Goal: Task Accomplishment & Management: Complete application form

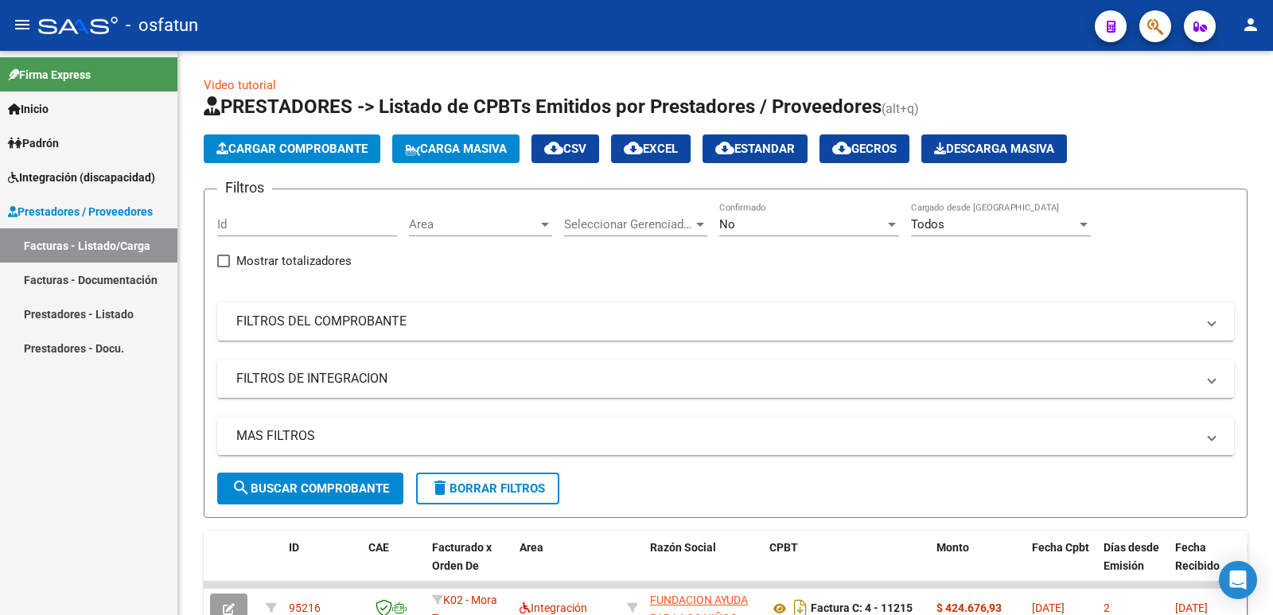
click at [314, 158] on button "Cargar Comprobante" at bounding box center [292, 148] width 177 height 29
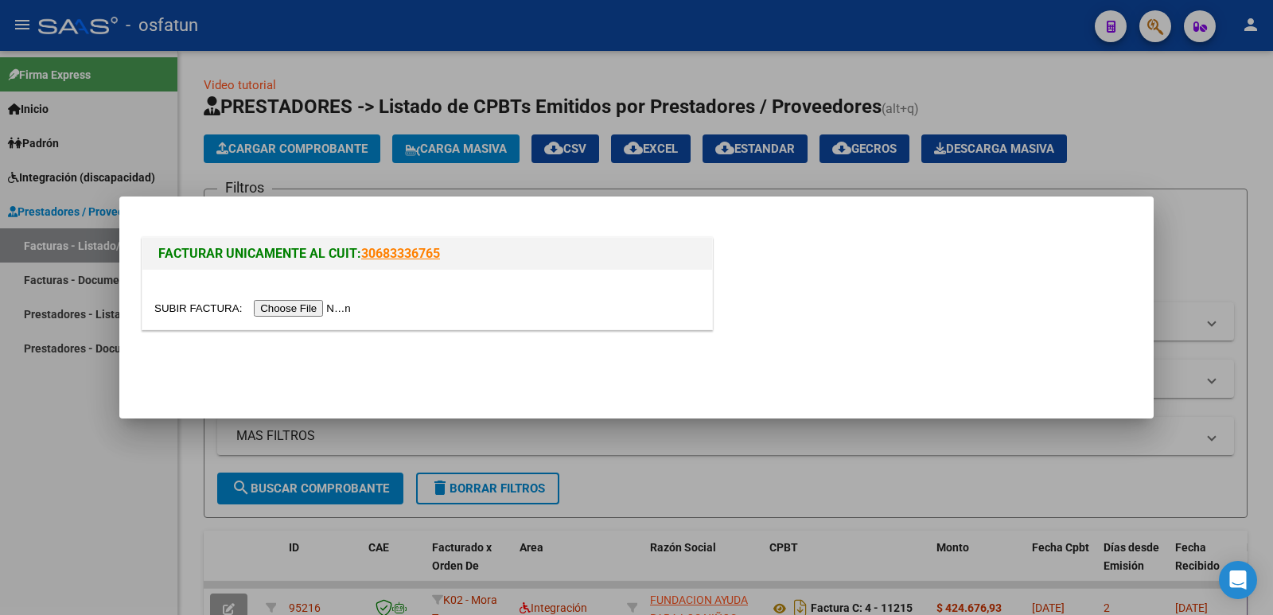
click at [349, 311] on input "file" at bounding box center [254, 308] width 201 height 17
click at [283, 301] on input "file" at bounding box center [254, 308] width 201 height 17
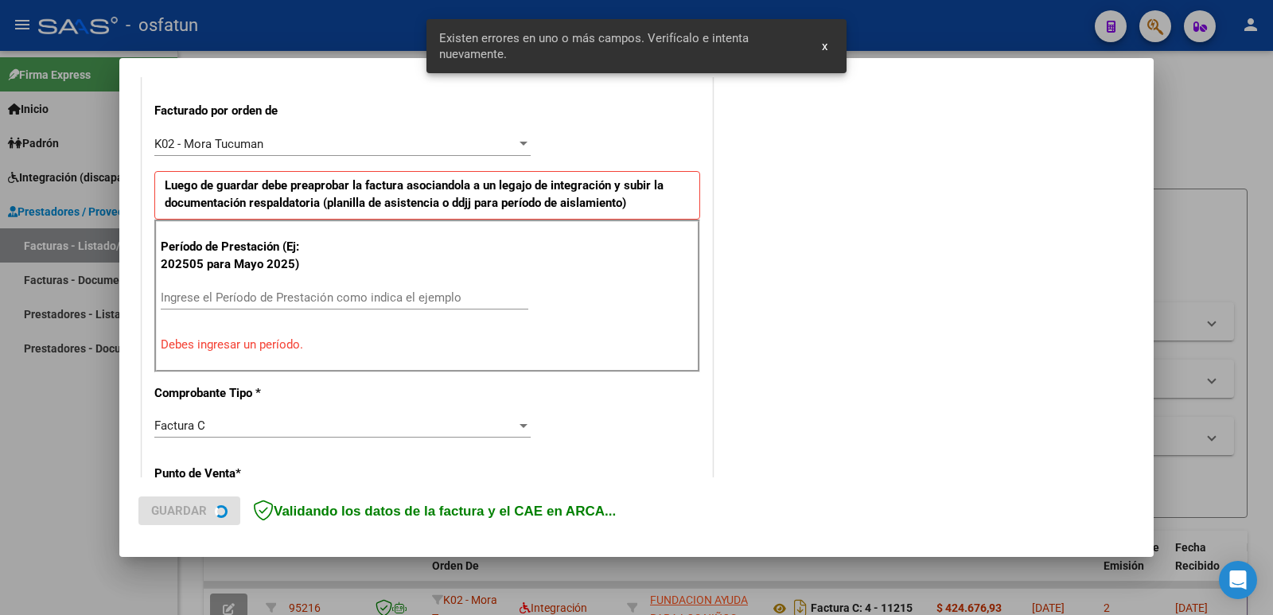
scroll to position [434, 0]
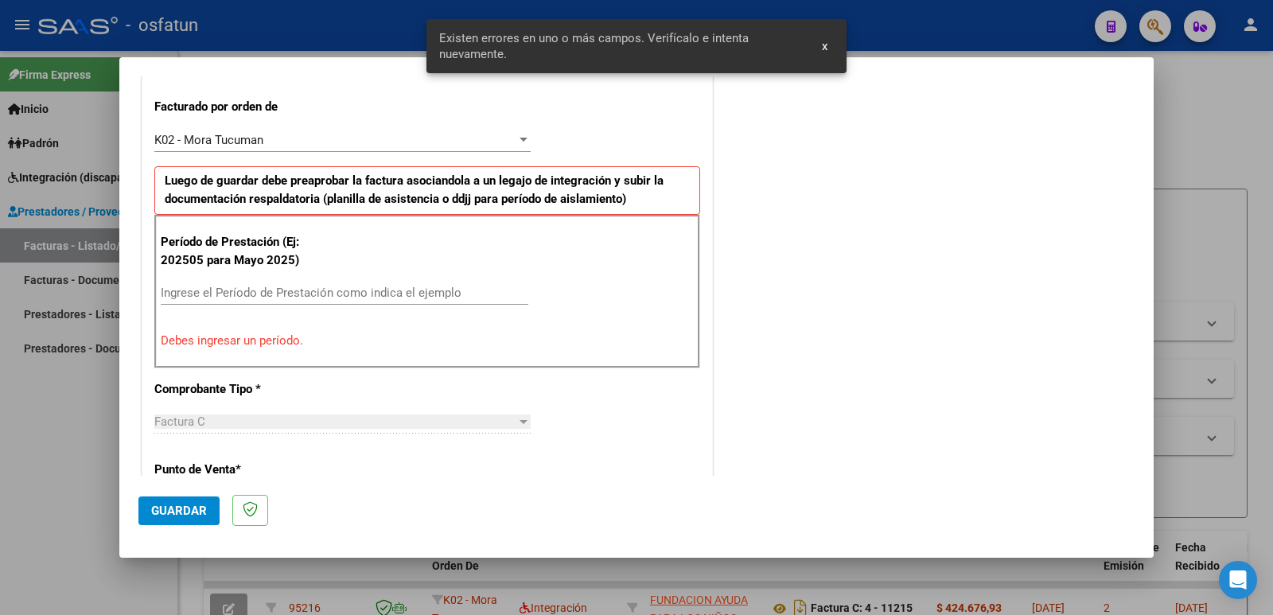
click at [303, 297] on input "Ingrese el Período de Prestación como indica el ejemplo" at bounding box center [345, 293] width 368 height 14
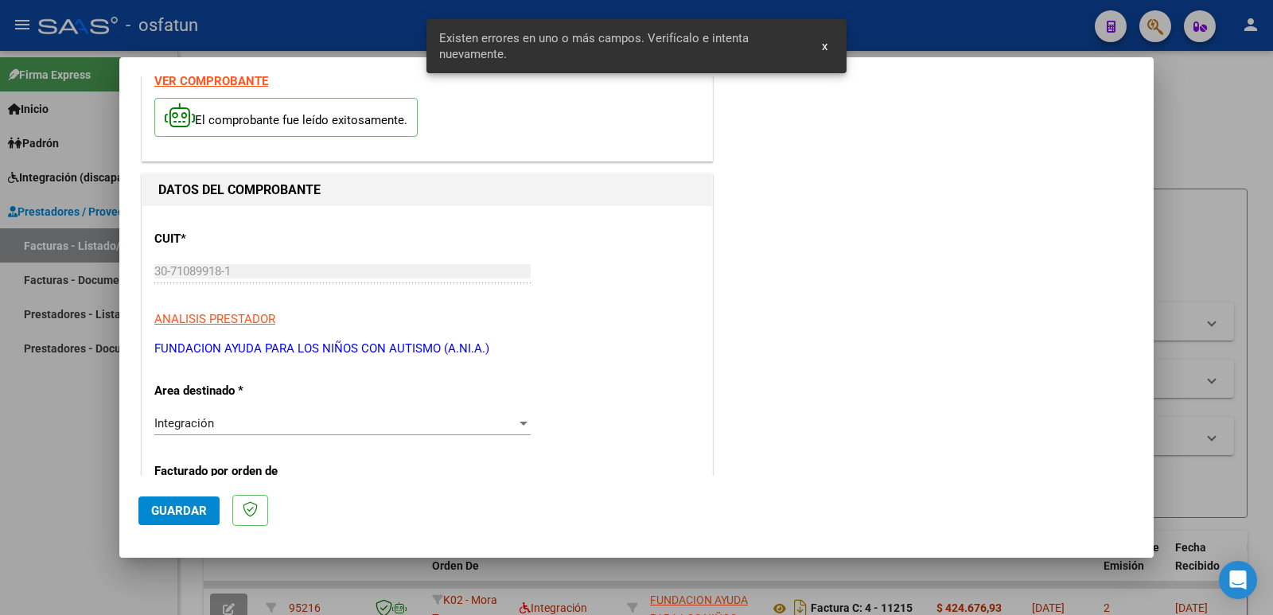
scroll to position [0, 0]
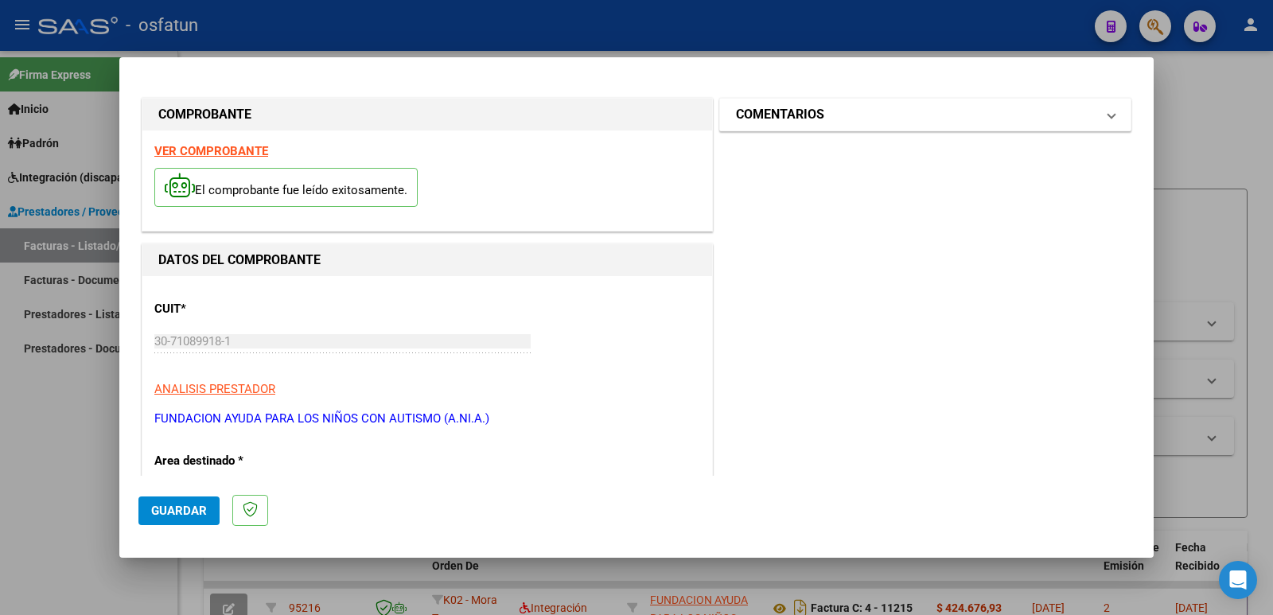
type input "202508"
click at [872, 120] on mat-panel-title "COMENTARIOS" at bounding box center [916, 114] width 360 height 19
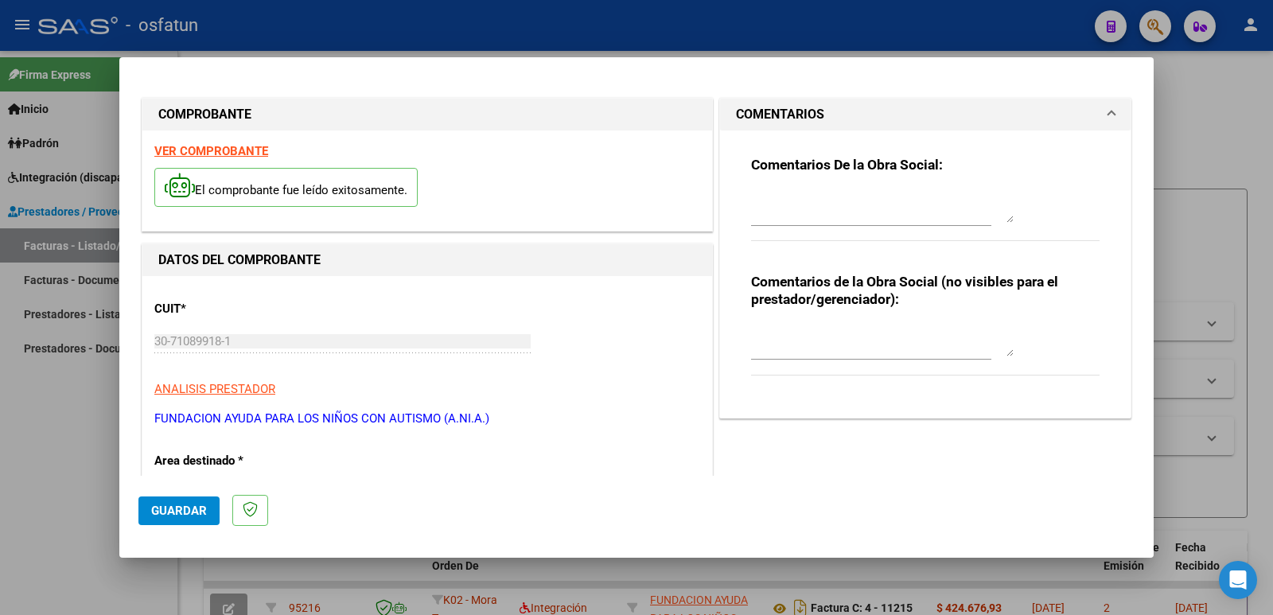
click at [832, 347] on textarea at bounding box center [882, 341] width 263 height 32
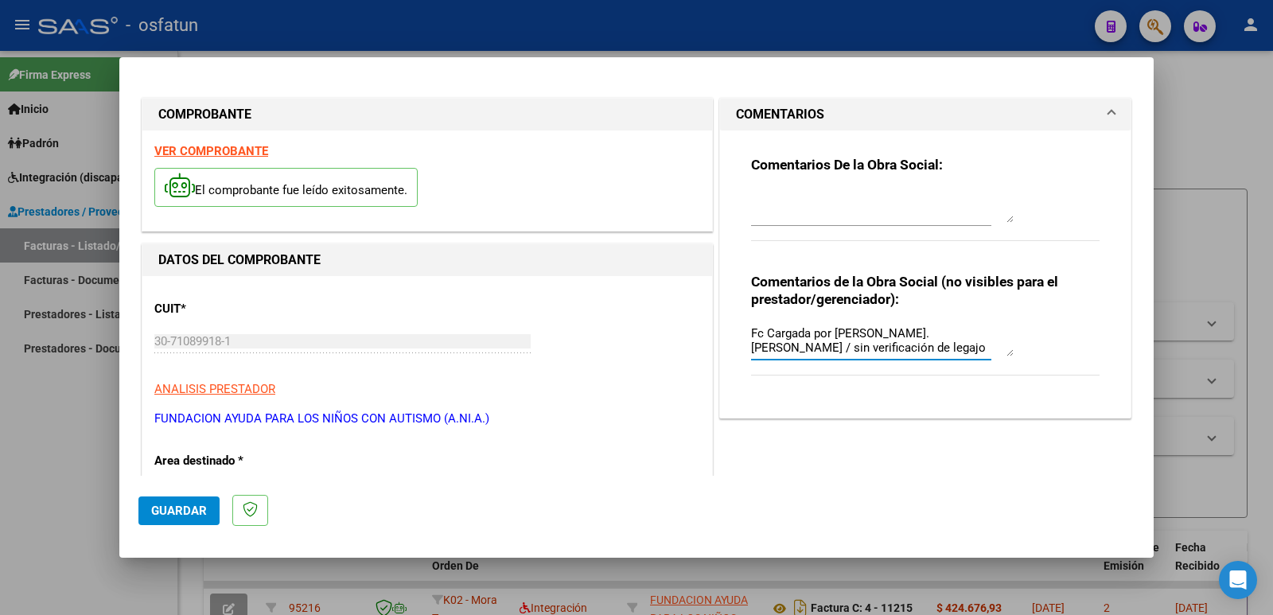
type textarea "Fc Cargada por [PERSON_NAME]. [PERSON_NAME] / sin verificación de legajo"
click at [191, 514] on span "Guardar" at bounding box center [179, 511] width 56 height 14
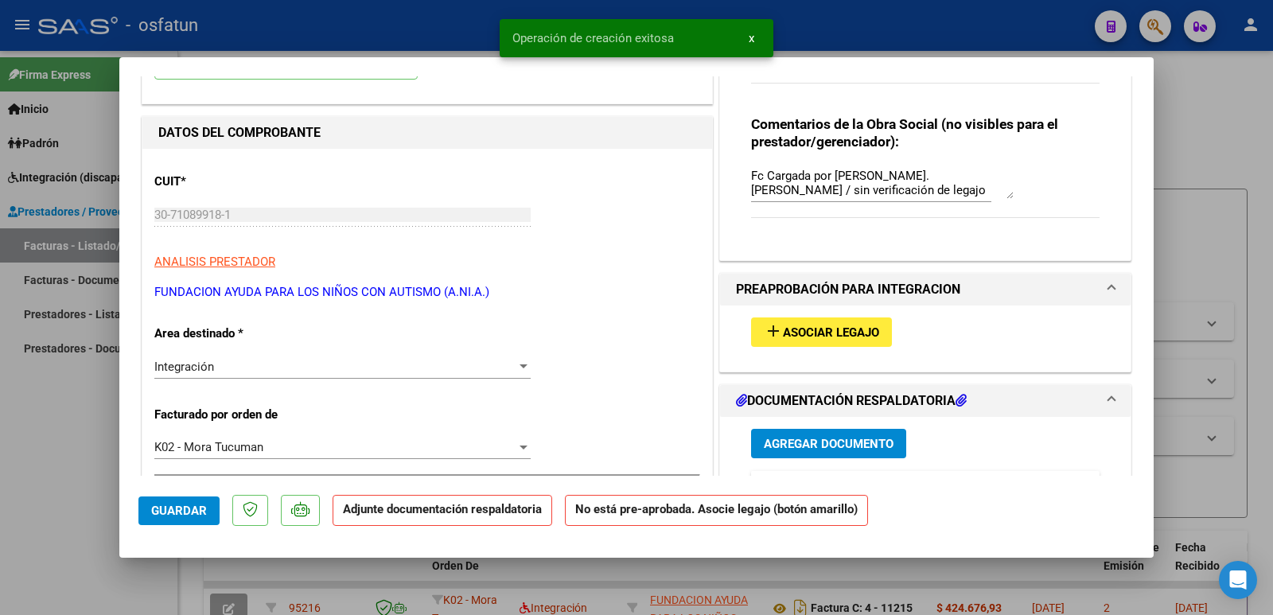
scroll to position [159, 0]
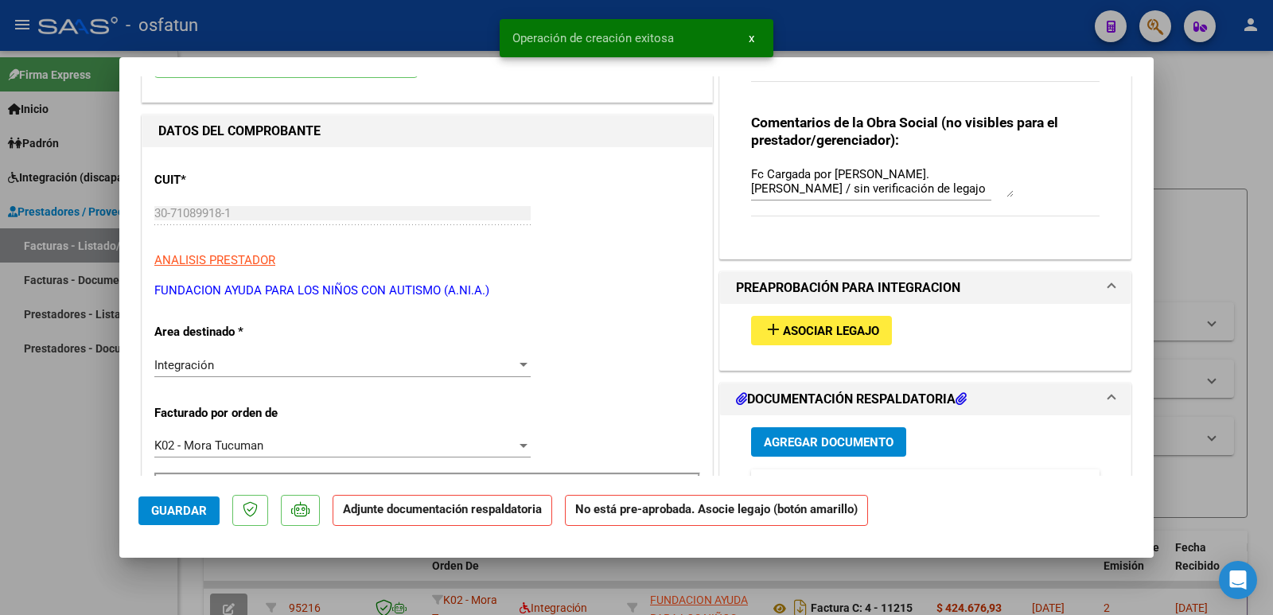
click at [842, 326] on span "Asociar Legajo" at bounding box center [831, 331] width 96 height 14
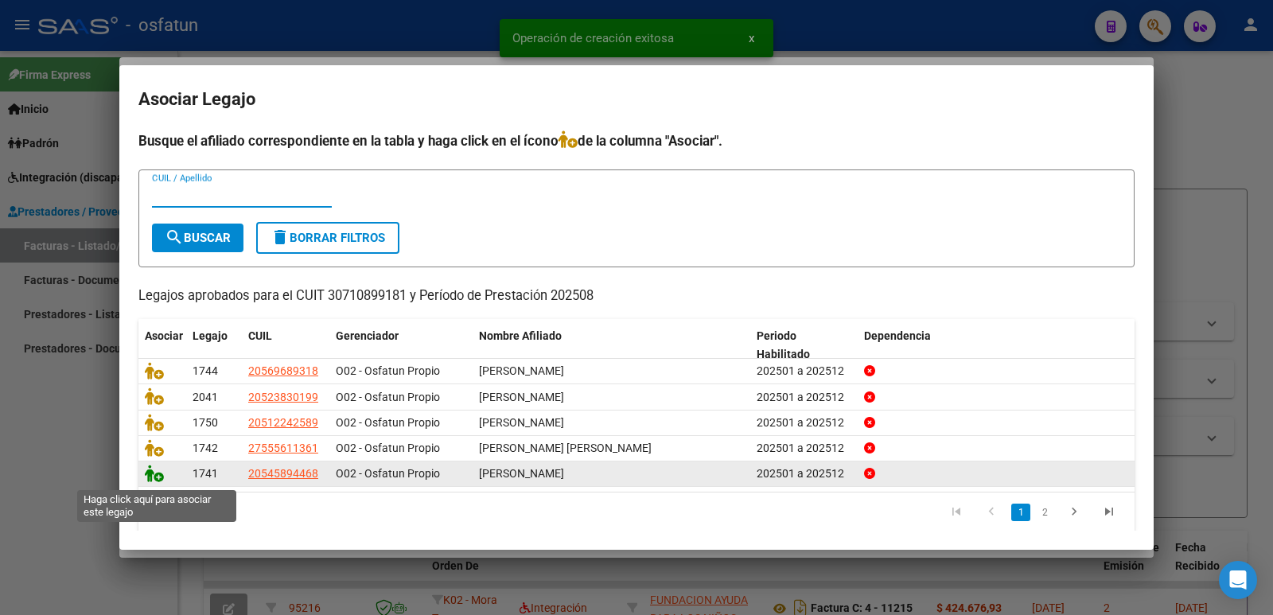
click at [155, 481] on icon at bounding box center [154, 474] width 19 height 18
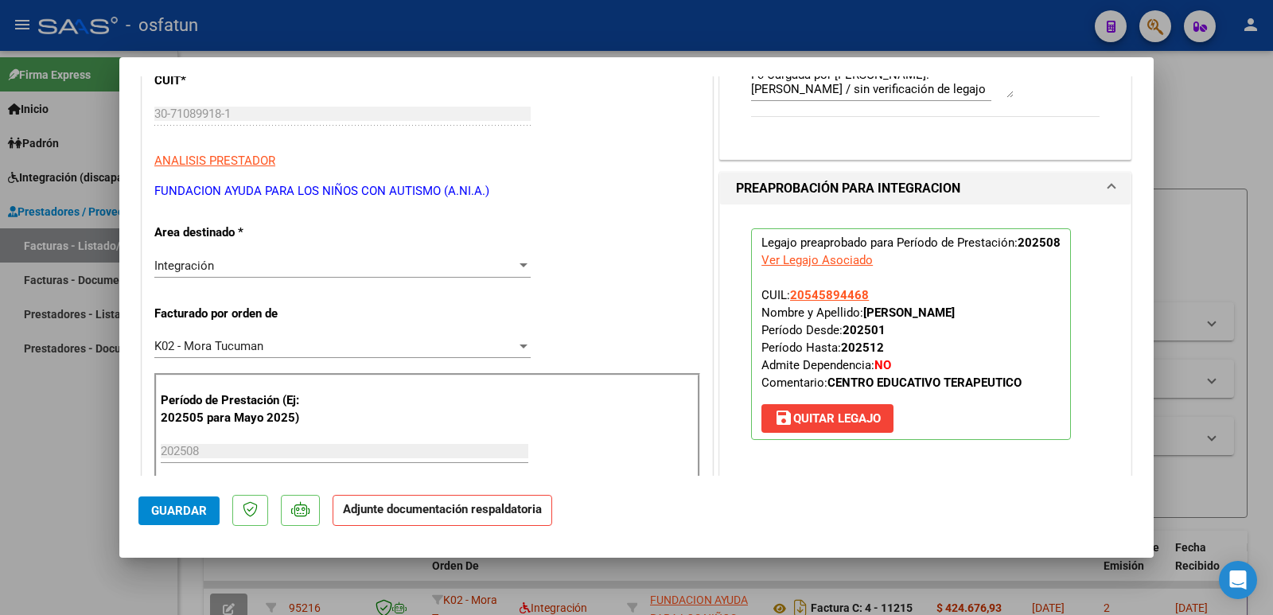
scroll to position [398, 0]
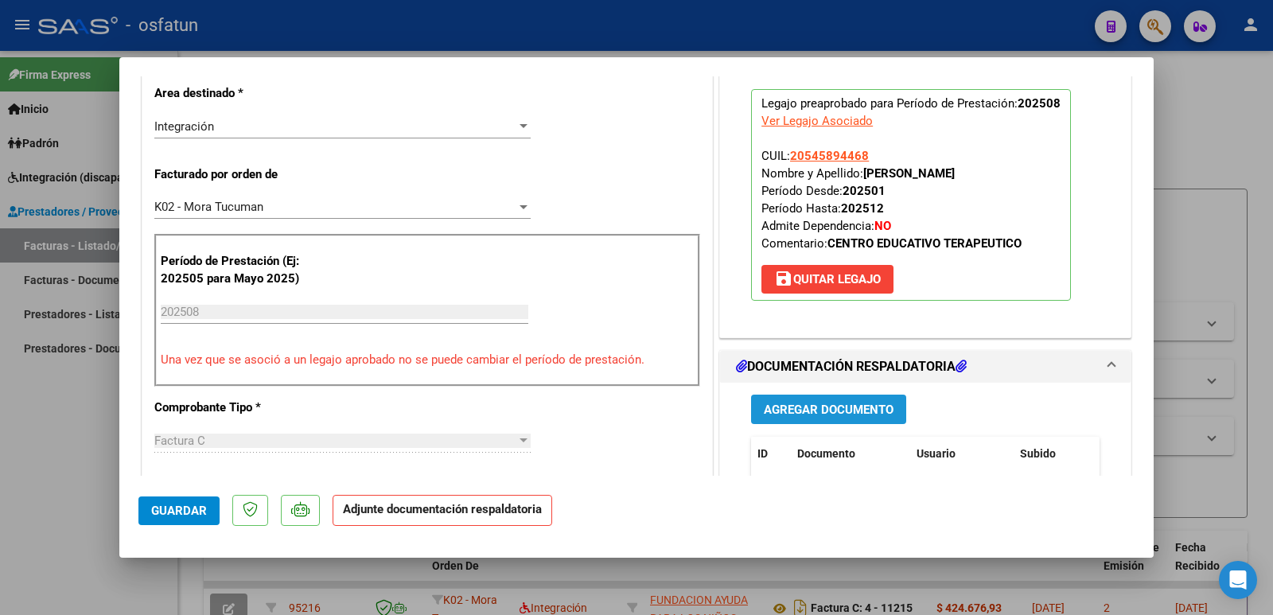
click at [827, 418] on button "Agregar Documento" at bounding box center [828, 409] width 155 height 29
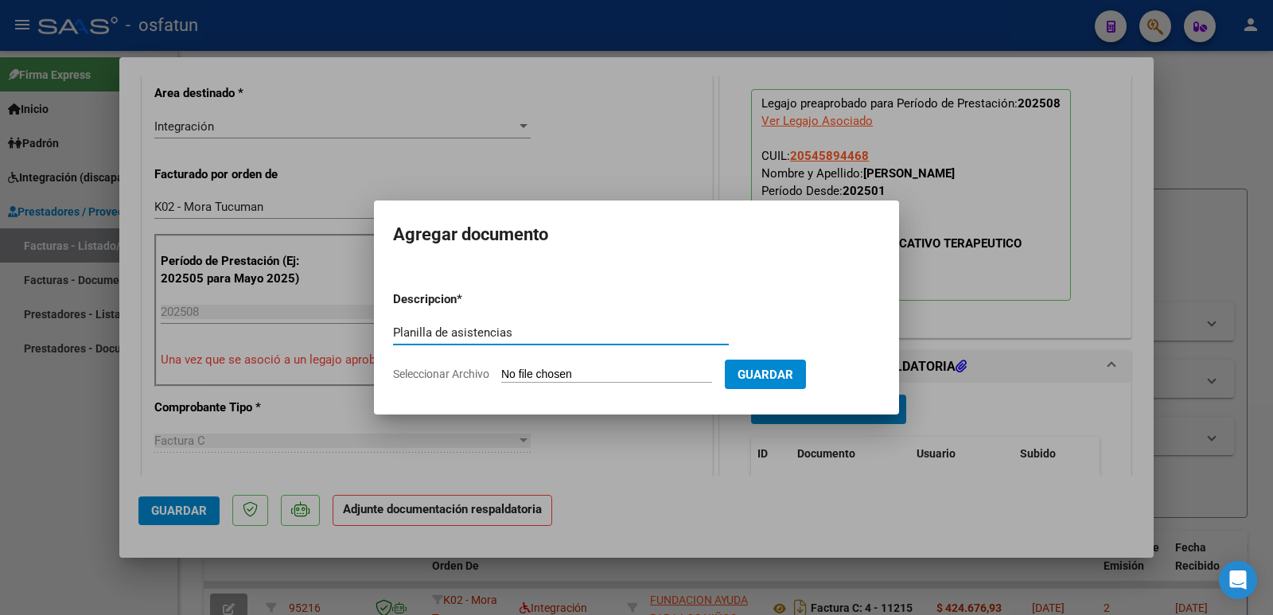
type input "Planilla de asistencias"
click at [609, 375] on input "Seleccionar Archivo" at bounding box center [606, 375] width 211 height 15
type input "C:\fakepath\PLANILLA CET 08-25 [PERSON_NAME].pdf"
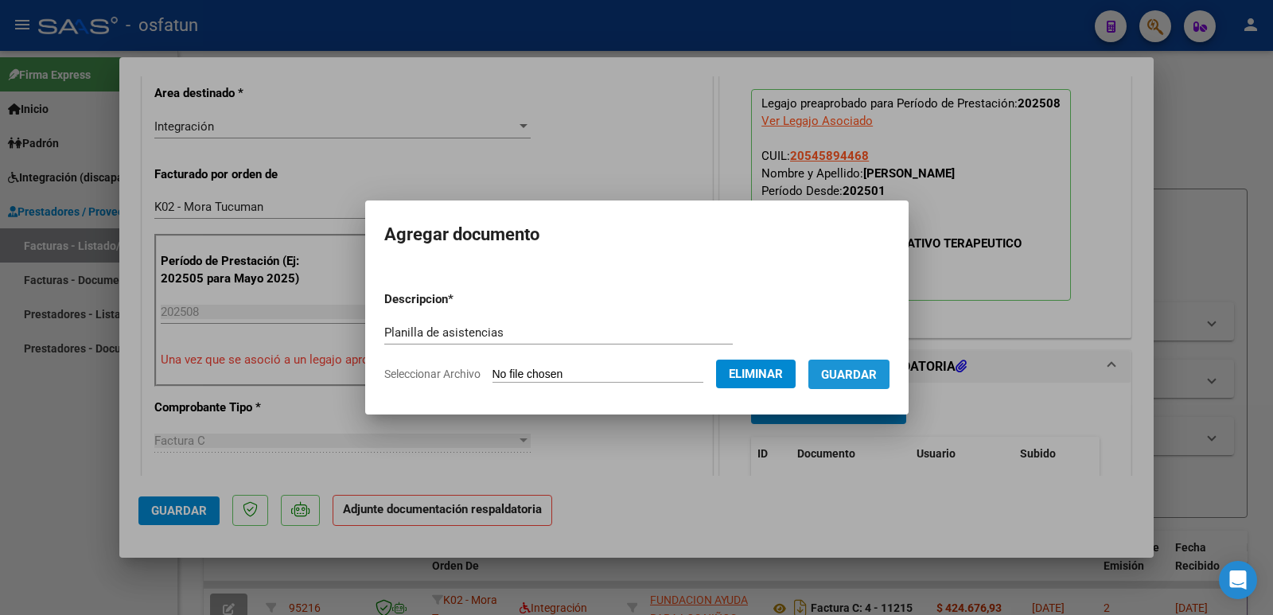
click at [862, 379] on span "Guardar" at bounding box center [849, 375] width 56 height 14
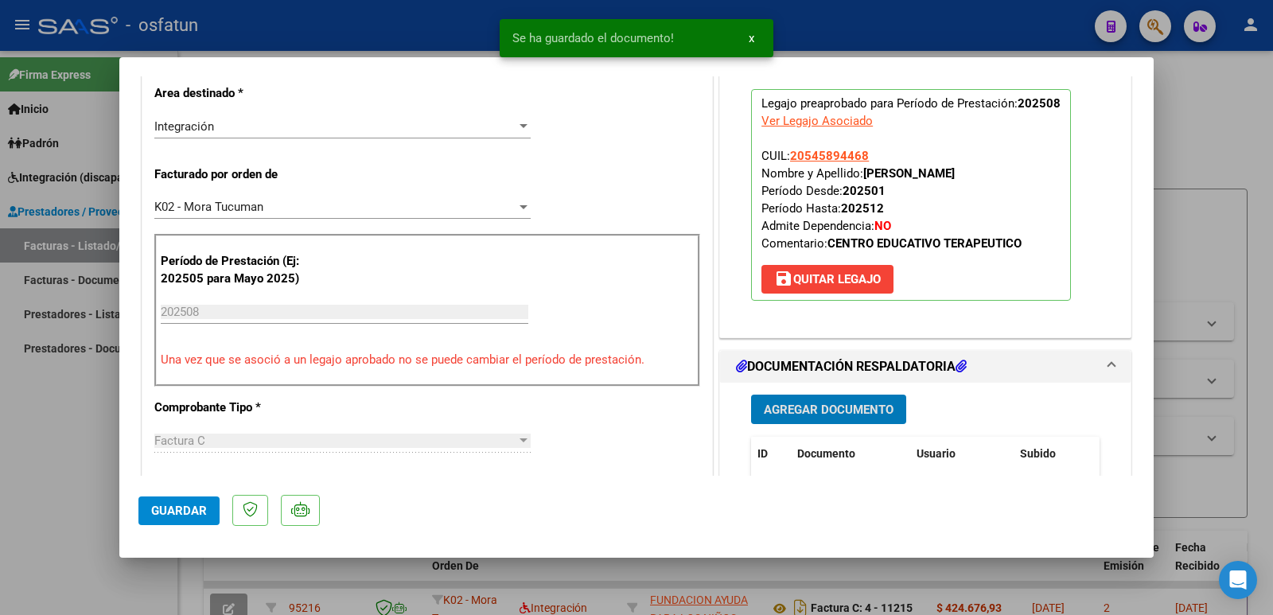
click at [848, 413] on span "Agregar Documento" at bounding box center [829, 410] width 130 height 14
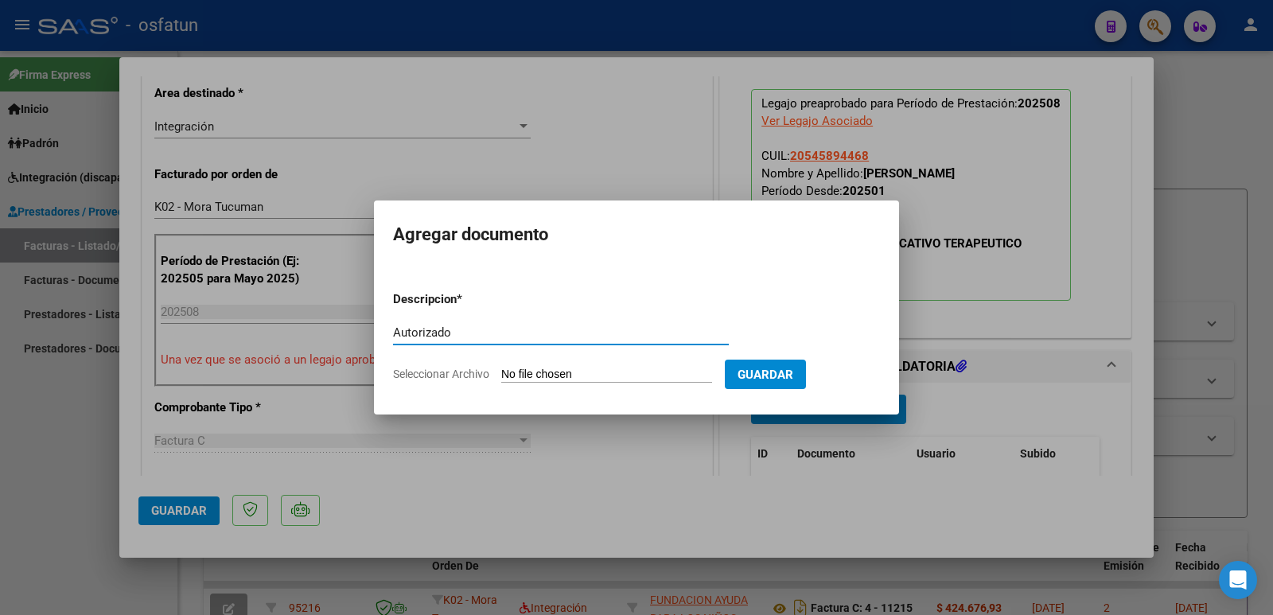
type input "Autorizado"
click at [657, 379] on input "Seleccionar Archivo" at bounding box center [606, 375] width 211 height 15
type input "C:\fakepath\Autorizacion 2025 [PERSON_NAME].pdf"
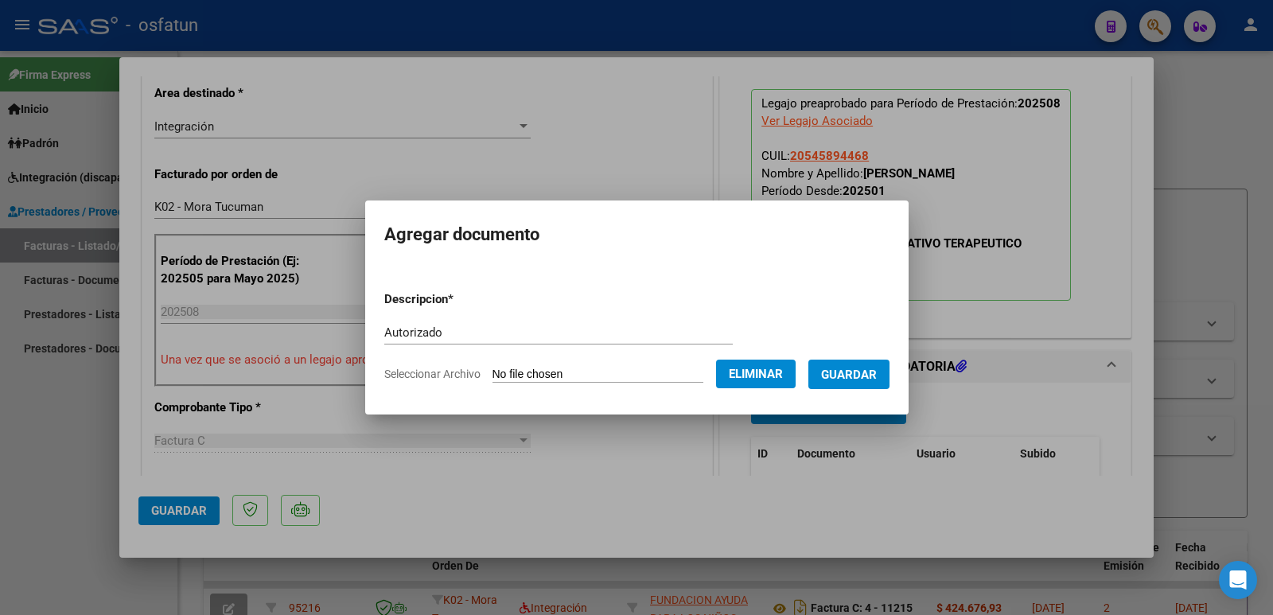
click at [877, 371] on span "Guardar" at bounding box center [849, 375] width 56 height 14
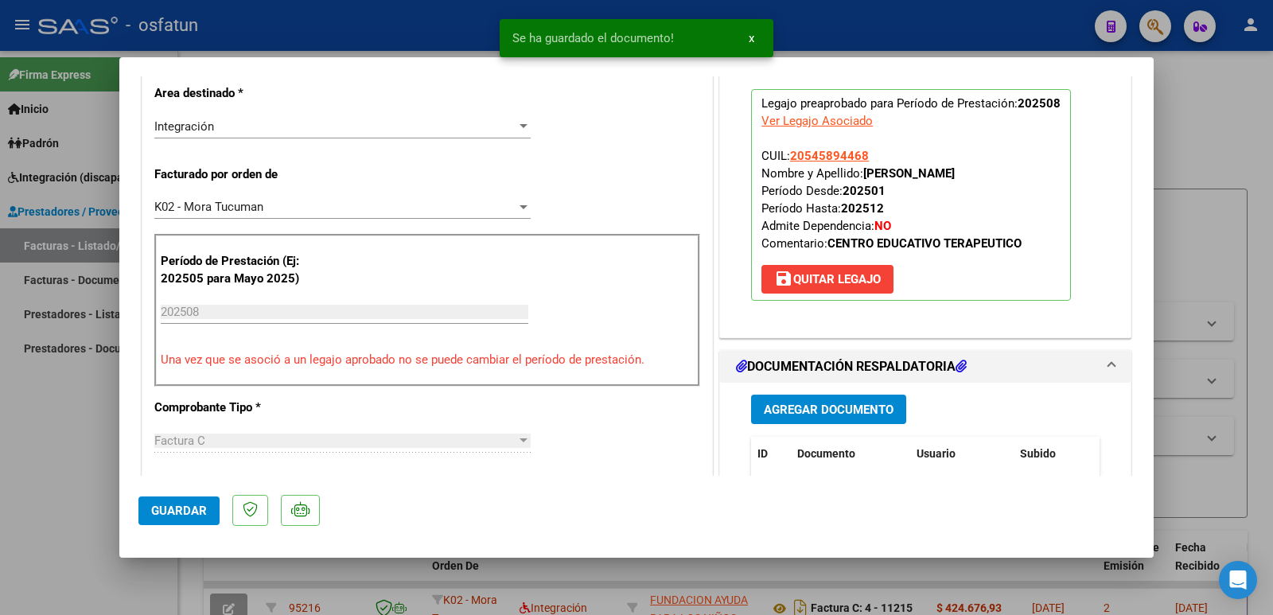
drag, startPoint x: 862, startPoint y: 169, endPoint x: 1028, endPoint y: 173, distance: 166.3
click at [955, 173] on strong "[PERSON_NAME]" at bounding box center [908, 173] width 91 height 14
drag, startPoint x: 859, startPoint y: 174, endPoint x: 1040, endPoint y: 166, distance: 181.5
click at [1040, 166] on p "Legajo preaprobado para Período de Prestación: 202508 Ver Legajo Asociado CUIL:…" at bounding box center [911, 195] width 320 height 212
copy strong "[PERSON_NAME]"
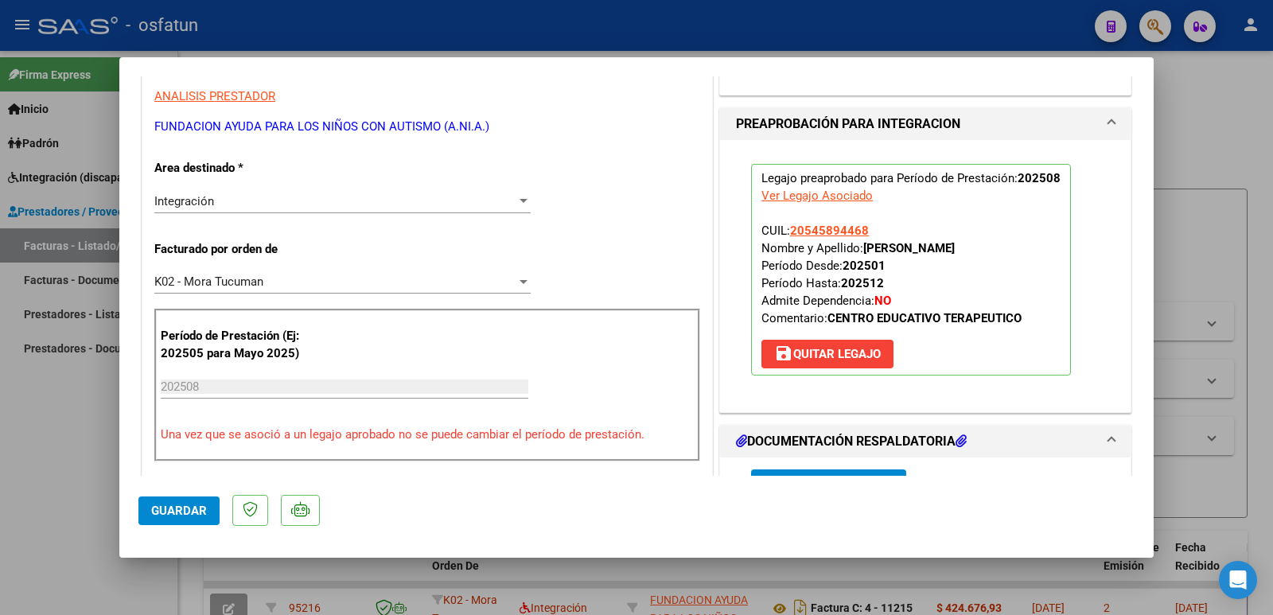
scroll to position [318, 0]
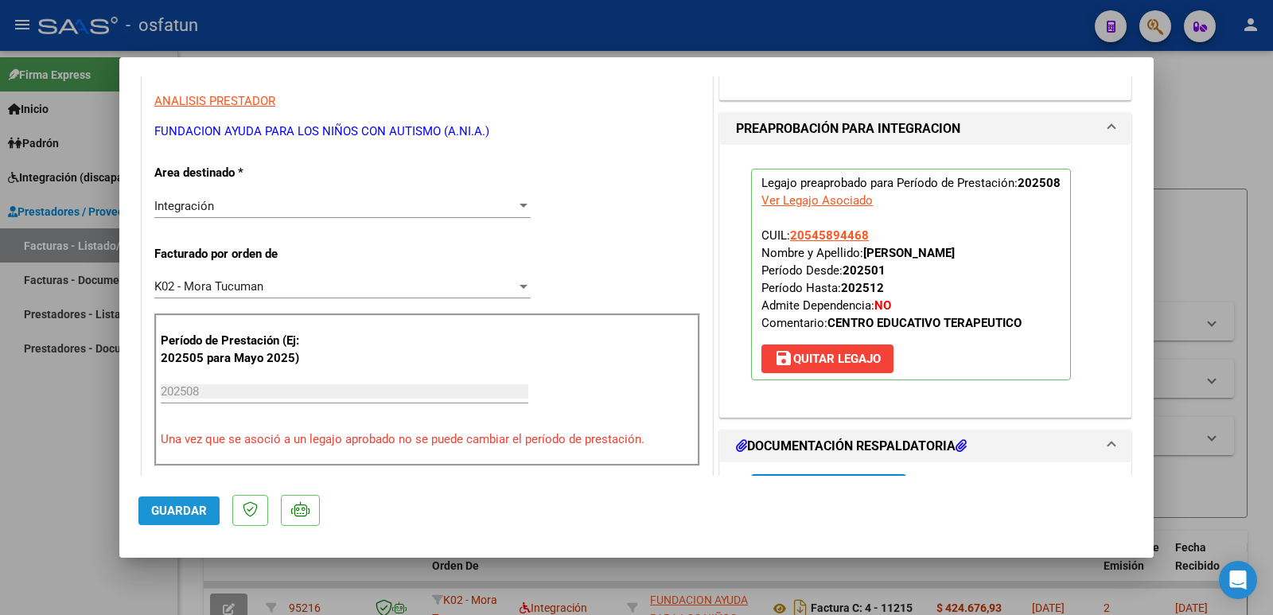
click at [164, 510] on span "Guardar" at bounding box center [179, 511] width 56 height 14
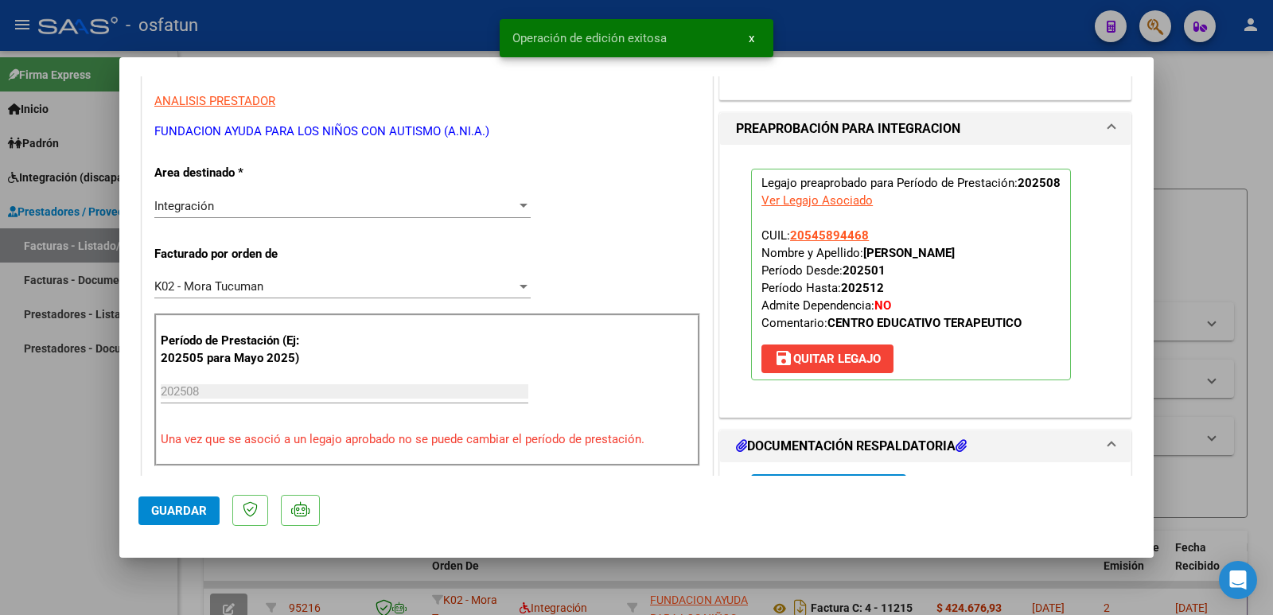
click at [54, 453] on div at bounding box center [636, 307] width 1273 height 615
type input "$ 0,00"
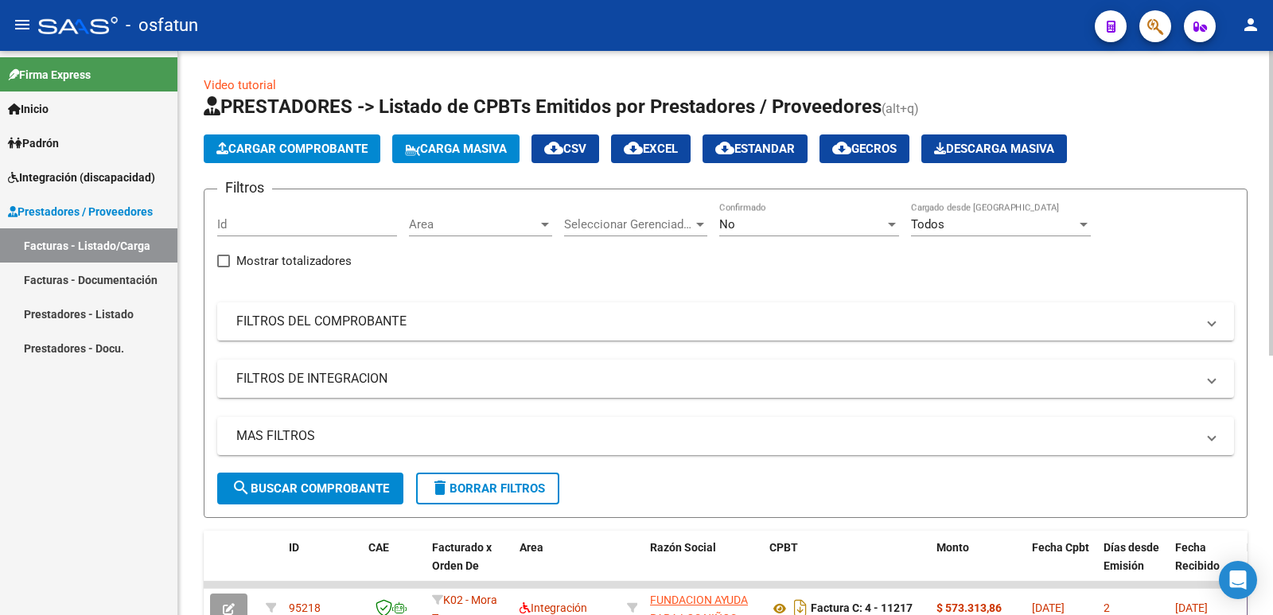
click at [309, 139] on button "Cargar Comprobante" at bounding box center [292, 148] width 177 height 29
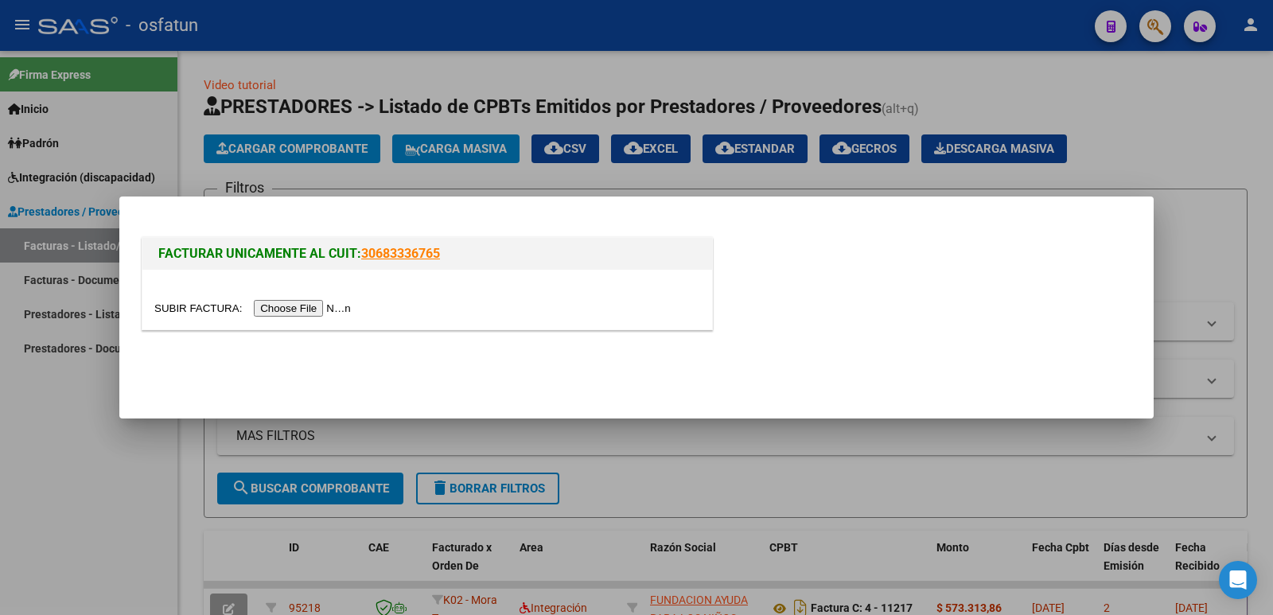
click at [314, 307] on input "file" at bounding box center [254, 308] width 201 height 17
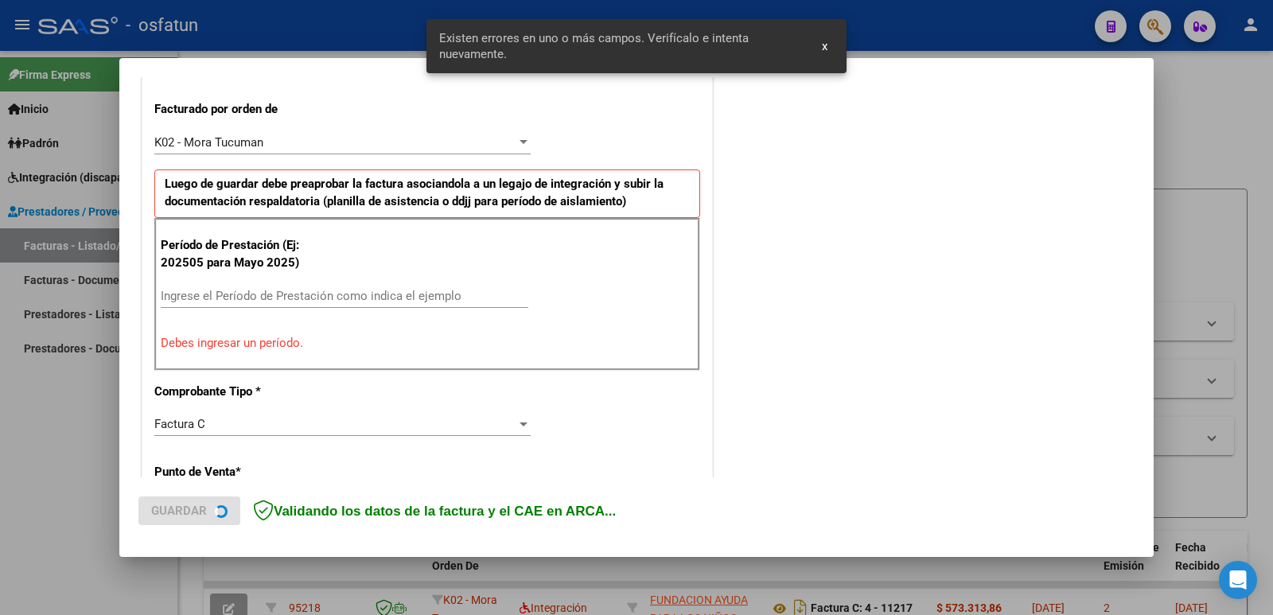
scroll to position [434, 0]
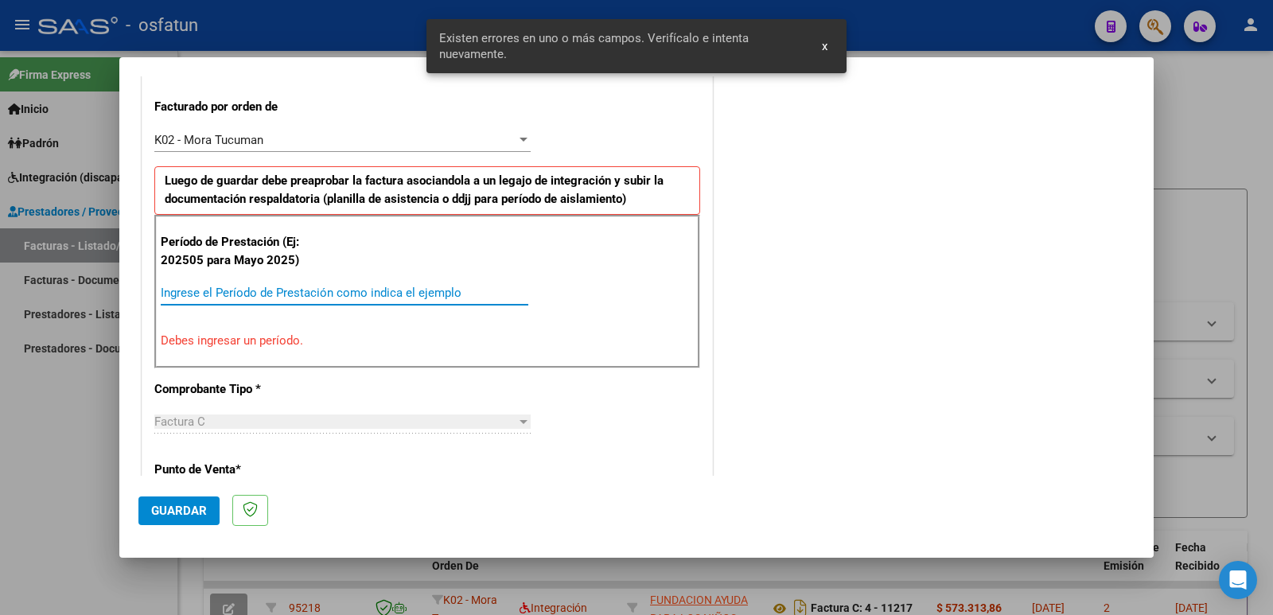
click at [345, 287] on input "Ingrese el Período de Prestación como indica el ejemplo" at bounding box center [345, 293] width 368 height 14
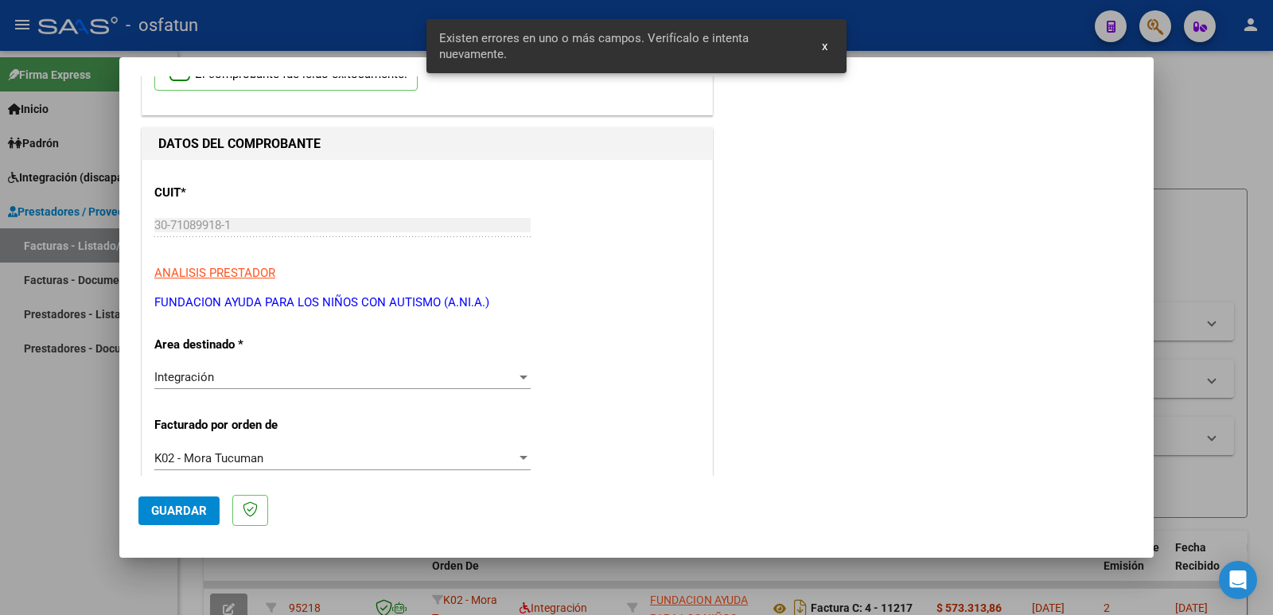
scroll to position [0, 0]
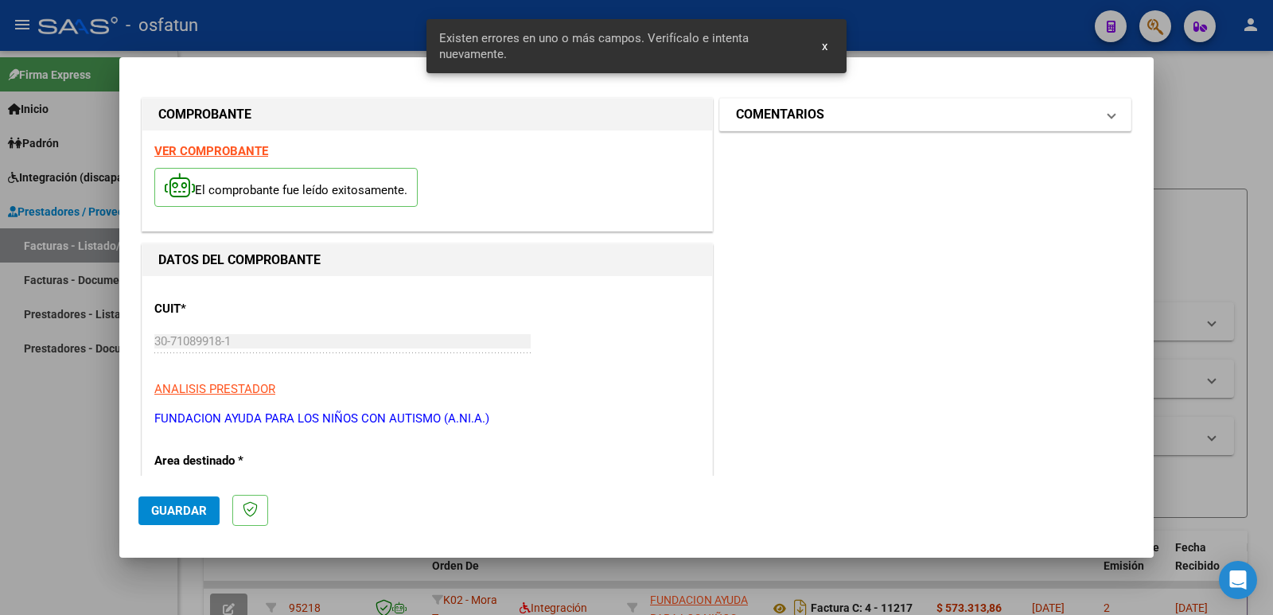
type input "202508"
click at [802, 118] on h1 "COMENTARIOS" at bounding box center [780, 114] width 88 height 19
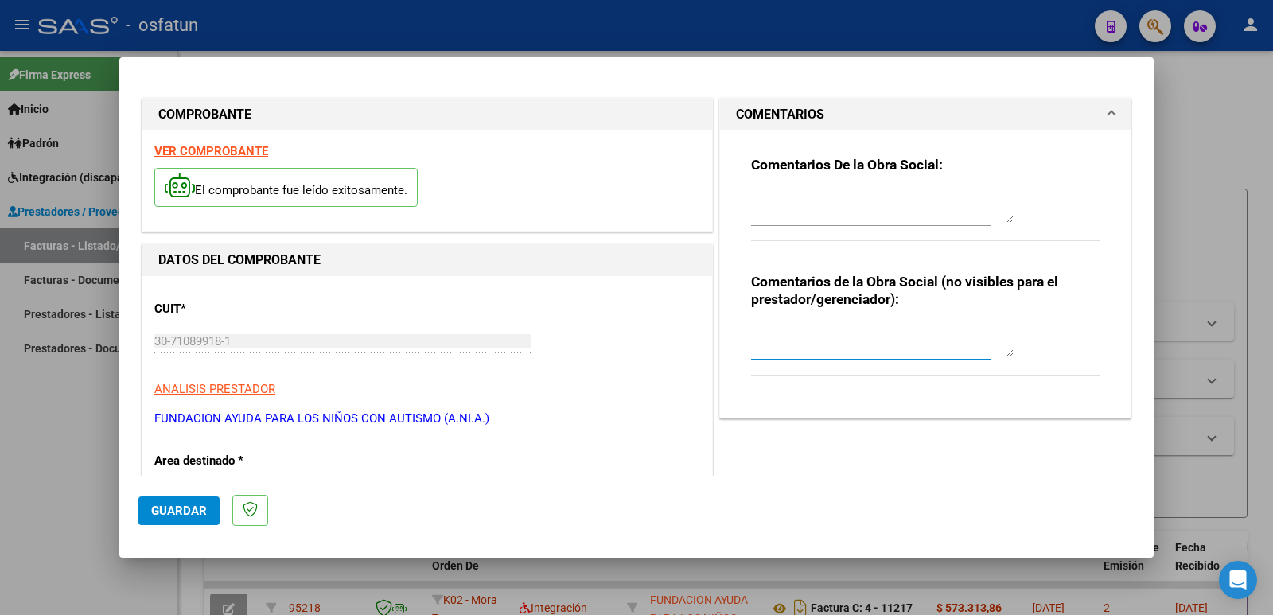
click at [867, 356] on textarea at bounding box center [882, 341] width 263 height 32
click at [861, 336] on textarea "Fc Cargada Por Ma. [PERSON_NAME] / sin verificación de legajo" at bounding box center [882, 341] width 263 height 32
type textarea "Fc Cargada Por Ma. [PERSON_NAME] / sin verificación de legajo"
click at [187, 514] on span "Guardar" at bounding box center [179, 511] width 56 height 14
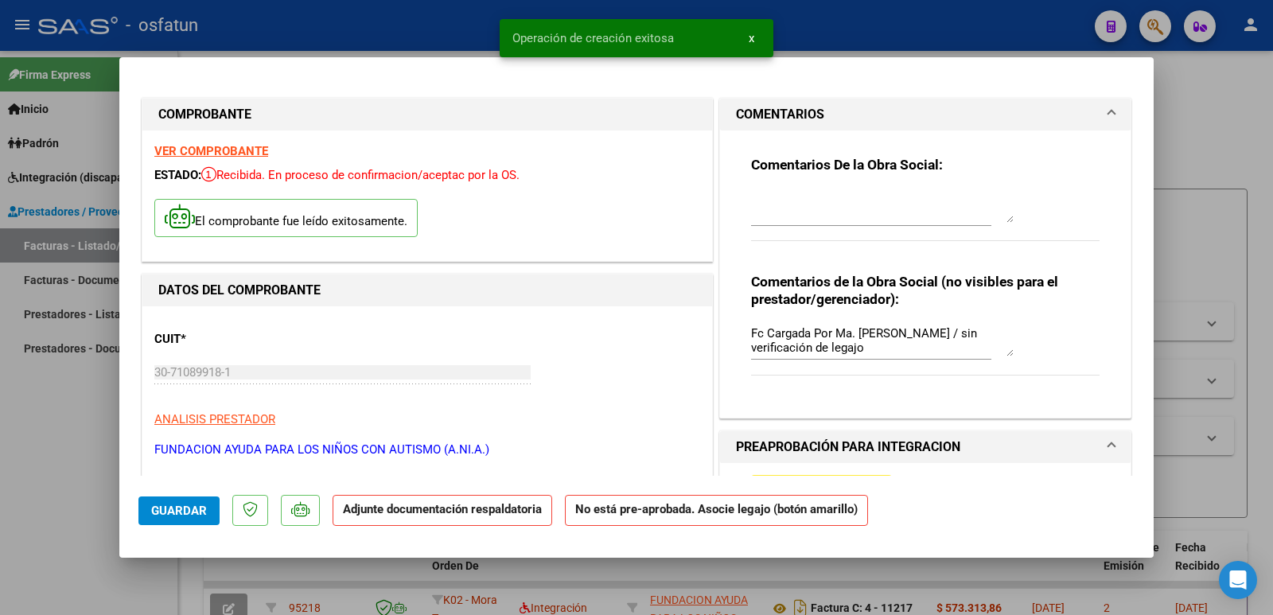
scroll to position [159, 0]
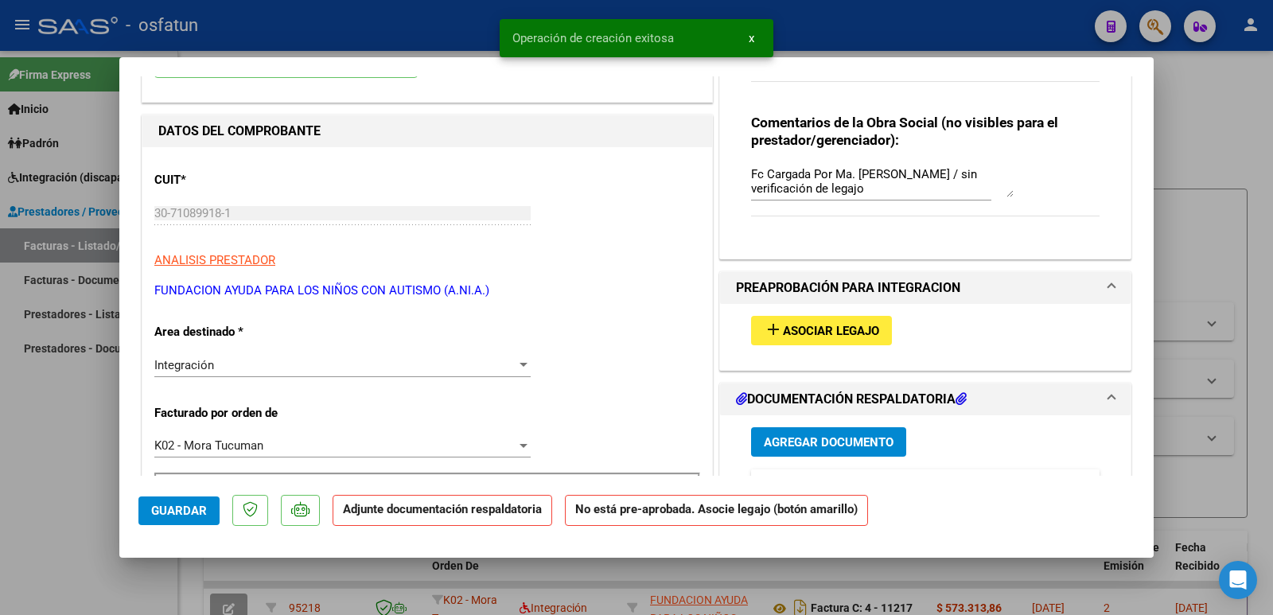
click at [842, 325] on span "Asociar Legajo" at bounding box center [831, 331] width 96 height 14
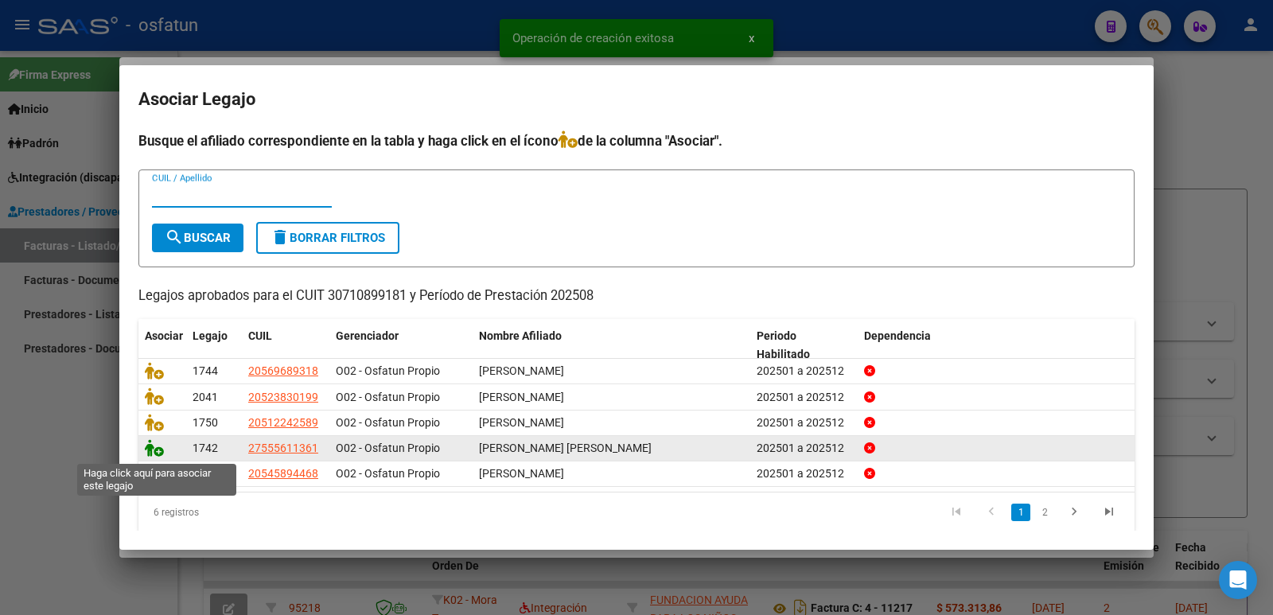
click at [158, 454] on icon at bounding box center [154, 448] width 19 height 18
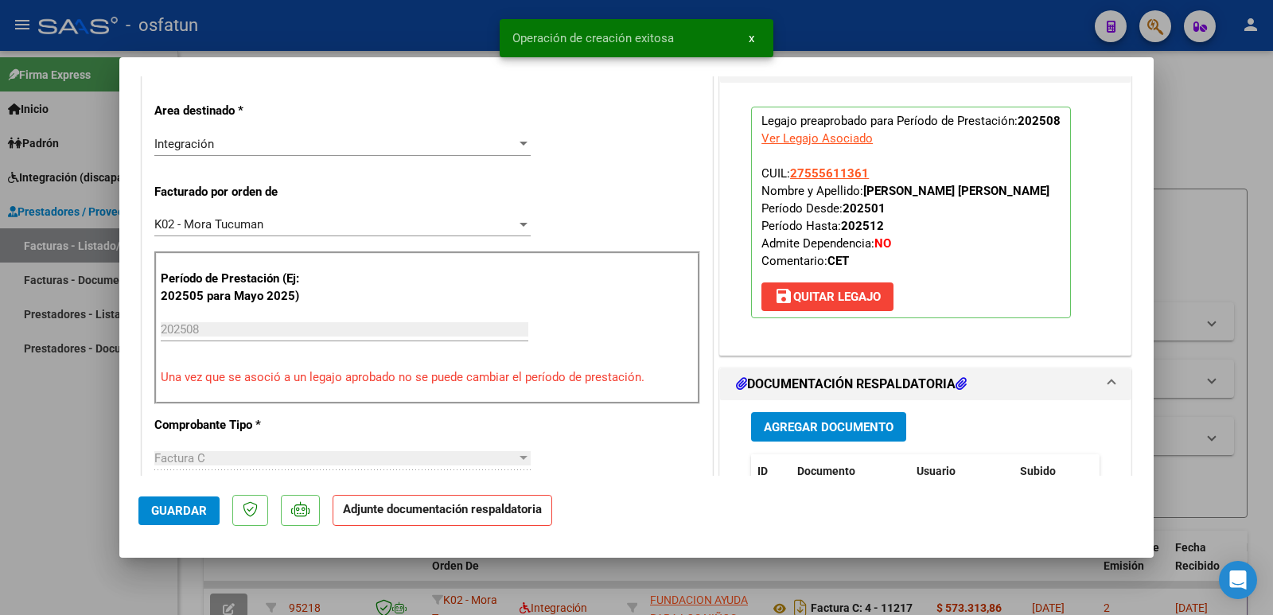
scroll to position [398, 0]
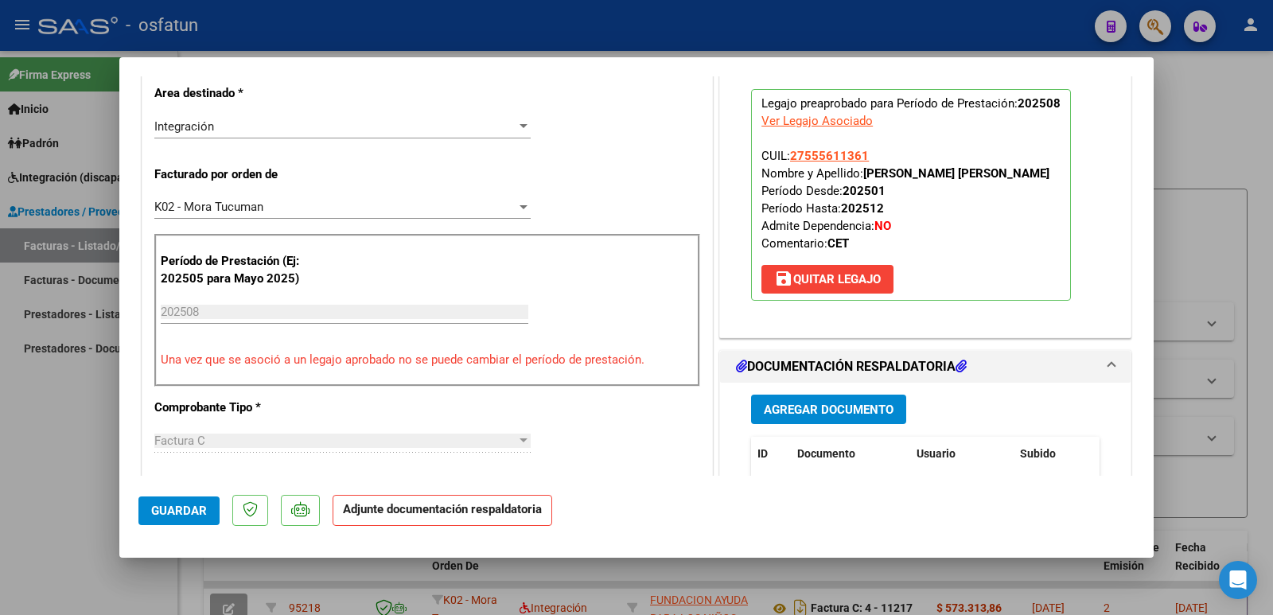
click at [836, 407] on span "Agregar Documento" at bounding box center [829, 410] width 130 height 14
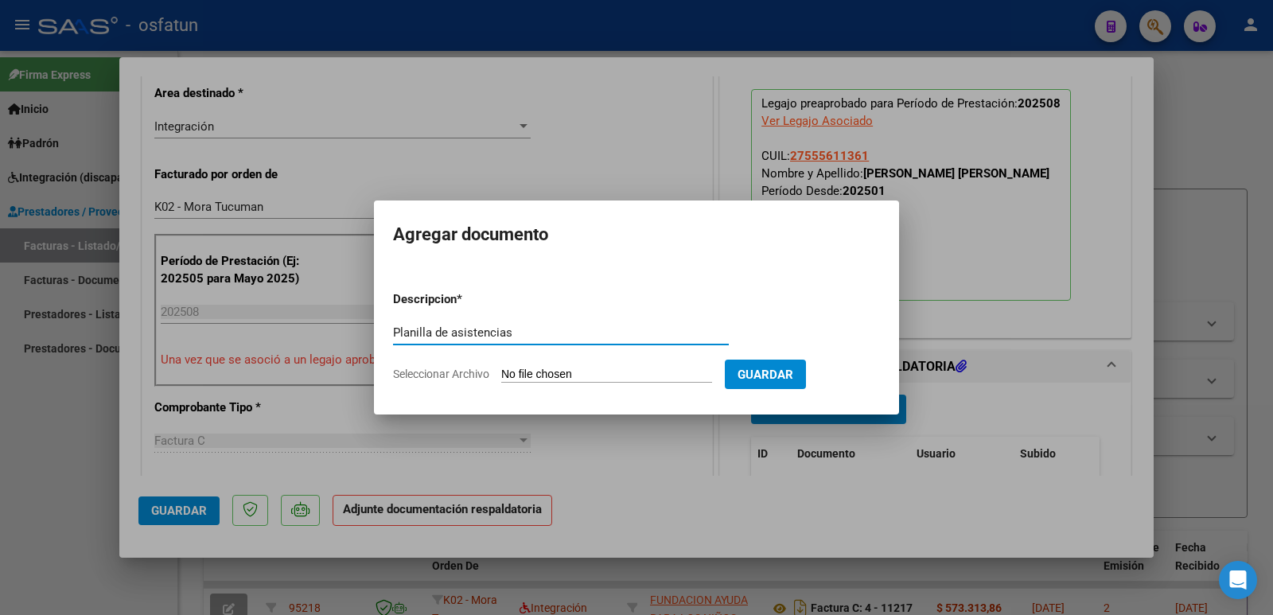
type input "Planilla de asistencias"
click at [614, 375] on input "Seleccionar Archivo" at bounding box center [606, 375] width 211 height 15
type input "C:\fakepath\PLANILLA CET 08-25 [PERSON_NAME].pdf"
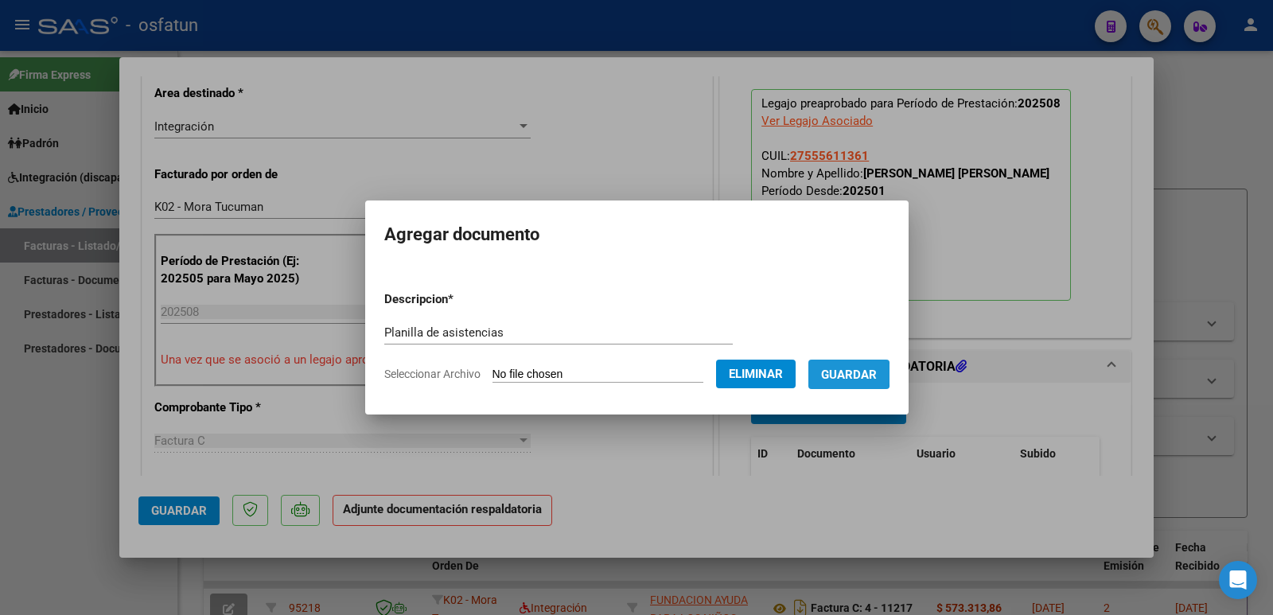
click at [852, 374] on span "Guardar" at bounding box center [849, 375] width 56 height 14
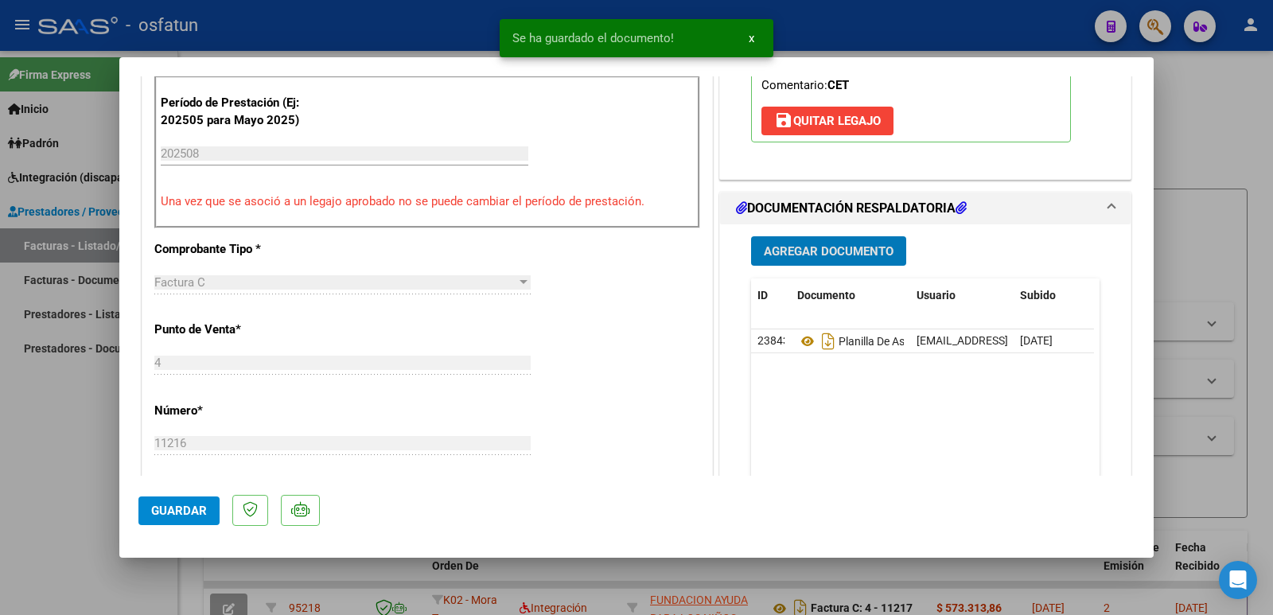
scroll to position [557, 0]
click at [819, 252] on span "Agregar Documento" at bounding box center [829, 250] width 130 height 14
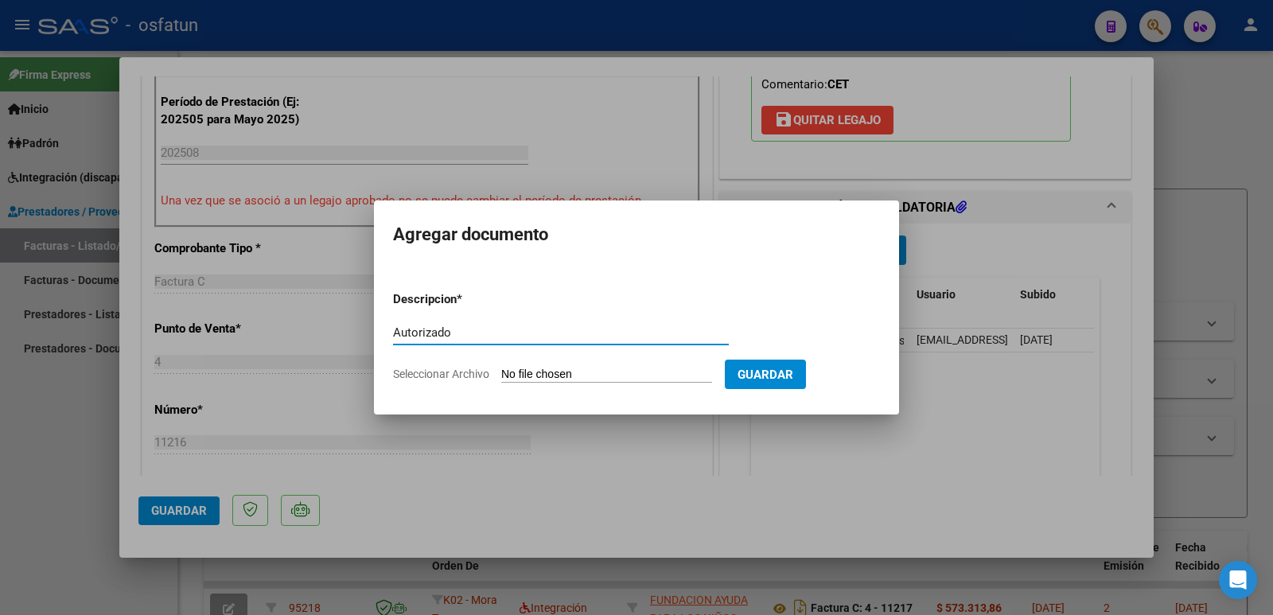
type input "Autorizado"
click at [567, 364] on form "Descripcion * Autorizado Escriba aquí una descripcion Seleccionar Archivo Guard…" at bounding box center [636, 336] width 487 height 116
click at [605, 375] on input "Seleccionar Archivo" at bounding box center [606, 375] width 211 height 15
type input "C:\fakepath\Autorizacion 2025 [PERSON_NAME].pdf"
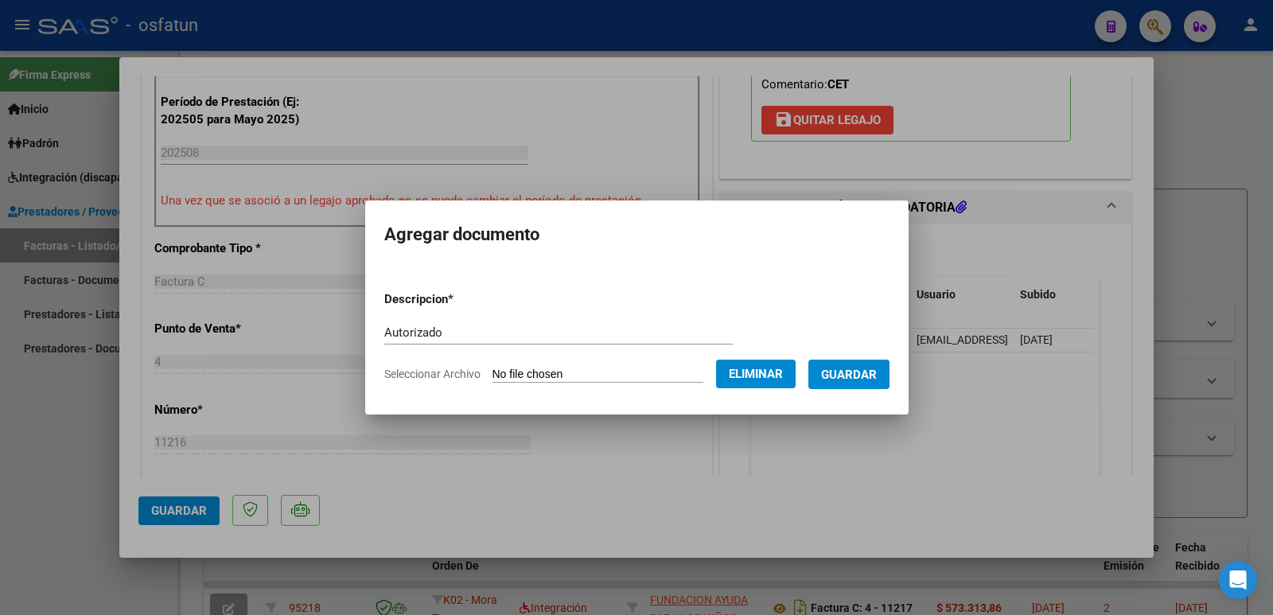
click at [906, 378] on mat-dialog-content "Descripcion * Autorizado Escriba aquí una descripcion Seleccionar Archivo Elimi…" at bounding box center [636, 330] width 543 height 129
click at [877, 375] on span "Guardar" at bounding box center [849, 375] width 56 height 14
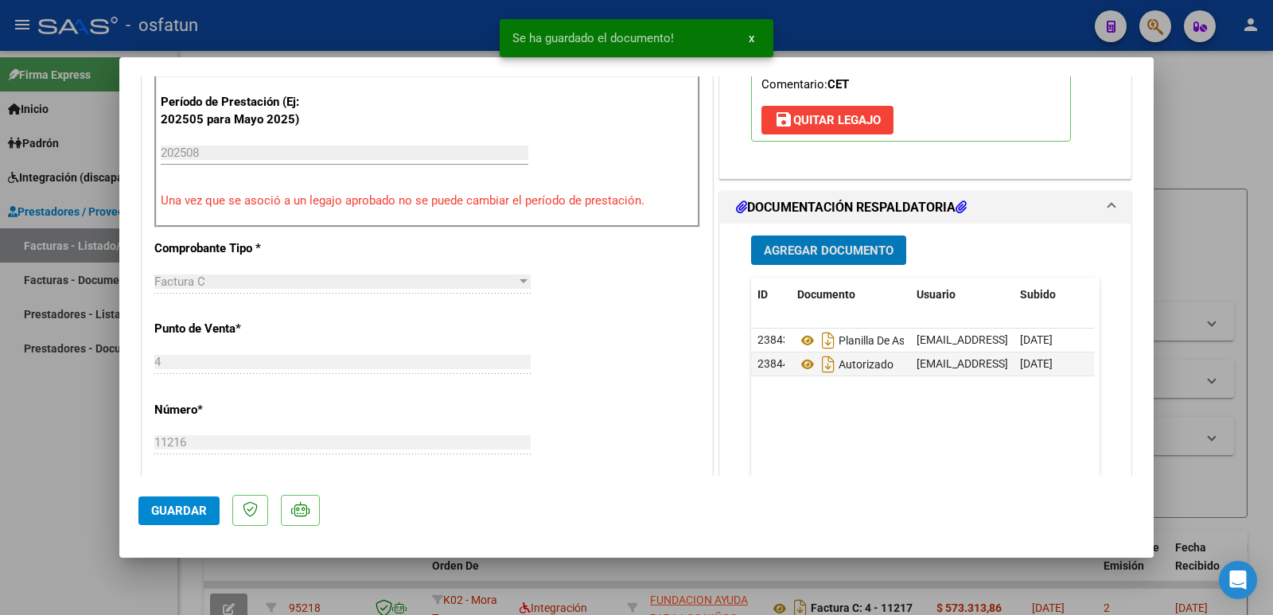
scroll to position [318, 0]
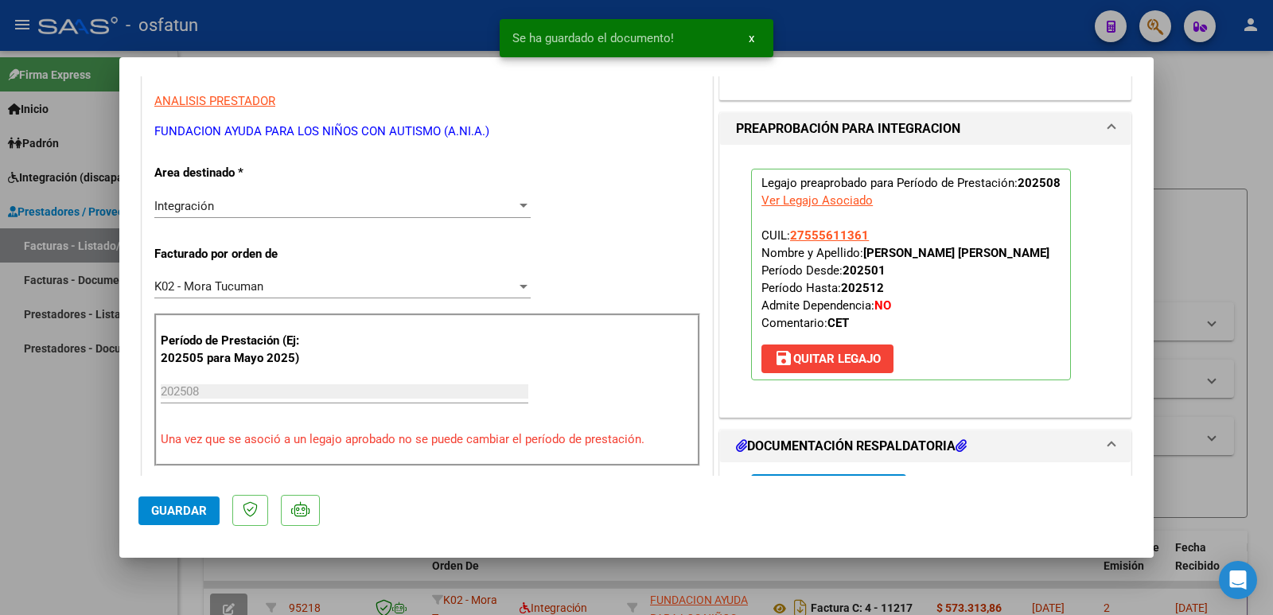
drag, startPoint x: 859, startPoint y: 254, endPoint x: 1061, endPoint y: 256, distance: 202.1
click at [1061, 256] on p "Legajo preaprobado para Período de Prestación: 202508 Ver Legajo Asociado CUIL:…" at bounding box center [911, 275] width 320 height 212
copy strong "[PERSON_NAME] [PERSON_NAME]"
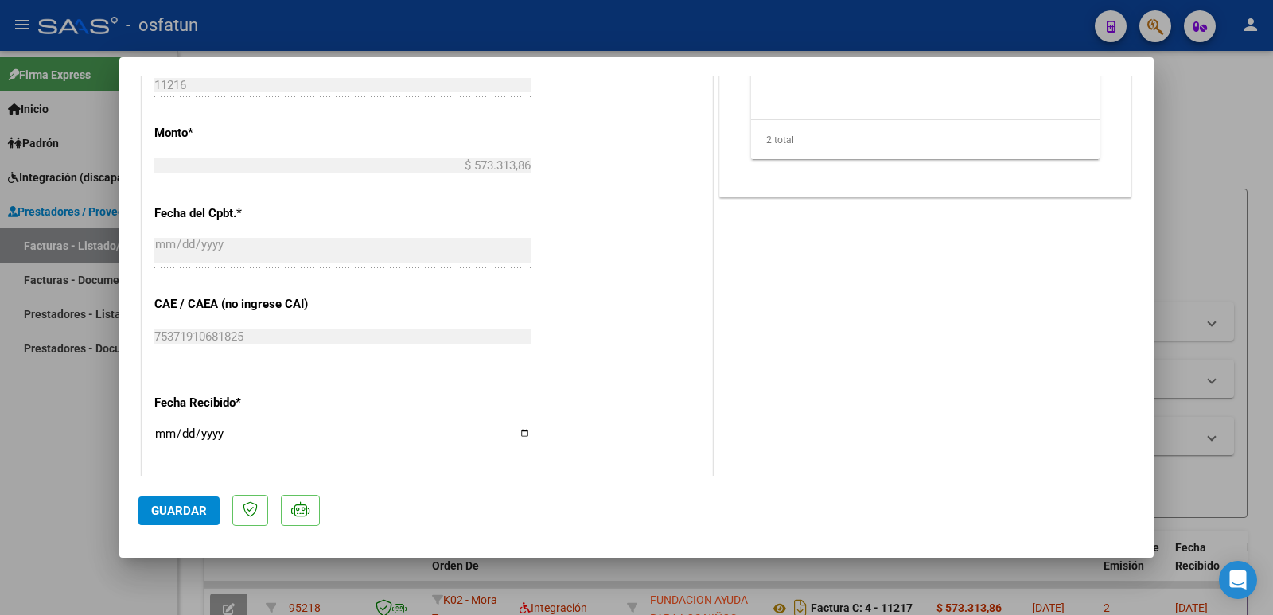
scroll to position [875, 0]
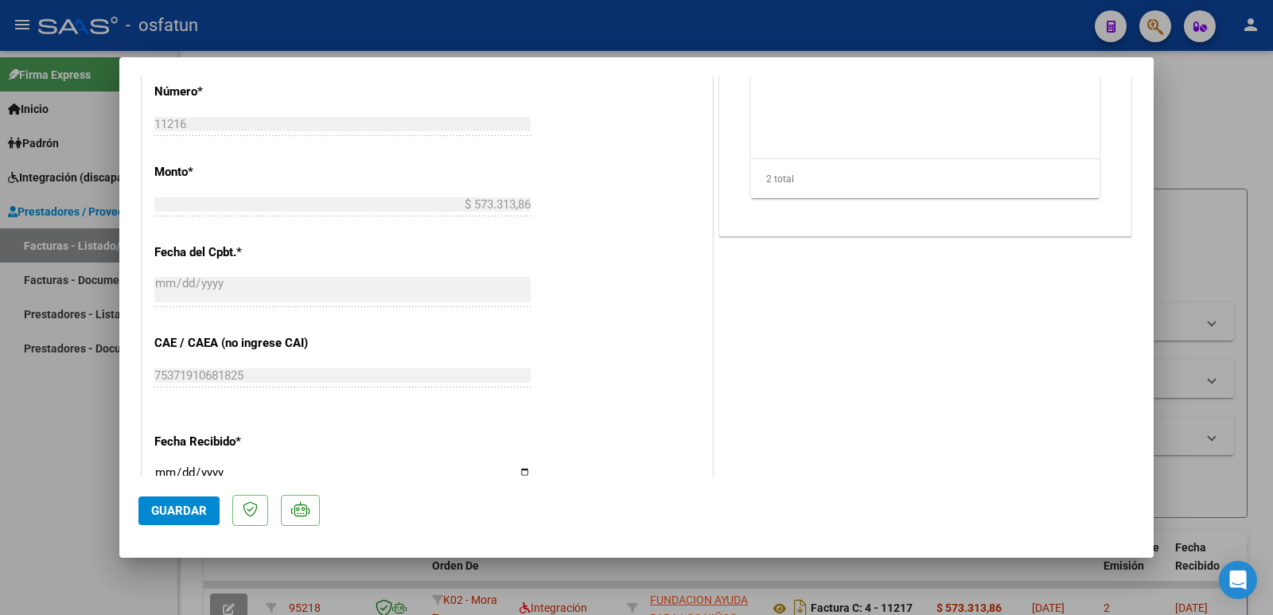
click at [160, 513] on span "Guardar" at bounding box center [179, 511] width 56 height 14
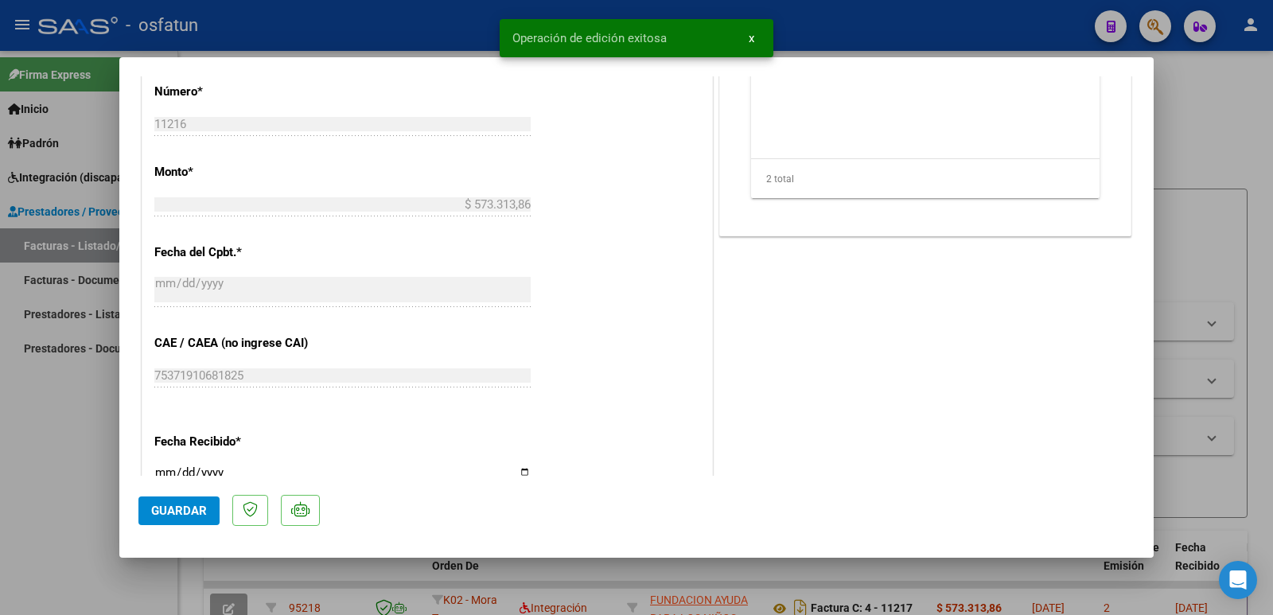
click at [53, 461] on div at bounding box center [636, 307] width 1273 height 615
type input "$ 0,00"
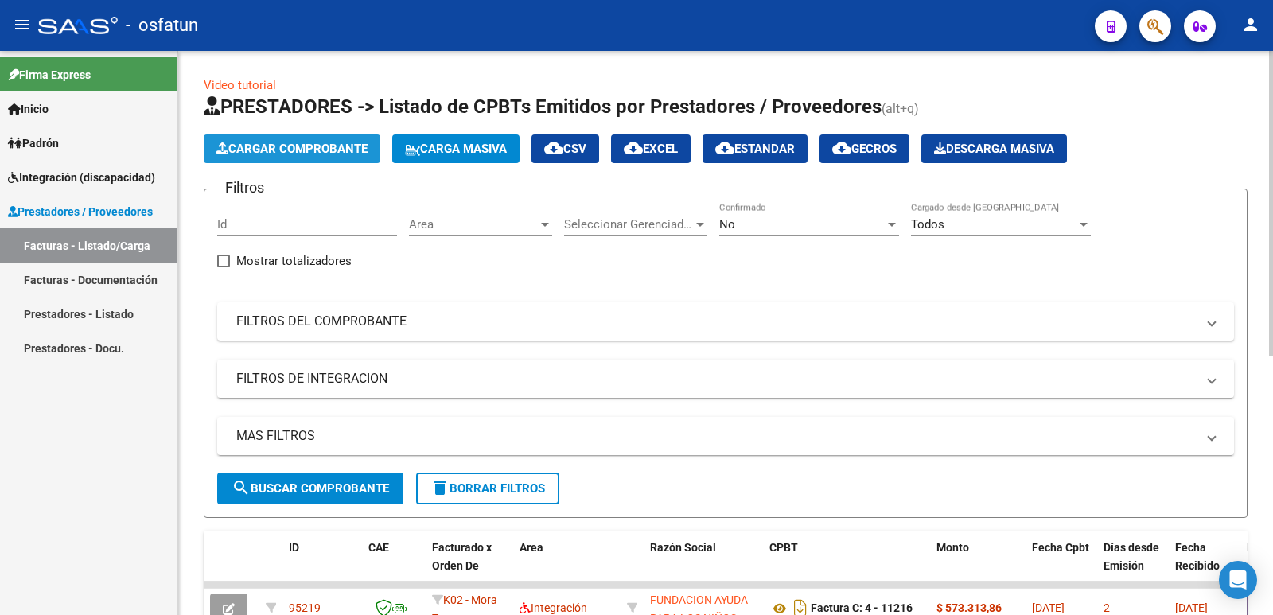
click at [257, 142] on span "Cargar Comprobante" at bounding box center [291, 149] width 151 height 14
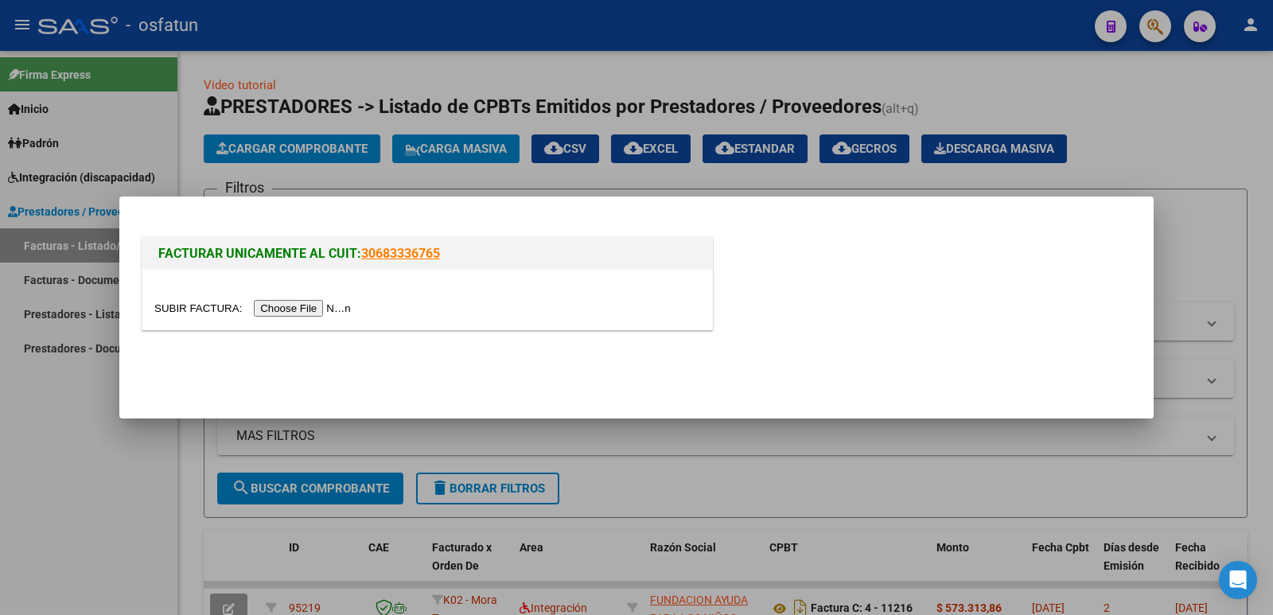
click at [343, 310] on input "file" at bounding box center [254, 308] width 201 height 17
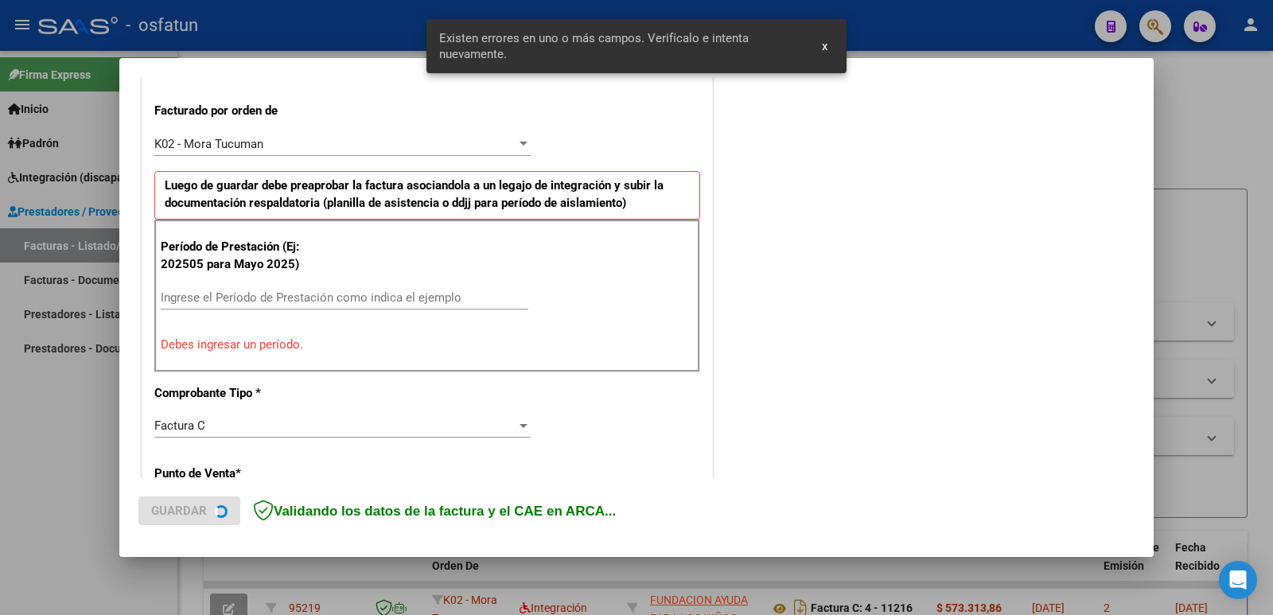
scroll to position [434, 0]
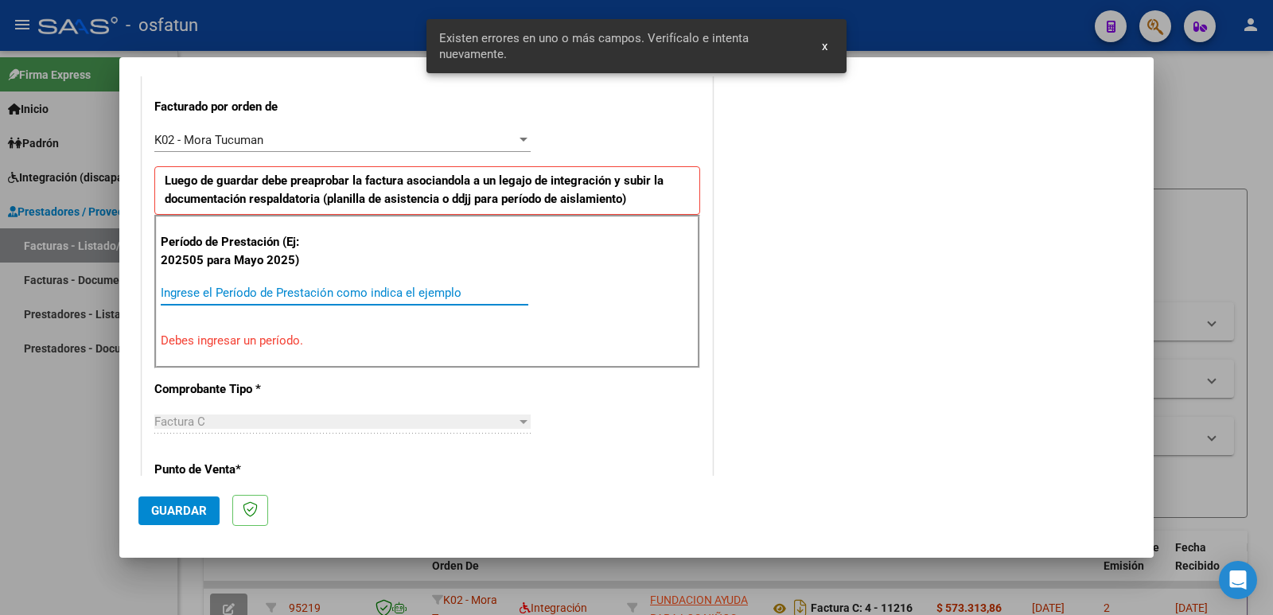
click at [309, 294] on input "Ingrese el Período de Prestación como indica el ejemplo" at bounding box center [345, 293] width 368 height 14
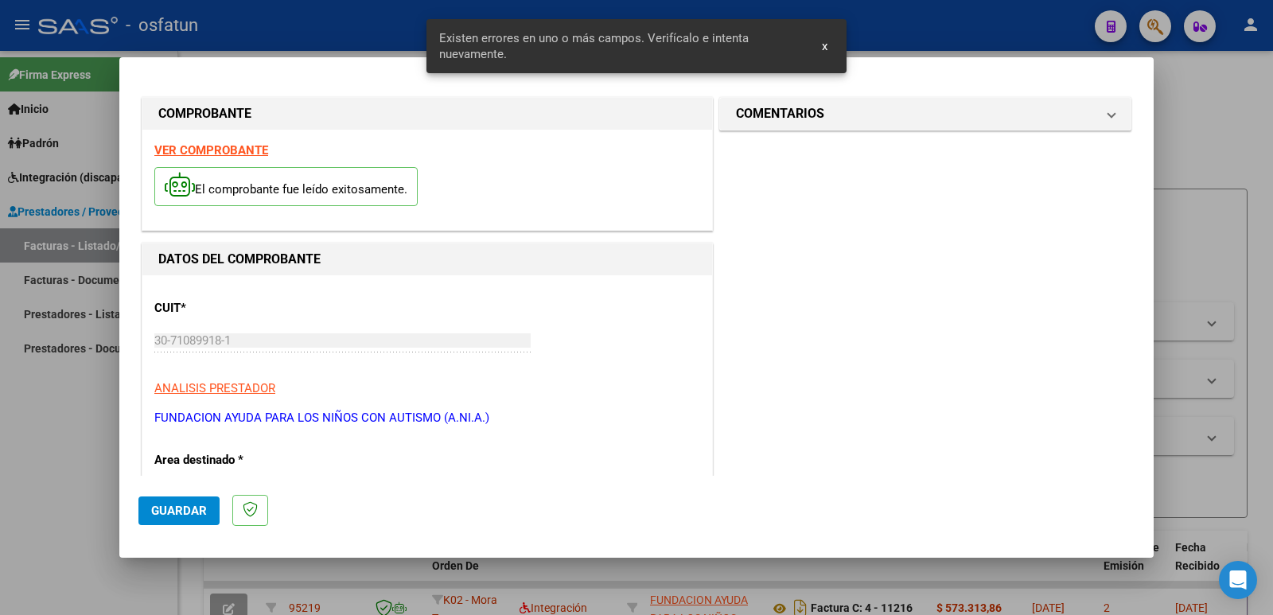
scroll to position [0, 0]
type input "202508"
click at [748, 101] on mat-expansion-panel-header "COMENTARIOS" at bounding box center [925, 115] width 410 height 32
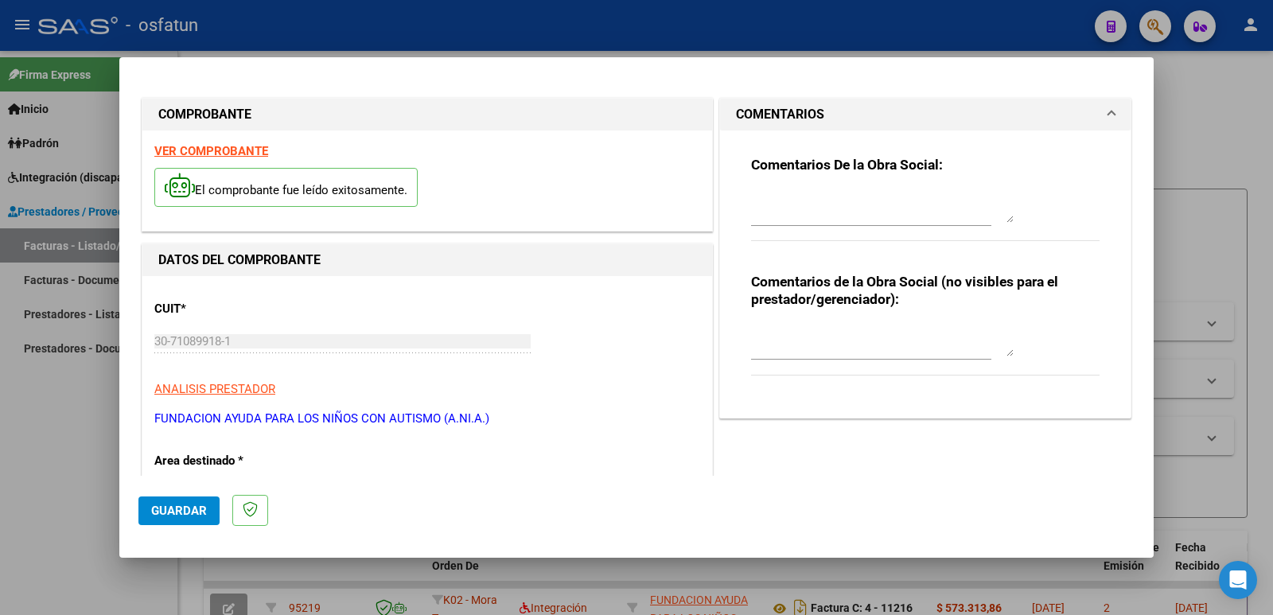
click at [771, 345] on textarea at bounding box center [882, 341] width 263 height 32
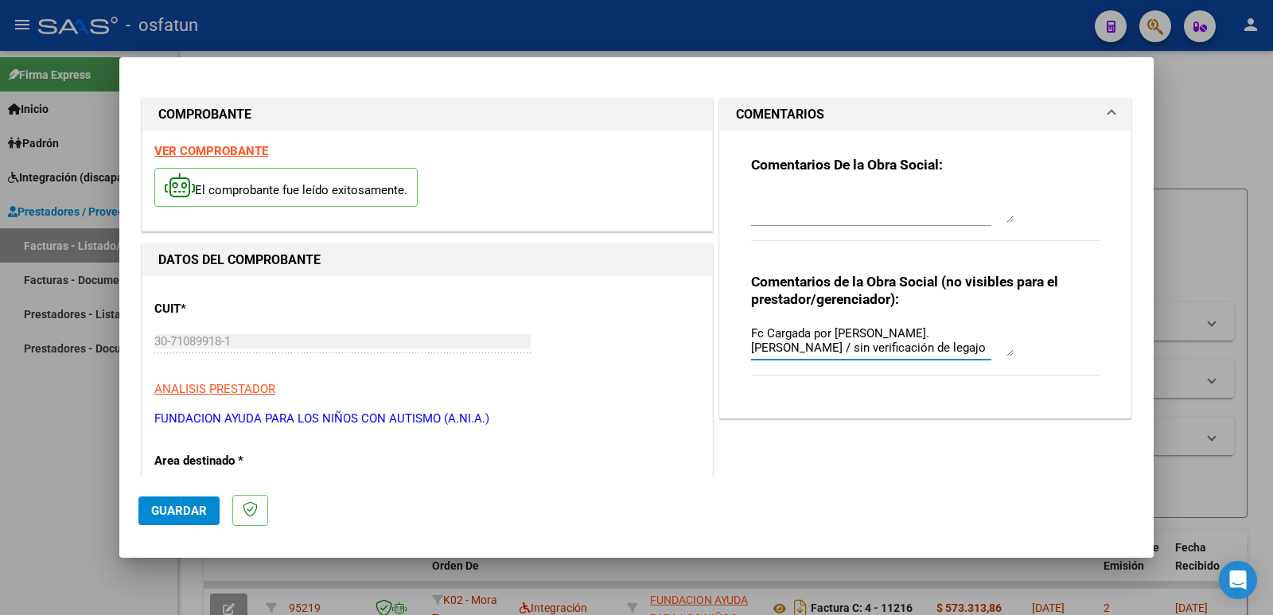
type textarea "Fc Cargada por [PERSON_NAME]. [PERSON_NAME] / sin verificación de legajo"
click at [172, 504] on span "Guardar" at bounding box center [179, 511] width 56 height 14
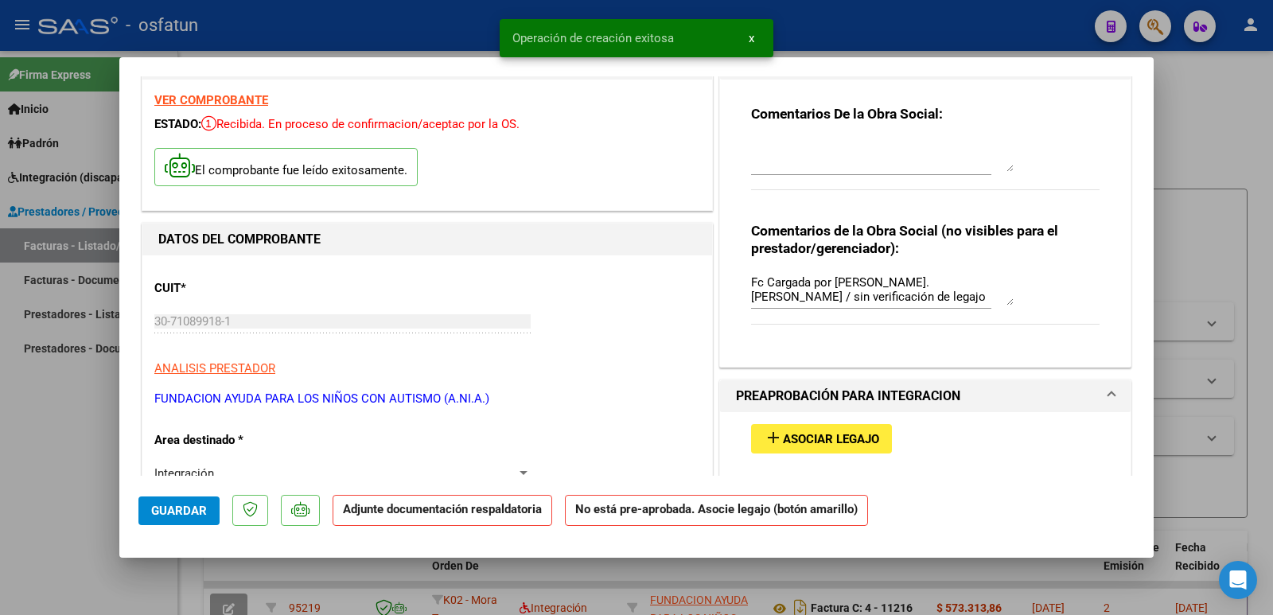
scroll to position [80, 0]
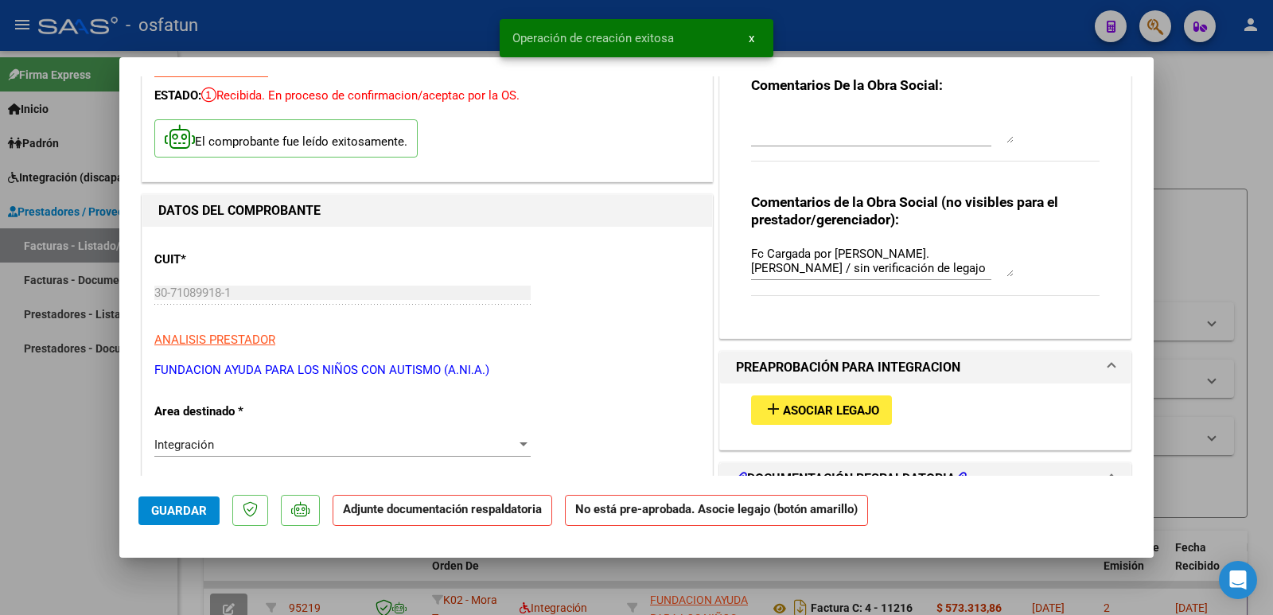
click at [838, 404] on span "Asociar Legajo" at bounding box center [831, 410] width 96 height 14
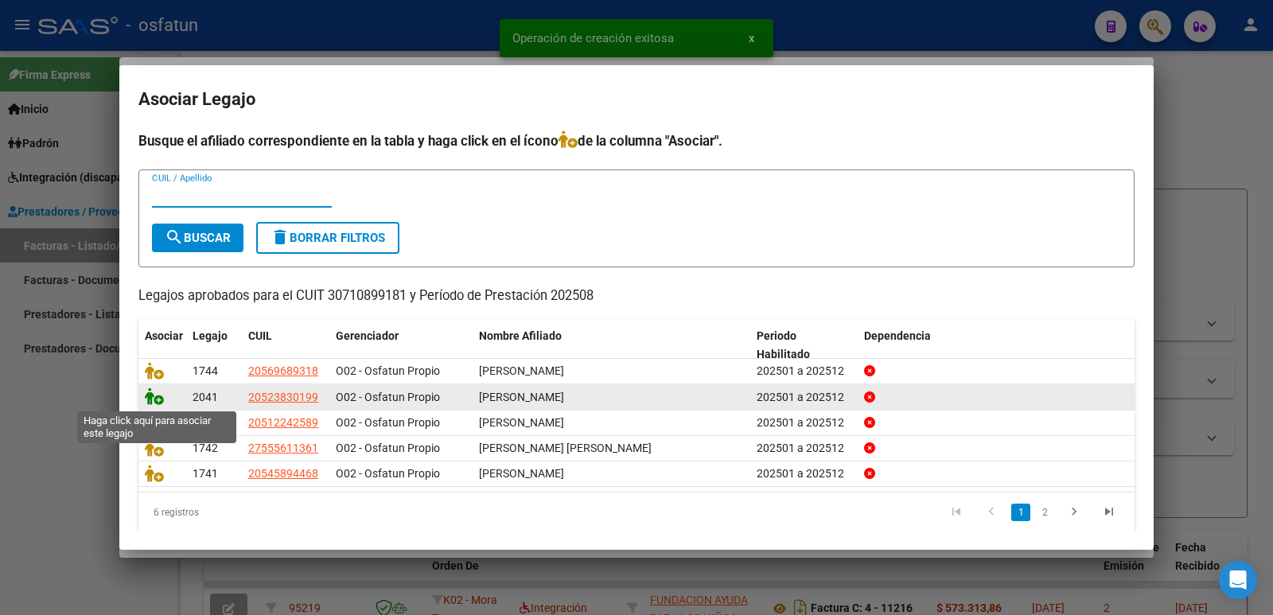
click at [153, 403] on icon at bounding box center [154, 396] width 19 height 18
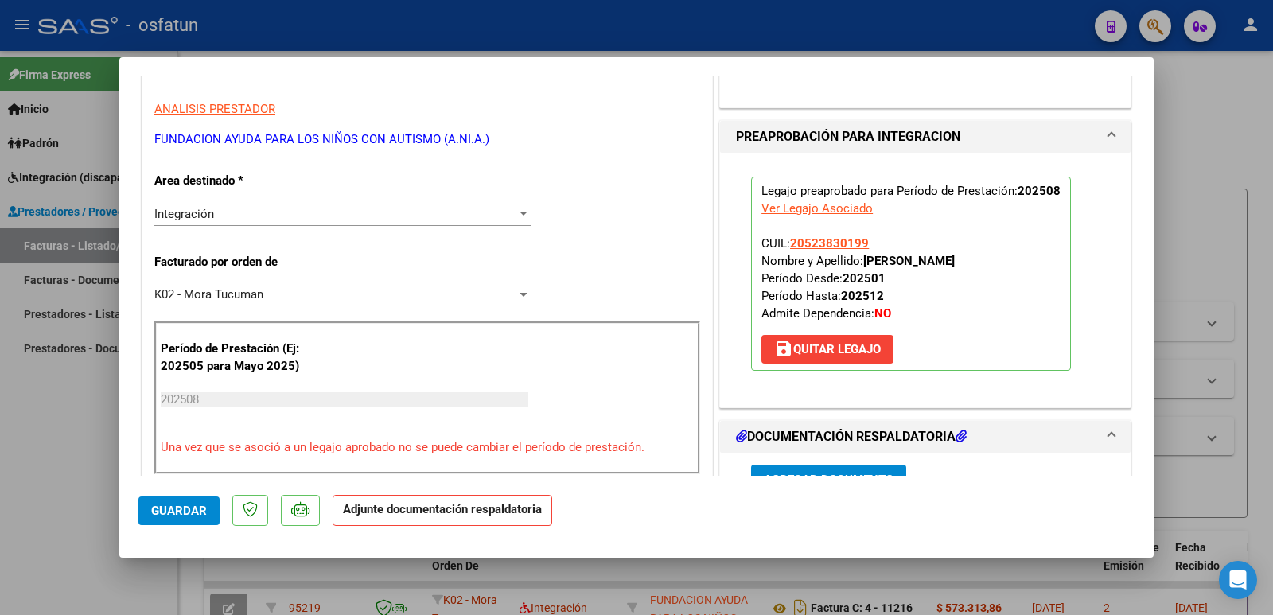
scroll to position [398, 0]
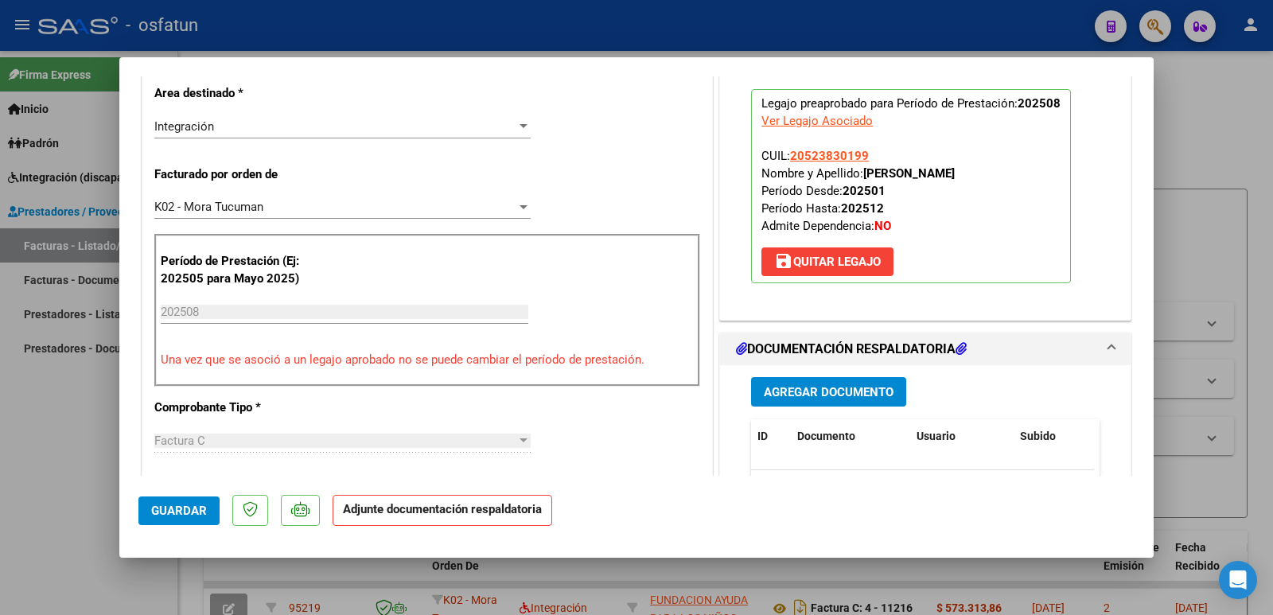
click at [833, 391] on span "Agregar Documento" at bounding box center [829, 392] width 130 height 14
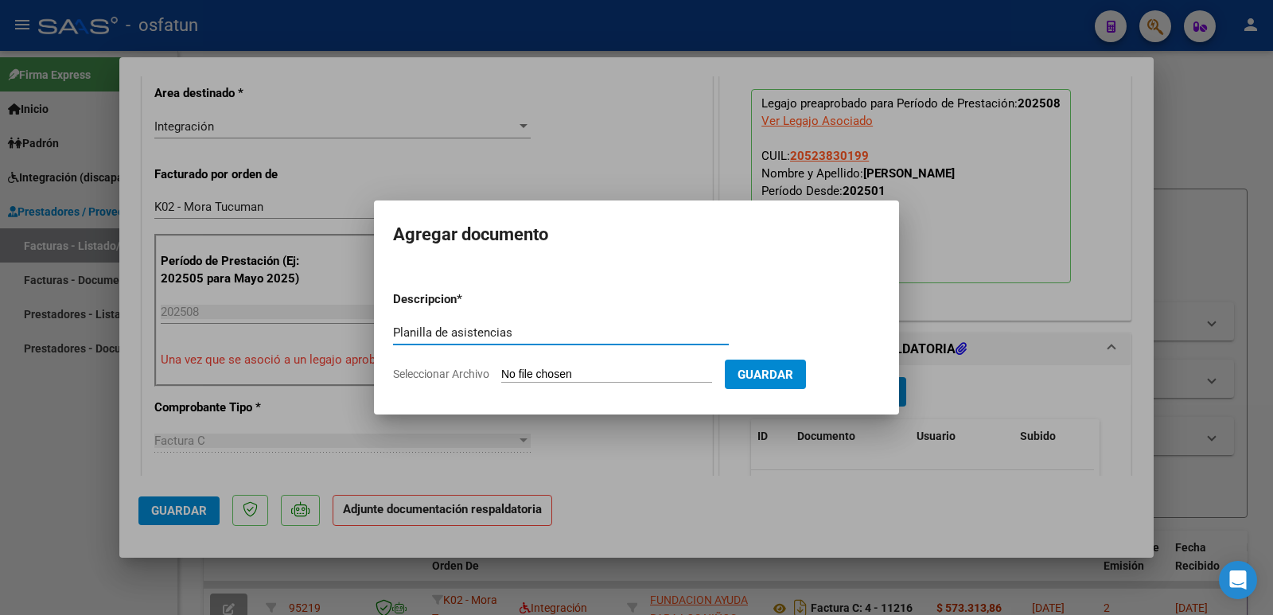
type input "Planilla de asistencias"
click at [582, 372] on input "Seleccionar Archivo" at bounding box center [606, 375] width 211 height 15
type input "C:\fakepath\PLANILLA CET 08-25 [PERSON_NAME].pdf"
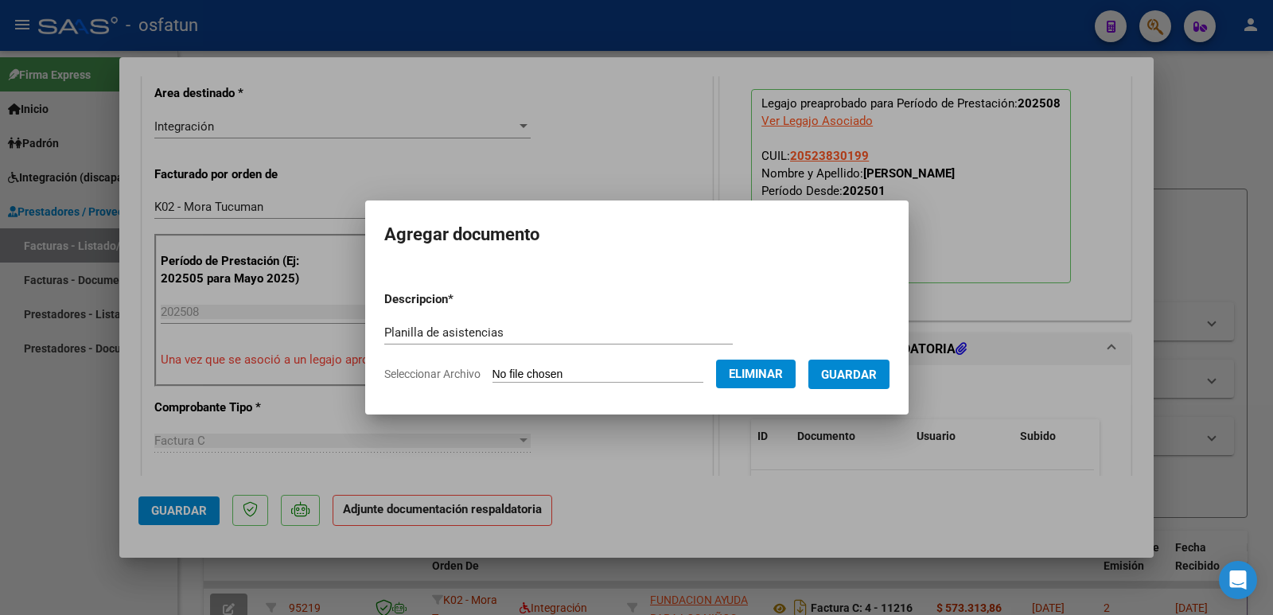
click at [837, 376] on button "Guardar" at bounding box center [848, 374] width 81 height 29
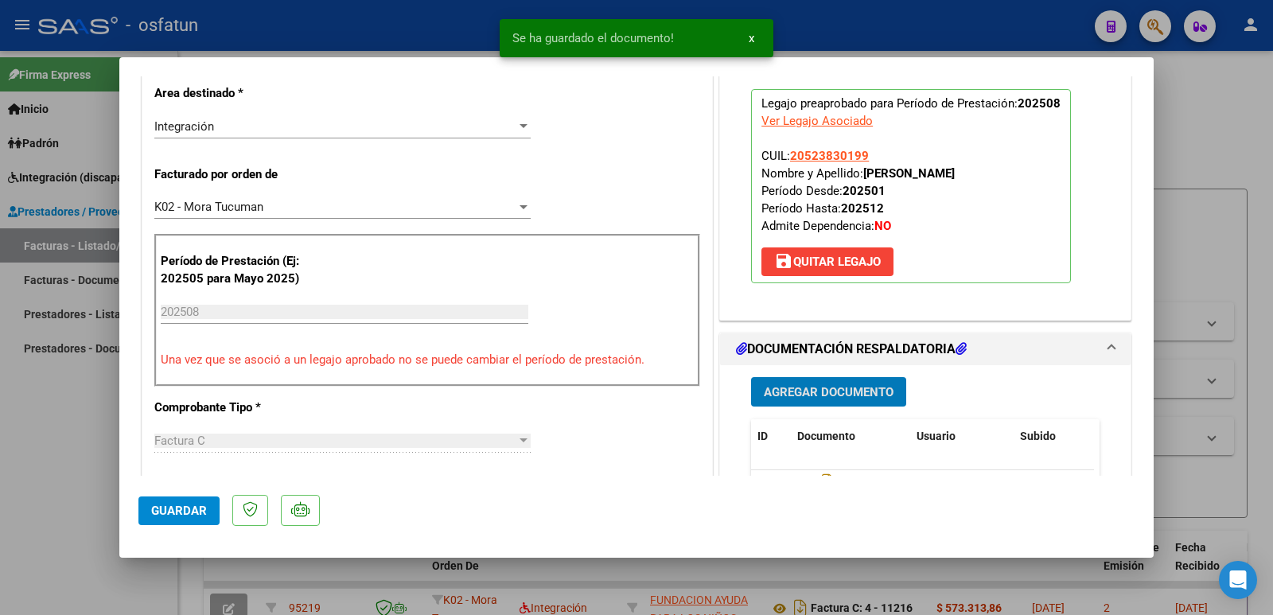
click at [887, 390] on button "Agregar Documento" at bounding box center [828, 391] width 155 height 29
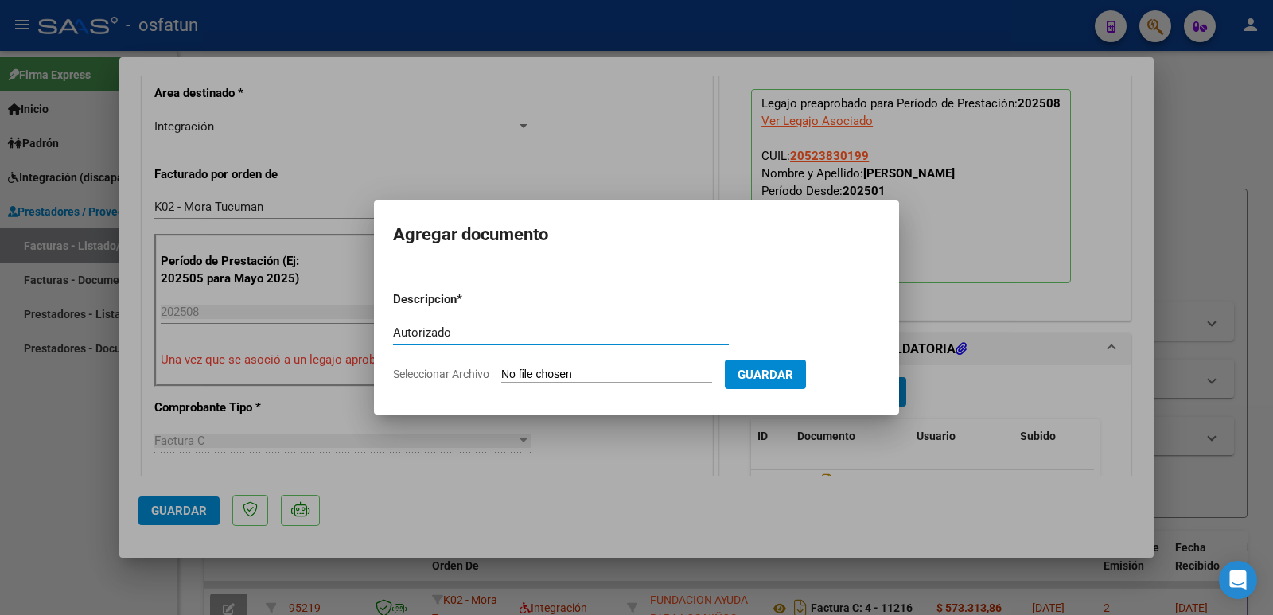
type input "Autorizado"
click at [598, 379] on input "Seleccionar Archivo" at bounding box center [606, 375] width 211 height 15
type input "C:\fakepath\AUTORIZACION CET 2025 [PERSON_NAME].pdf"
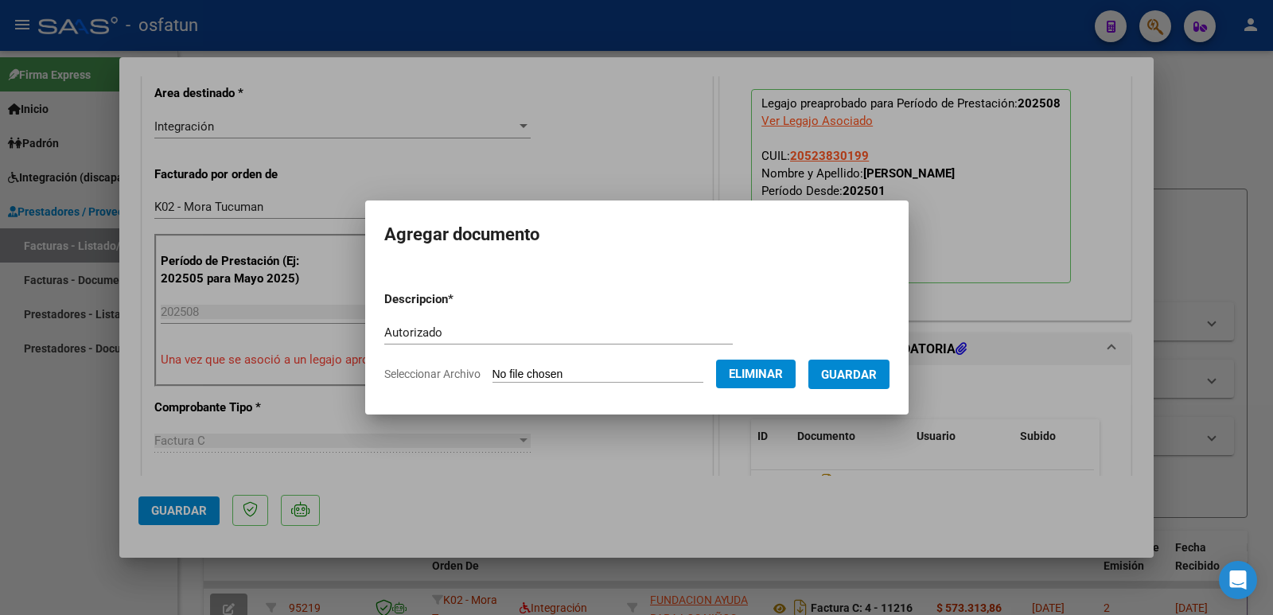
click at [889, 372] on button "Guardar" at bounding box center [848, 374] width 81 height 29
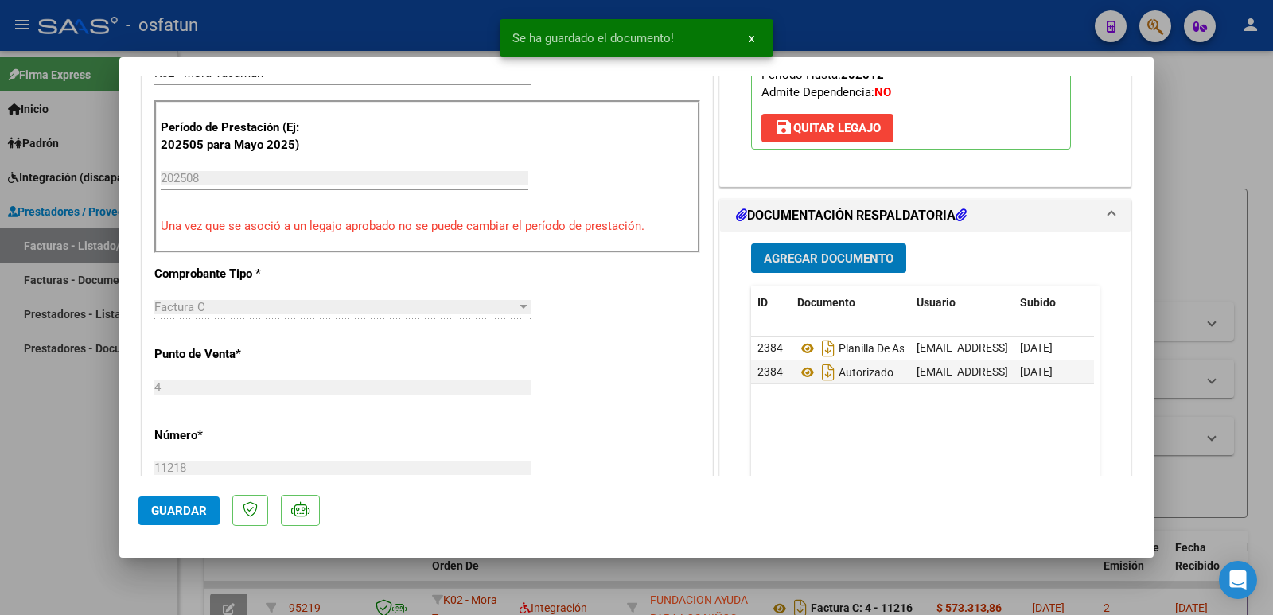
scroll to position [557, 0]
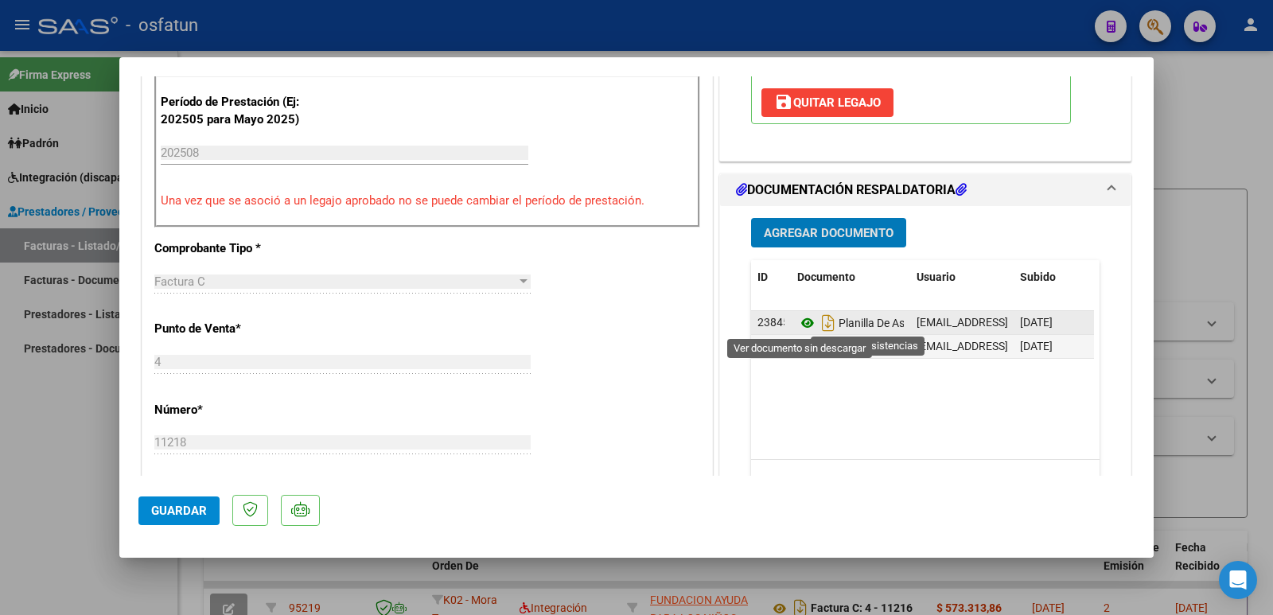
click at [799, 321] on icon at bounding box center [807, 322] width 21 height 19
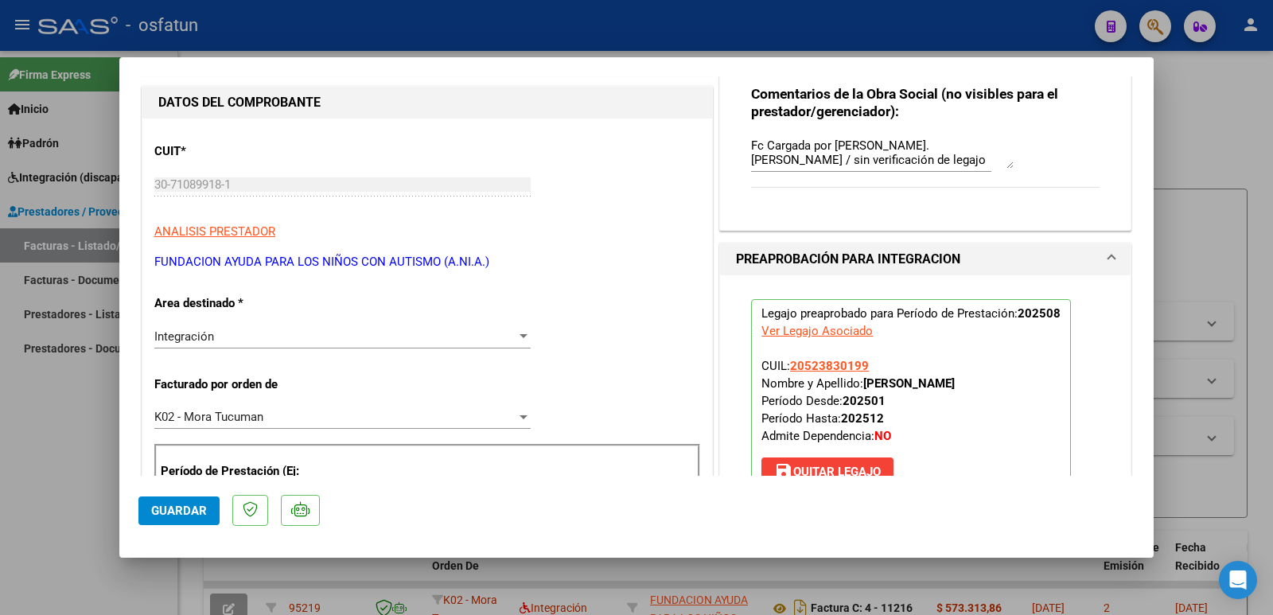
scroll to position [239, 0]
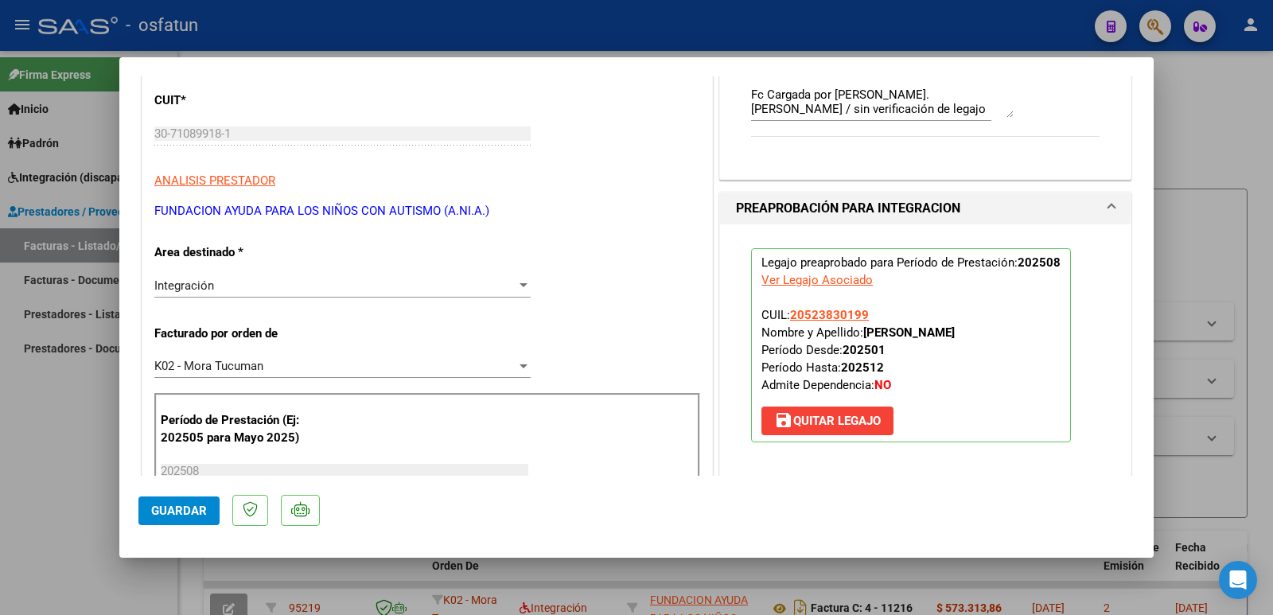
drag, startPoint x: 861, startPoint y: 332, endPoint x: 1019, endPoint y: 330, distance: 158.3
click at [1026, 330] on p "Legajo preaprobado para Período de Prestación: 202508 Ver Legajo Asociado CUIL:…" at bounding box center [911, 345] width 320 height 194
copy strong "[PERSON_NAME]"
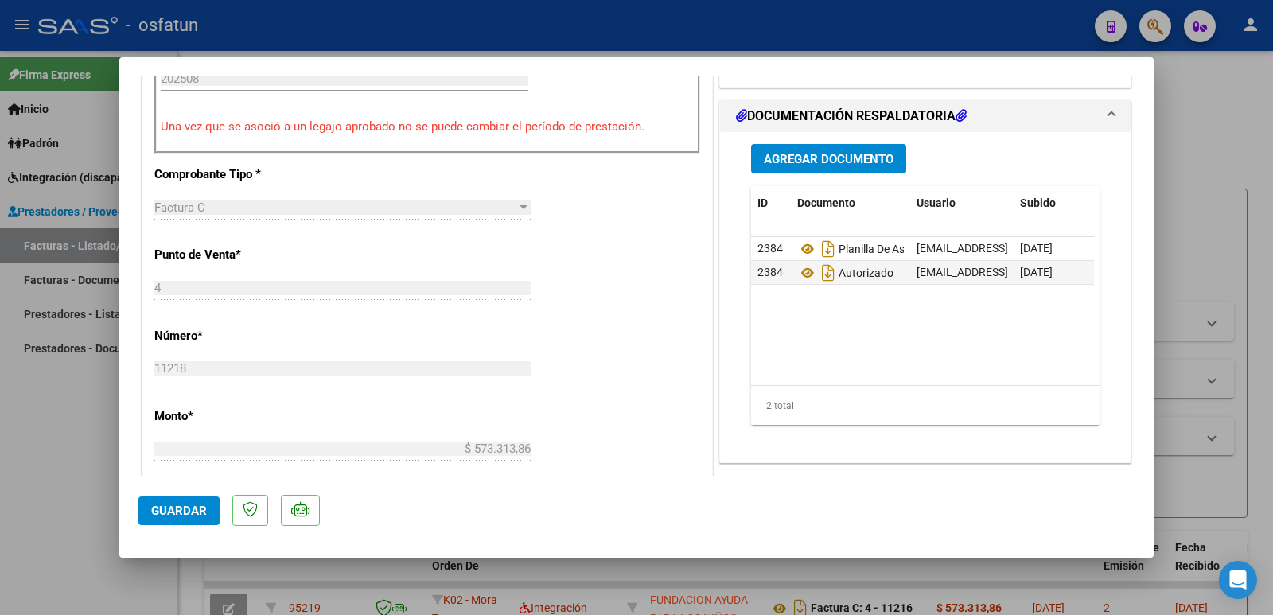
scroll to position [636, 0]
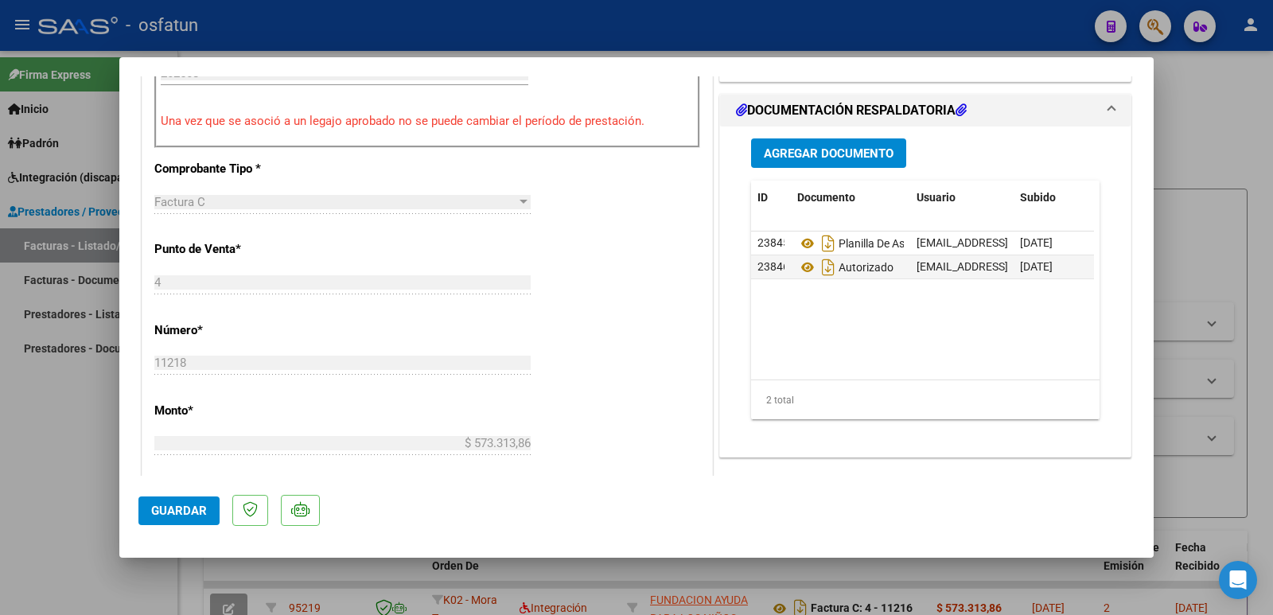
click at [169, 508] on span "Guardar" at bounding box center [179, 511] width 56 height 14
click at [194, 504] on span "Guardar" at bounding box center [179, 511] width 56 height 14
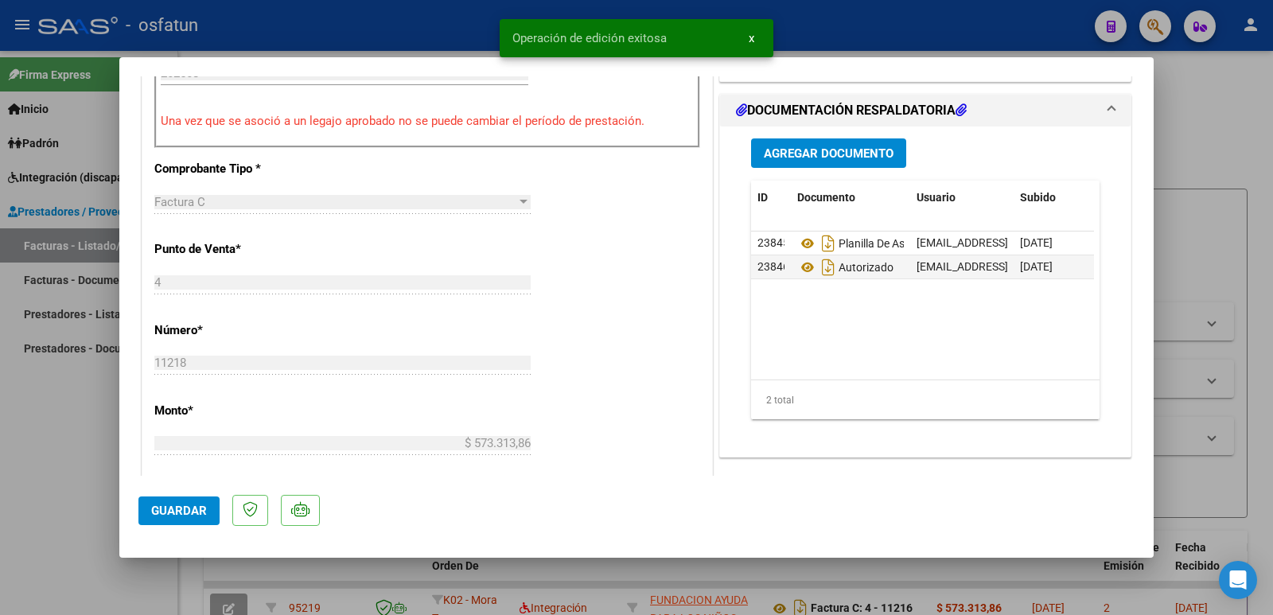
click at [35, 504] on div at bounding box center [636, 307] width 1273 height 615
type input "$ 0,00"
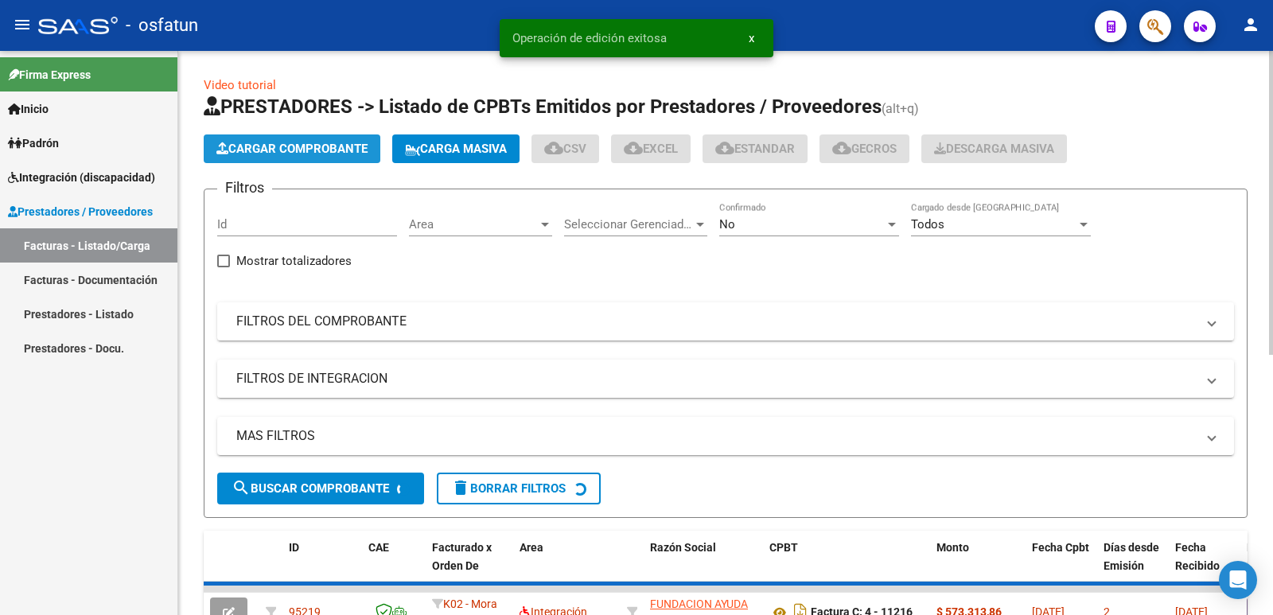
click at [286, 144] on span "Cargar Comprobante" at bounding box center [291, 149] width 151 height 14
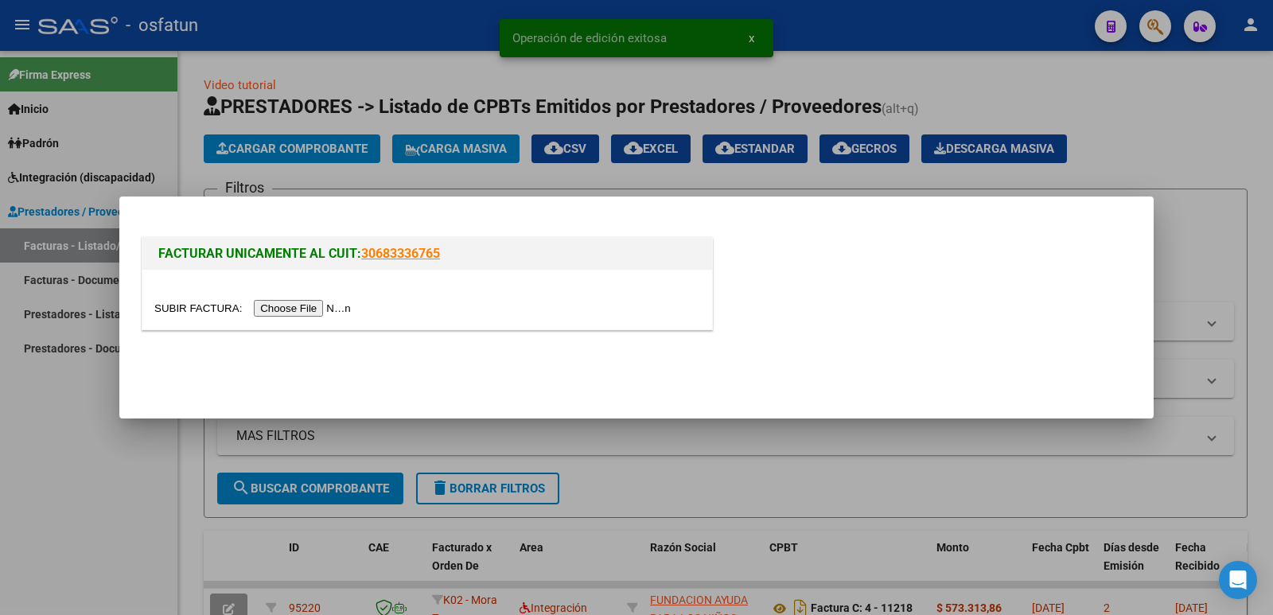
click at [339, 305] on input "file" at bounding box center [254, 308] width 201 height 17
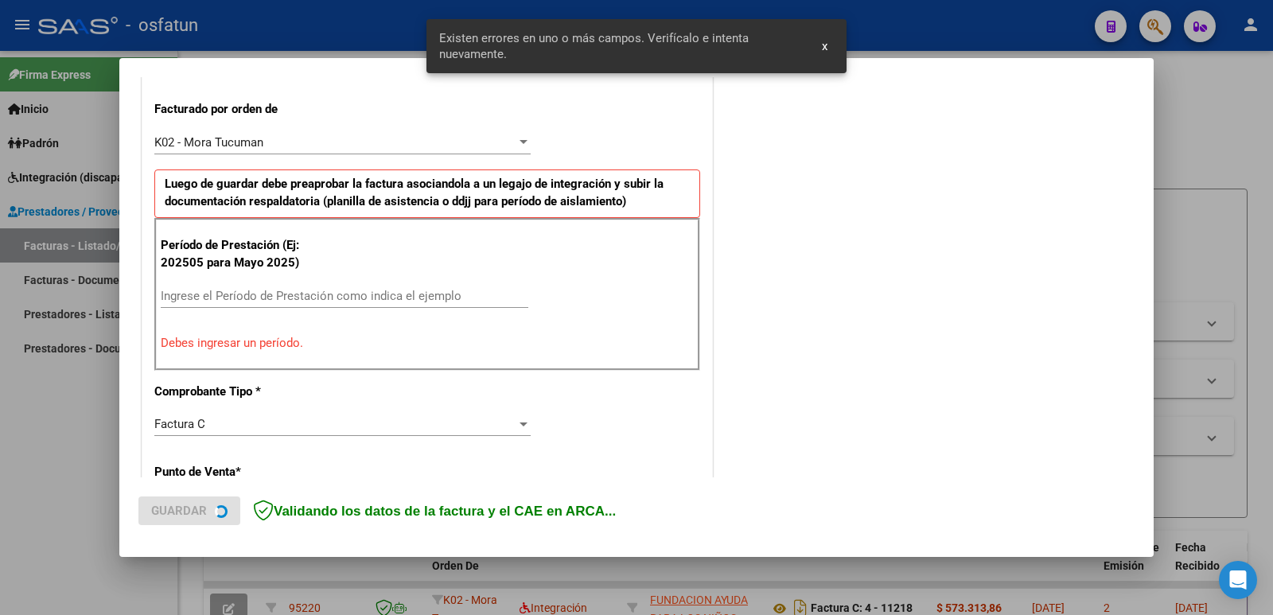
scroll to position [434, 0]
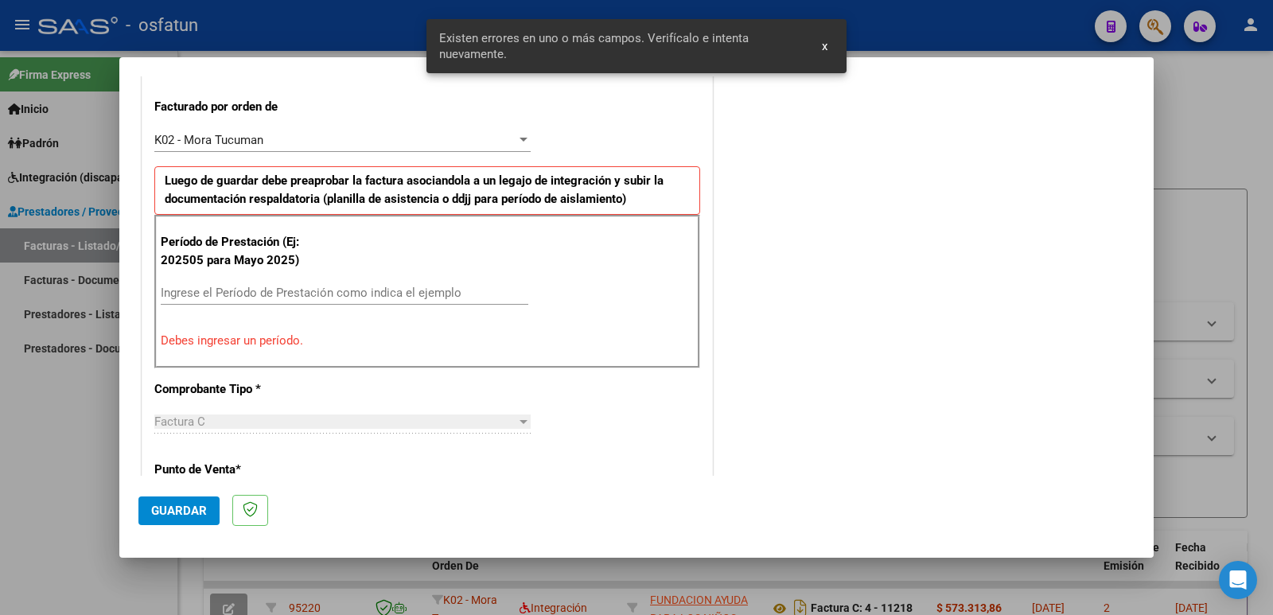
click at [271, 289] on input "Ingrese el Período de Prestación como indica el ejemplo" at bounding box center [345, 293] width 368 height 14
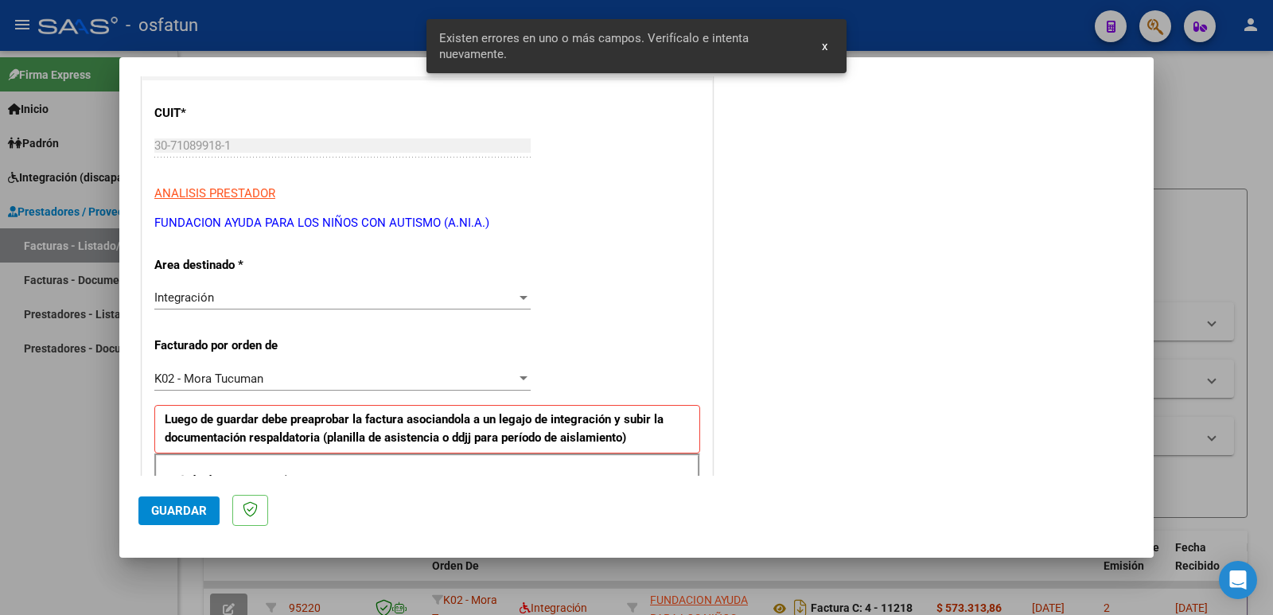
scroll to position [0, 0]
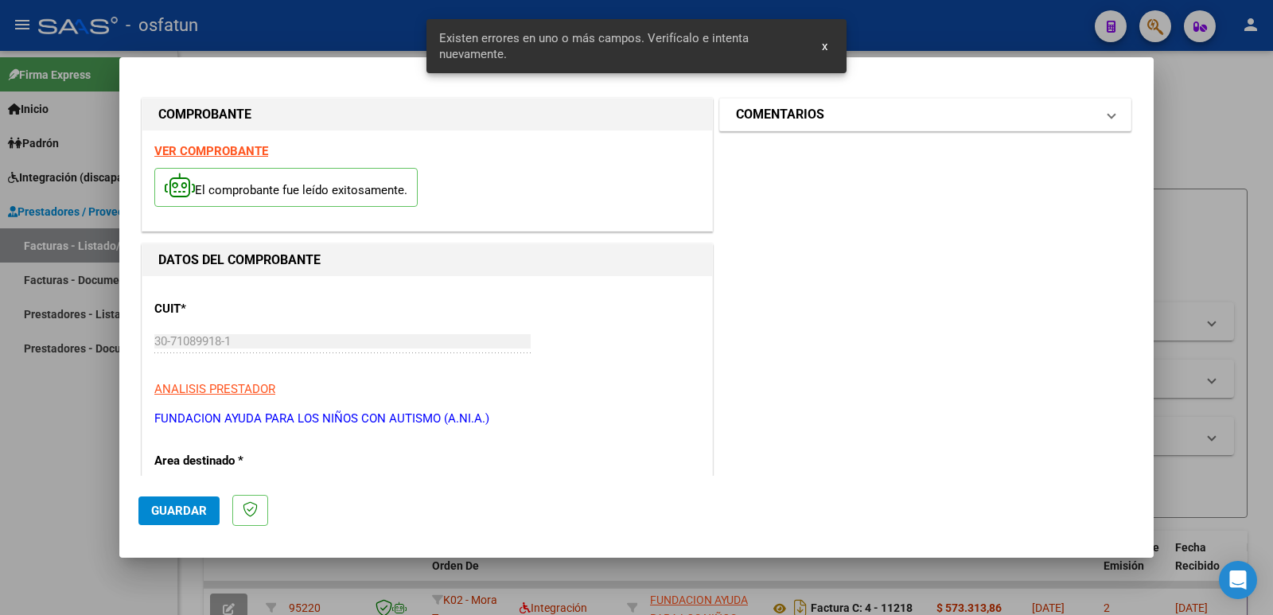
type input "202508"
click at [831, 119] on mat-panel-title "COMENTARIOS" at bounding box center [916, 114] width 360 height 19
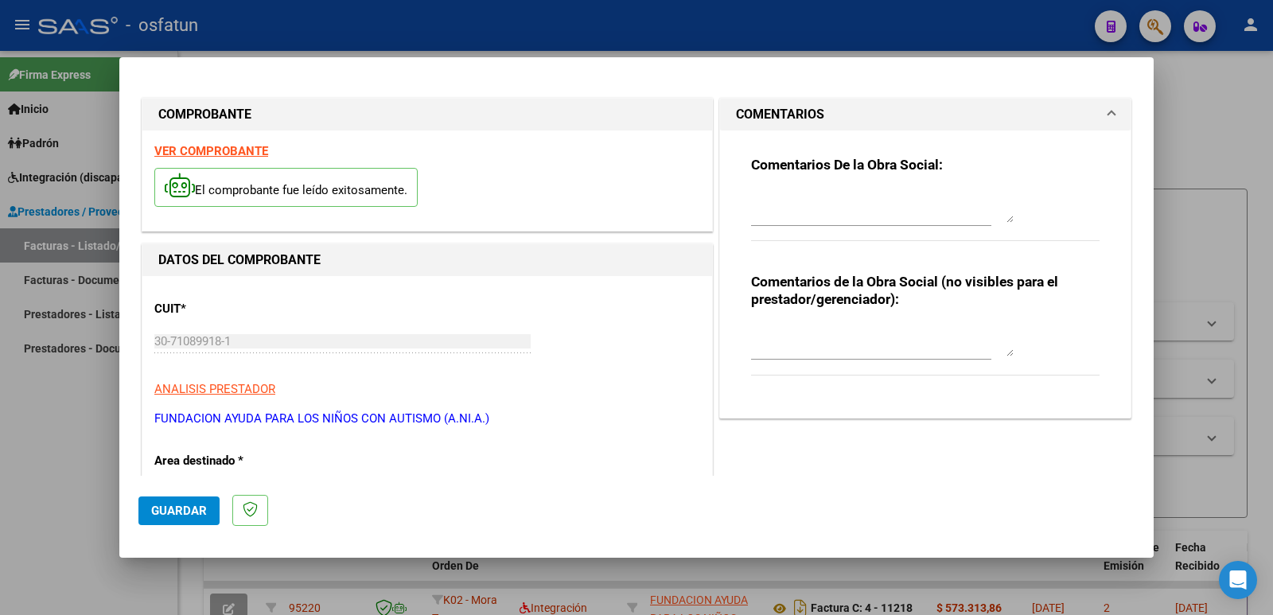
click at [784, 352] on textarea at bounding box center [882, 341] width 263 height 32
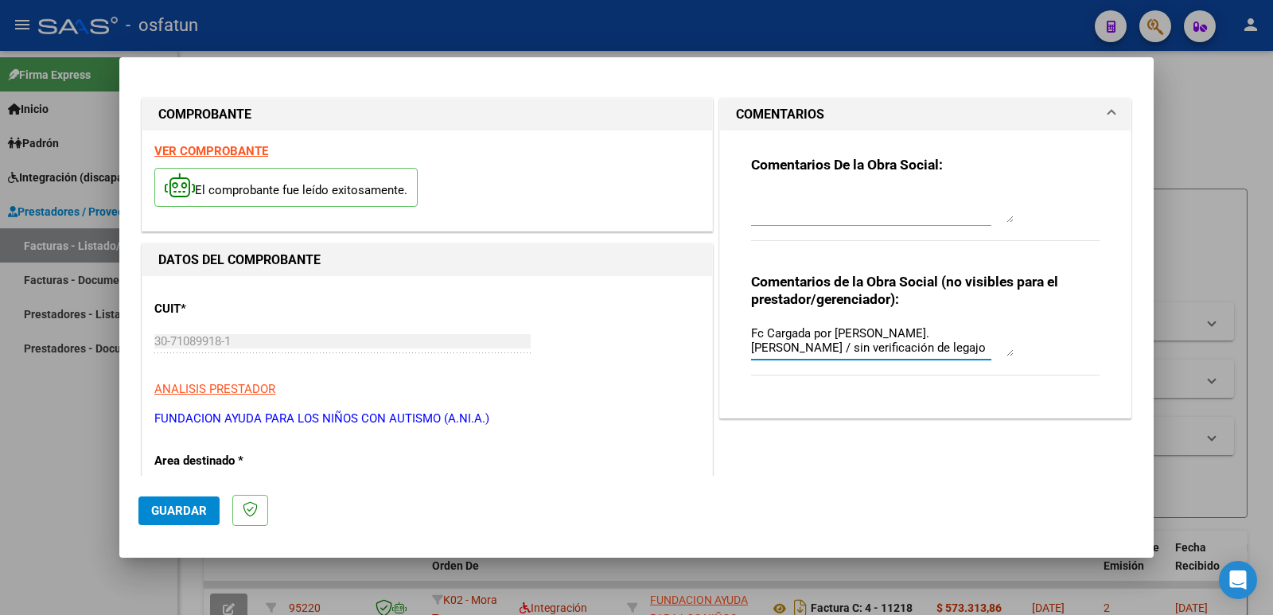
type textarea "Fc Cargada por [PERSON_NAME]. [PERSON_NAME] / sin verificación de legajo"
click at [150, 516] on button "Guardar" at bounding box center [178, 510] width 81 height 29
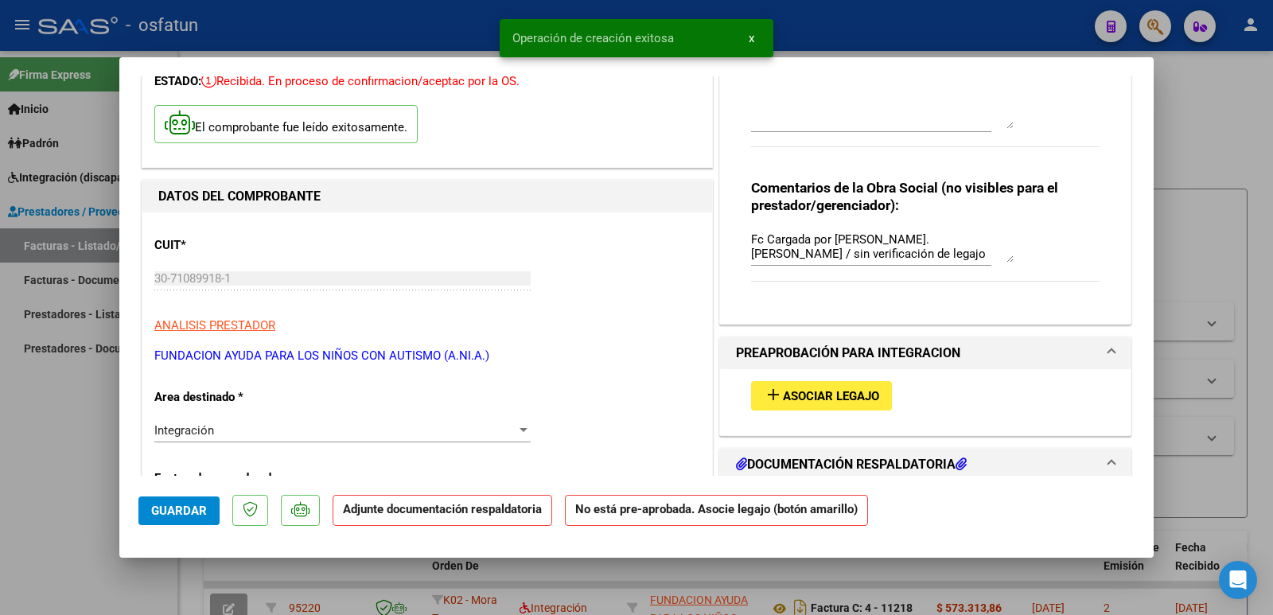
scroll to position [239, 0]
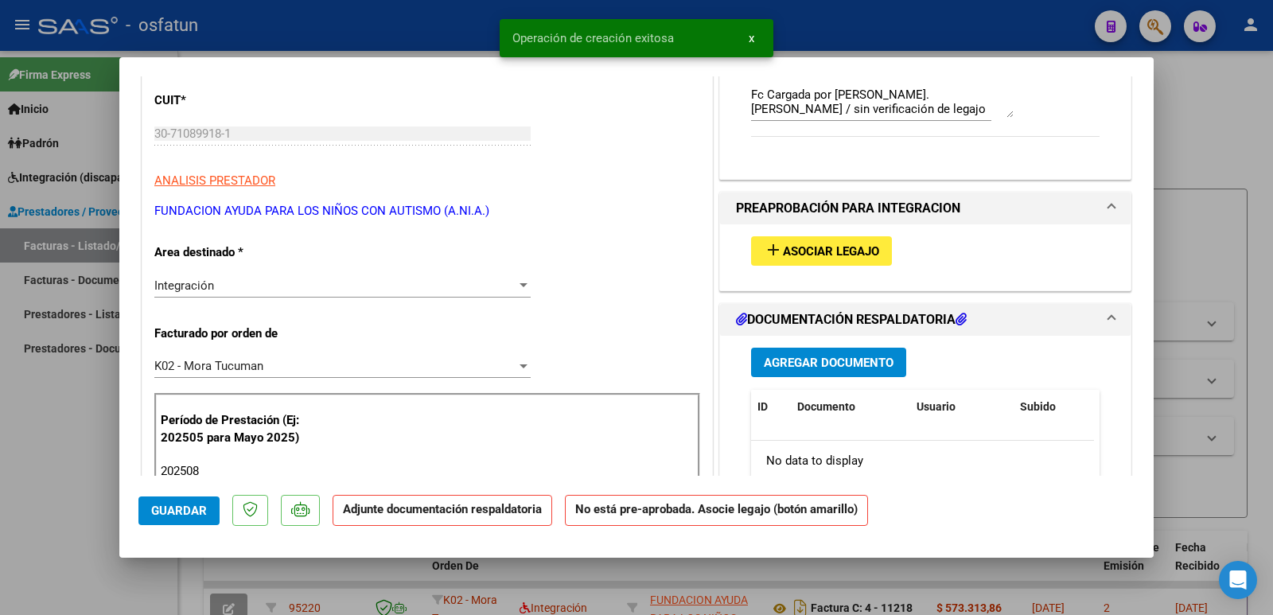
click at [845, 263] on button "add Asociar Legajo" at bounding box center [821, 250] width 141 height 29
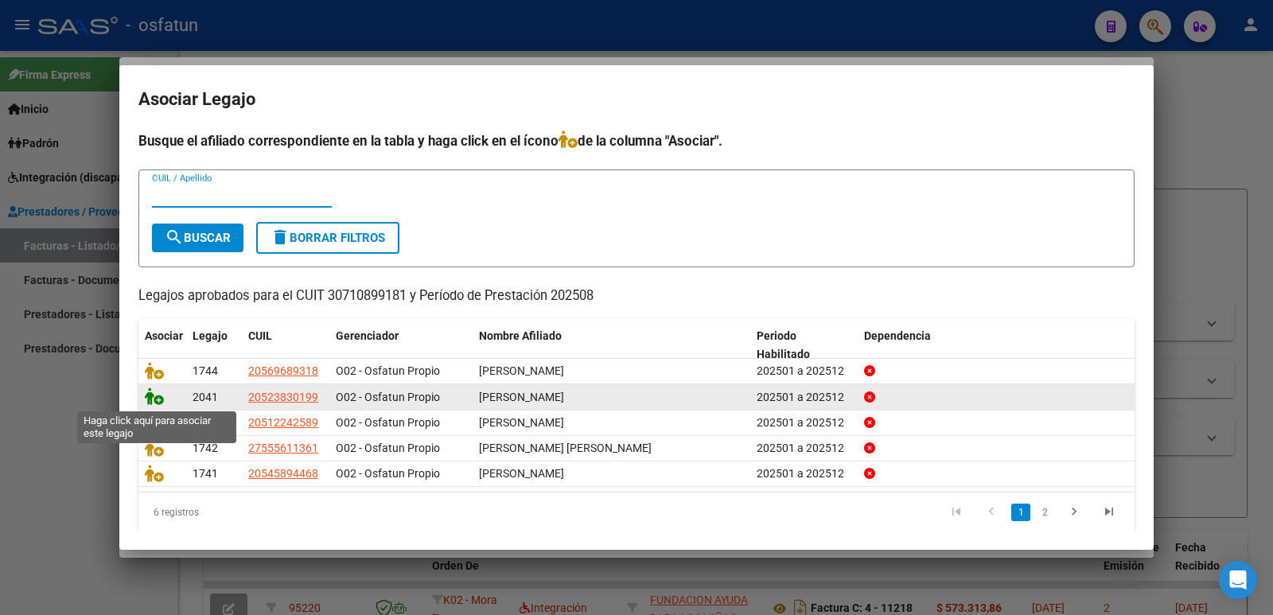
click at [151, 399] on icon at bounding box center [154, 396] width 19 height 18
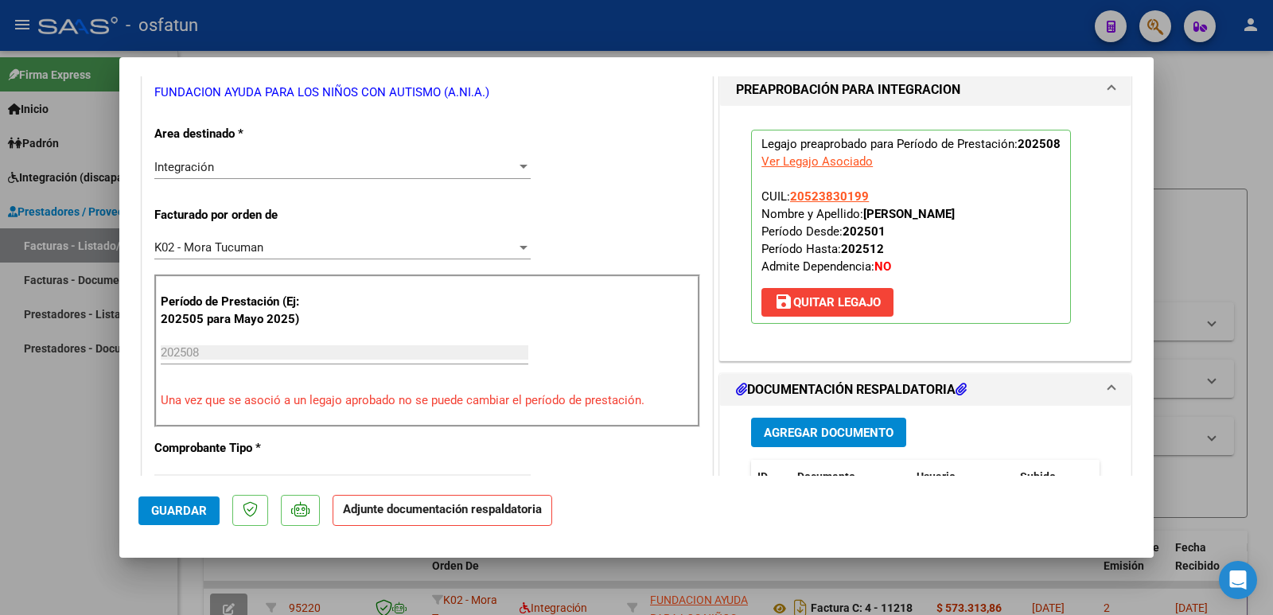
scroll to position [477, 0]
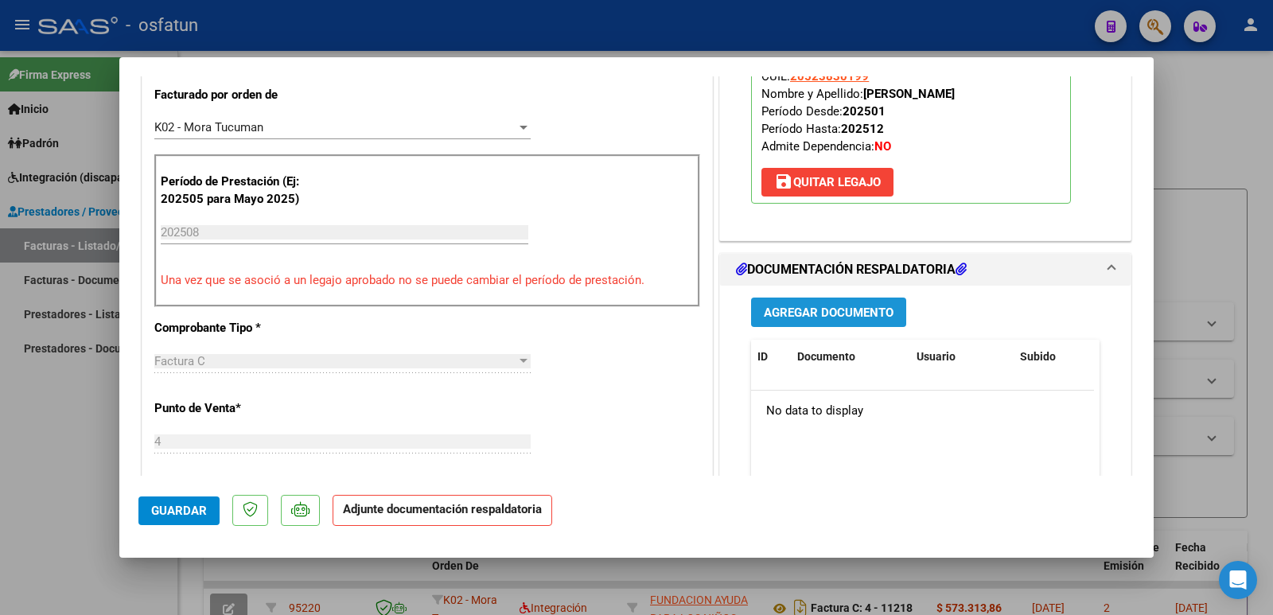
click at [861, 312] on span "Agregar Documento" at bounding box center [829, 312] width 130 height 14
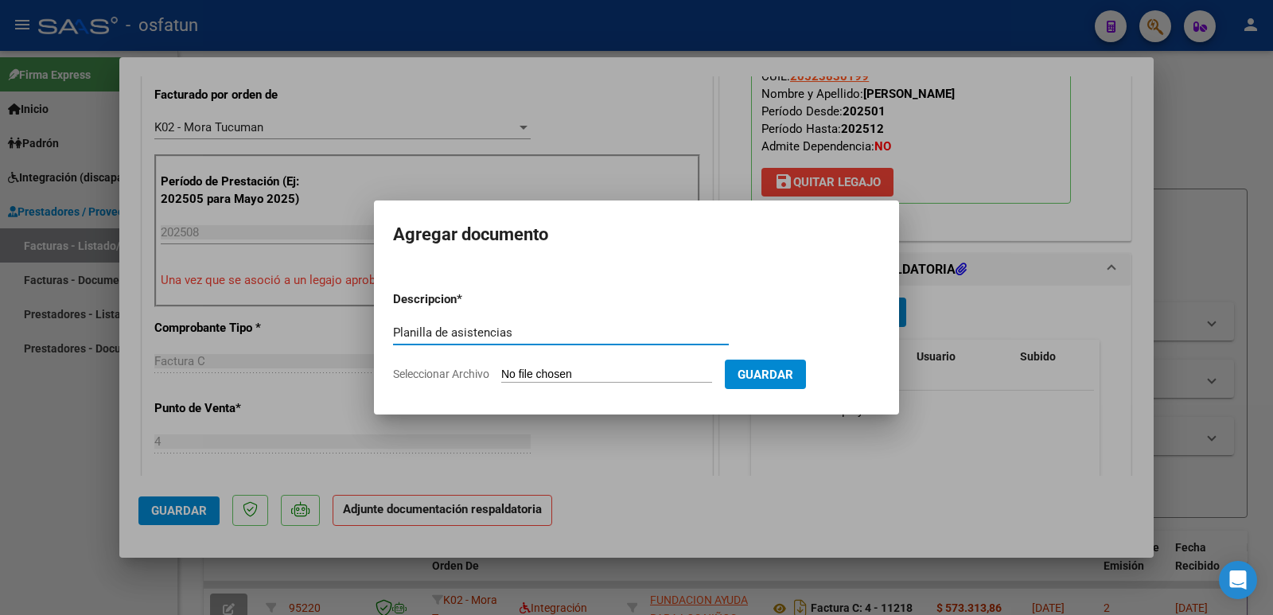
type input "Planilla de asistencias"
click at [521, 372] on input "Seleccionar Archivo" at bounding box center [606, 375] width 211 height 15
type input "C:\fakepath\PLANILLA TPTE 08-25 [PERSON_NAME].pdf"
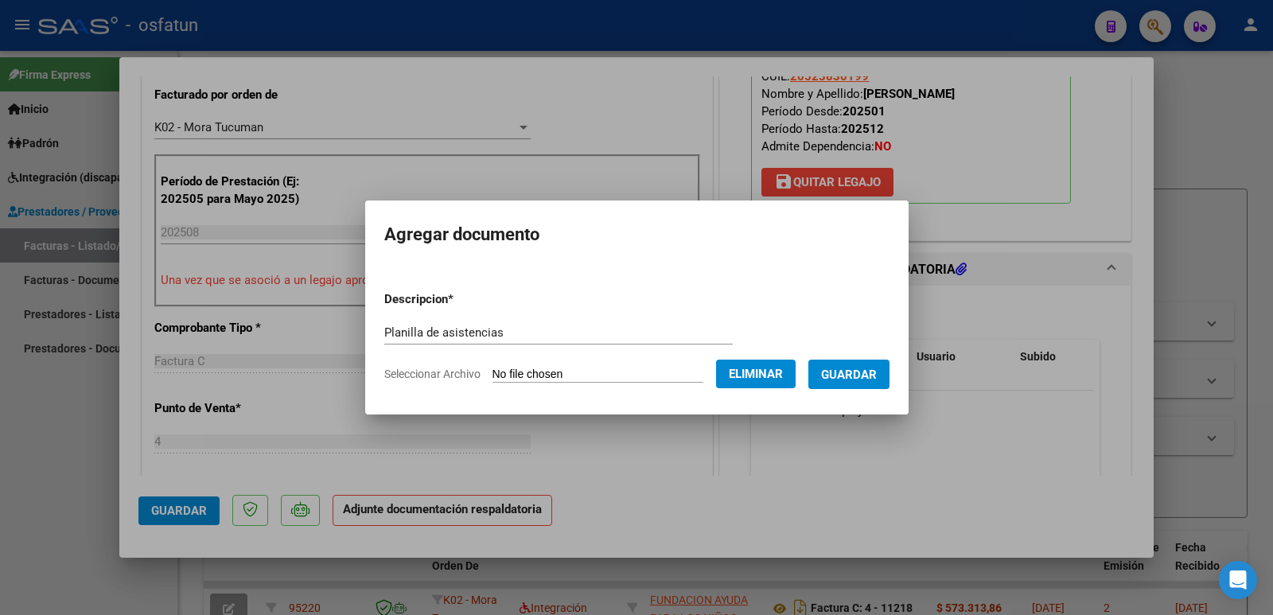
click at [877, 381] on span "Guardar" at bounding box center [849, 375] width 56 height 14
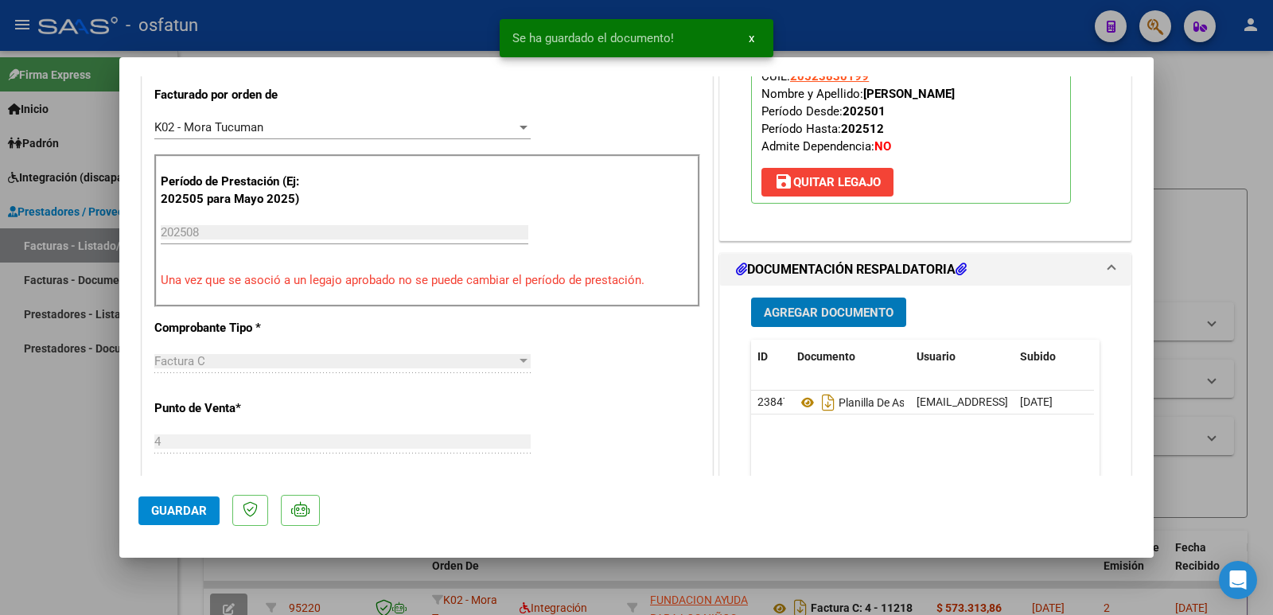
click at [827, 313] on span "Agregar Documento" at bounding box center [829, 312] width 130 height 14
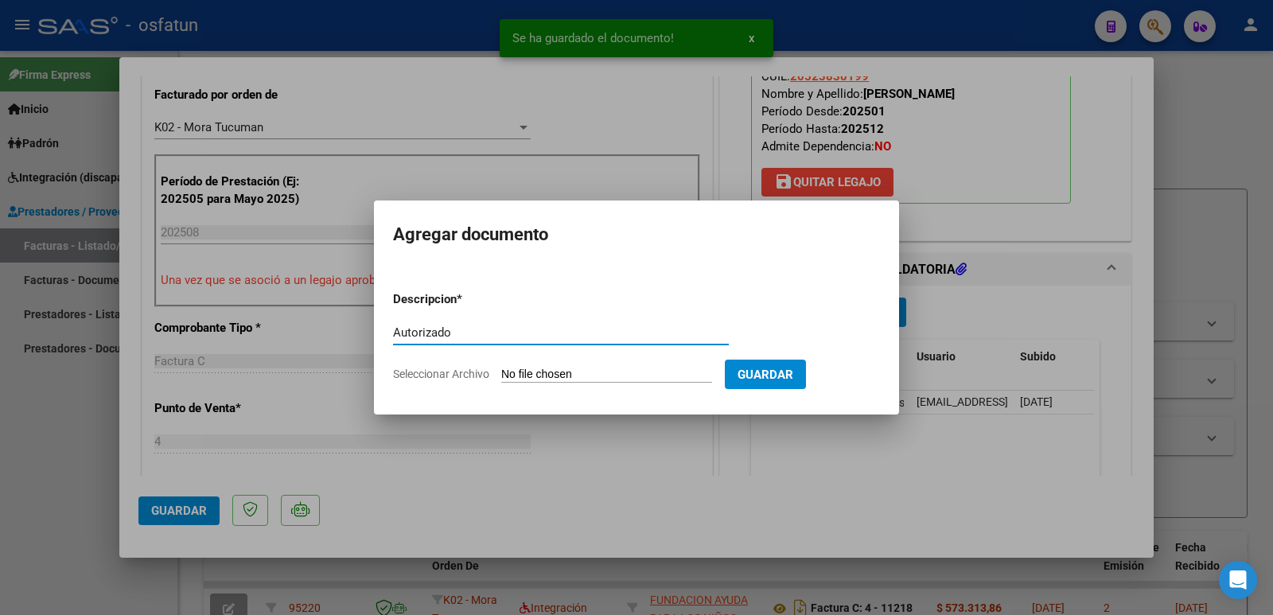
type input "Autorizado"
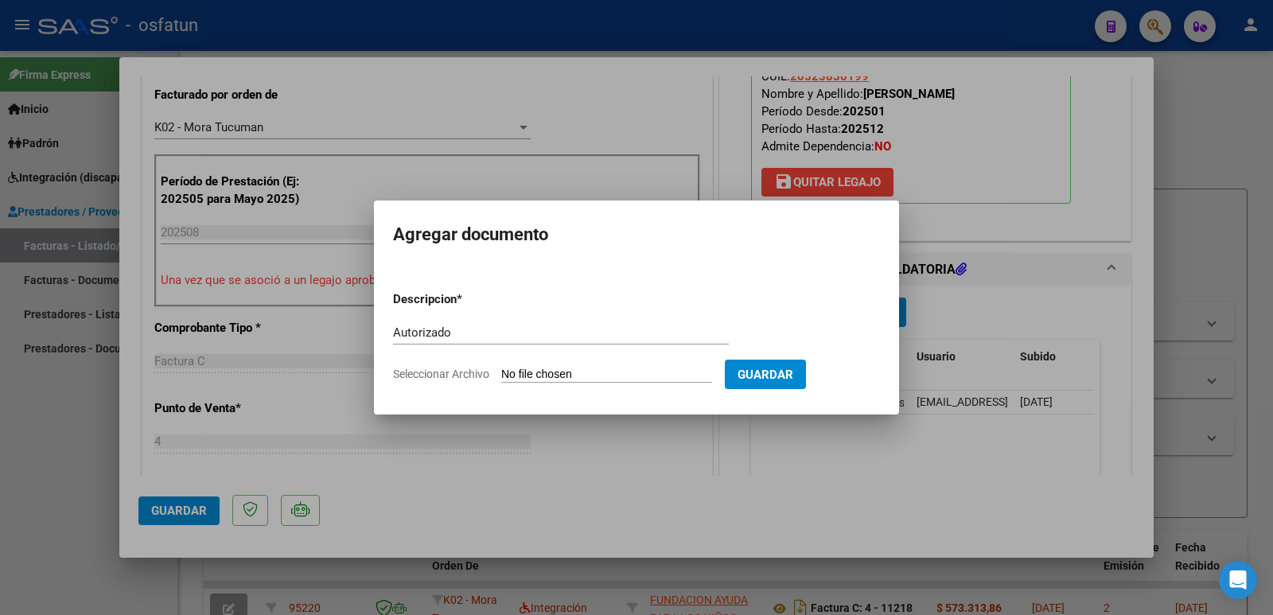
click at [648, 373] on input "Seleccionar Archivo" at bounding box center [606, 375] width 211 height 15
type input "C:\fakepath\AUTORIZACION TPTE 2025 [PERSON_NAME].pdf"
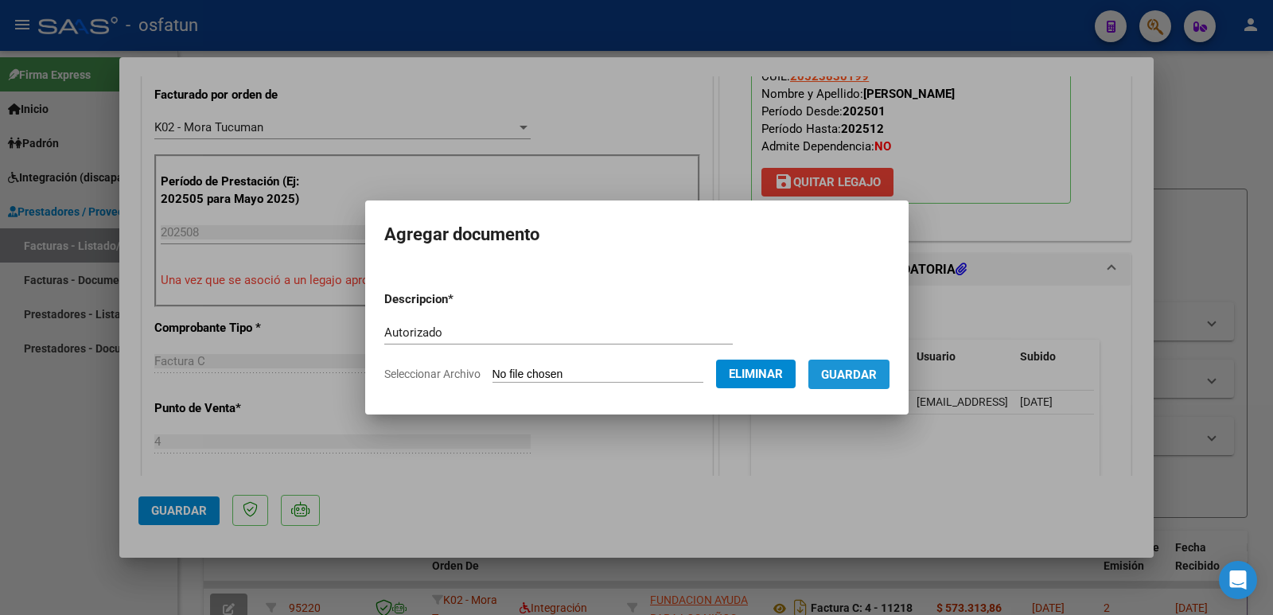
click at [875, 368] on span "Guardar" at bounding box center [849, 375] width 56 height 14
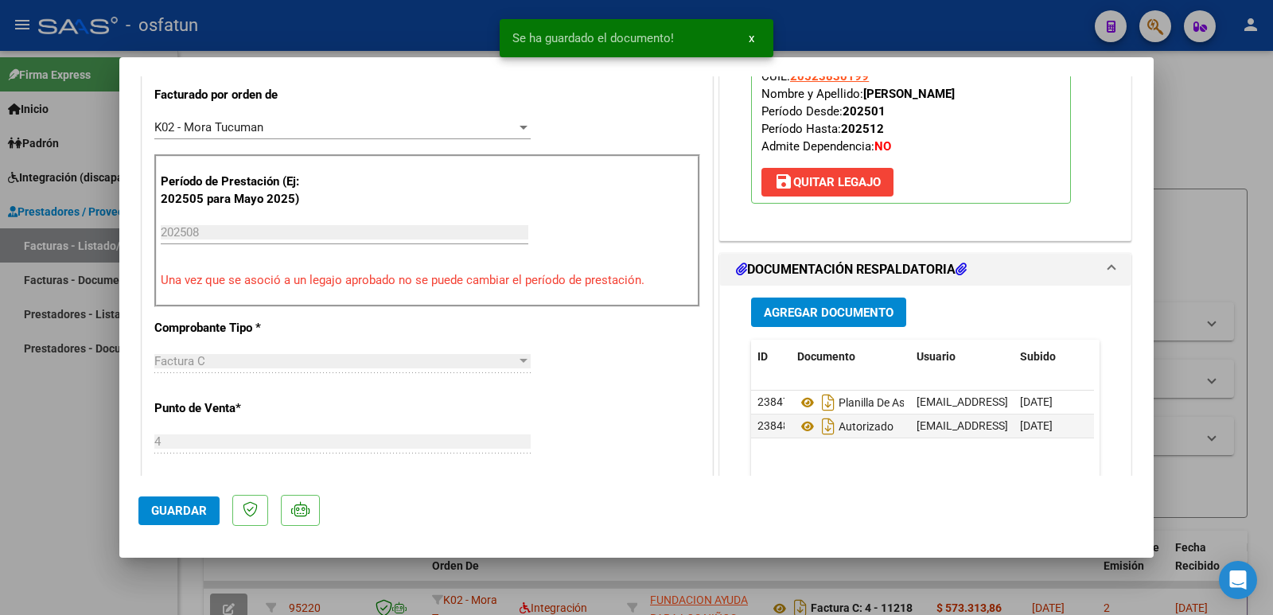
drag, startPoint x: 858, startPoint y: 93, endPoint x: 1019, endPoint y: 98, distance: 160.8
click at [1019, 98] on p "Legajo preaprobado para Período de Prestación: 202508 Ver Legajo Asociado CUIL:…" at bounding box center [911, 107] width 320 height 194
copy strong "[PERSON_NAME]"
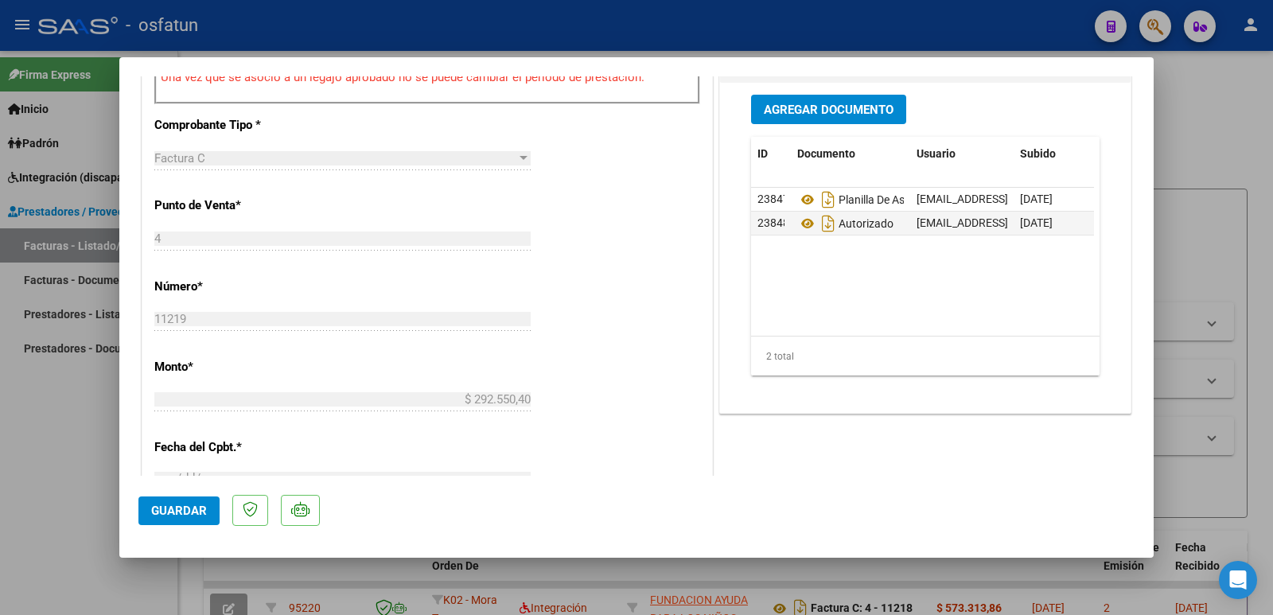
scroll to position [716, 0]
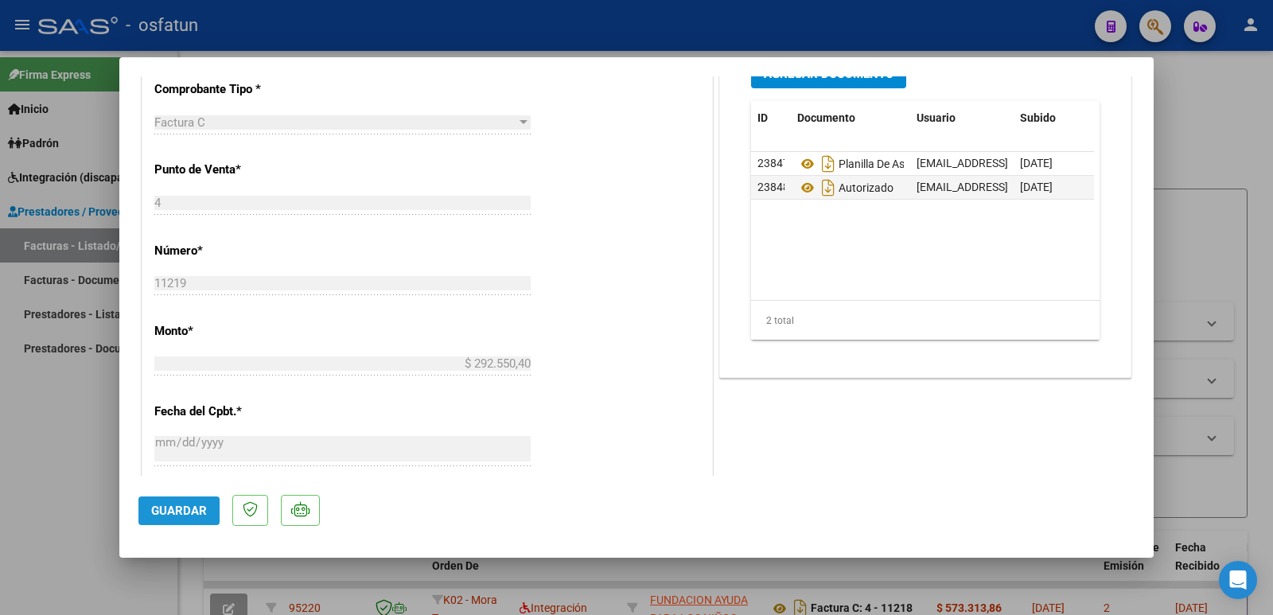
click at [190, 515] on span "Guardar" at bounding box center [179, 511] width 56 height 14
click at [167, 512] on span "Guardar" at bounding box center [179, 511] width 56 height 14
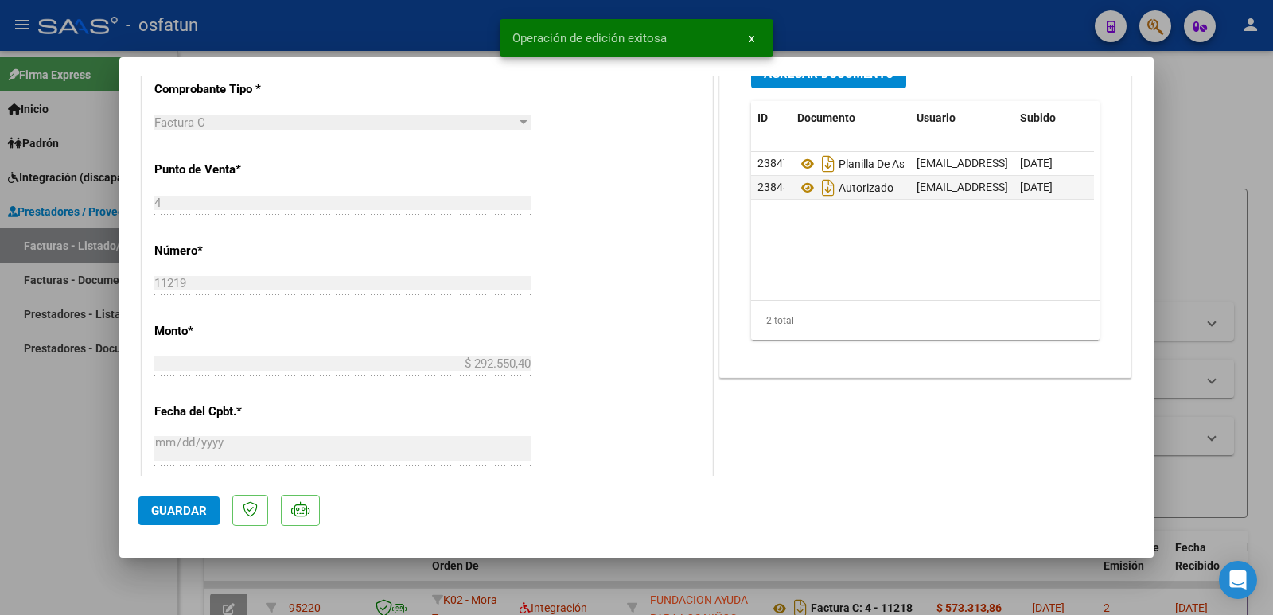
click at [23, 493] on div at bounding box center [636, 307] width 1273 height 615
type input "$ 0,00"
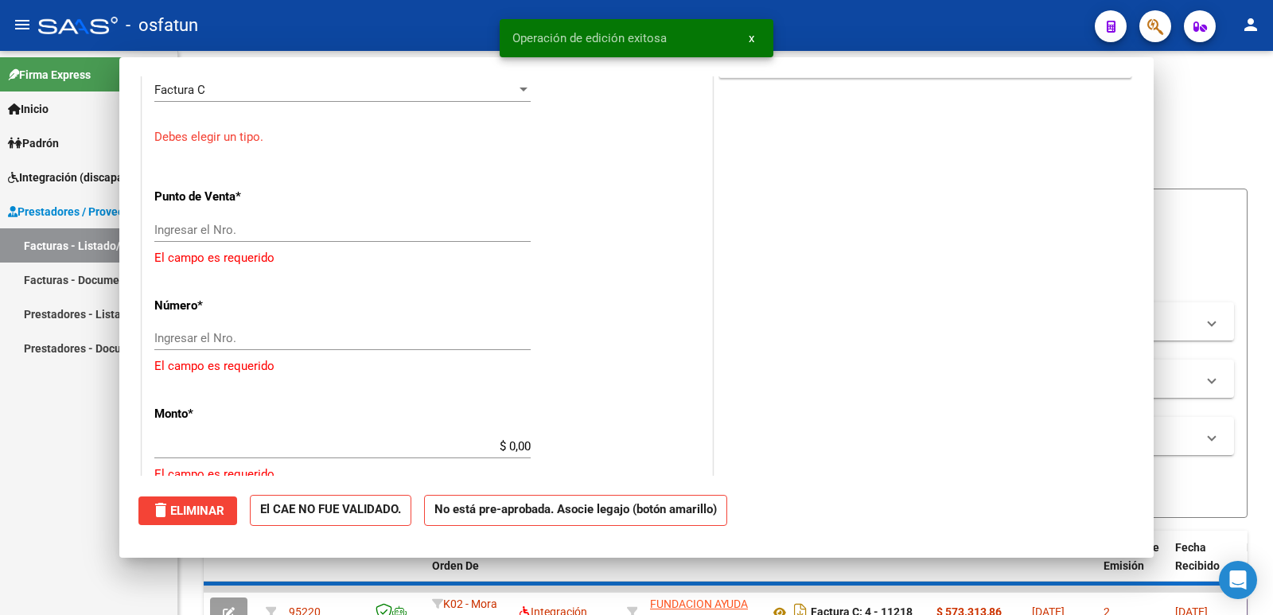
scroll to position [683, 0]
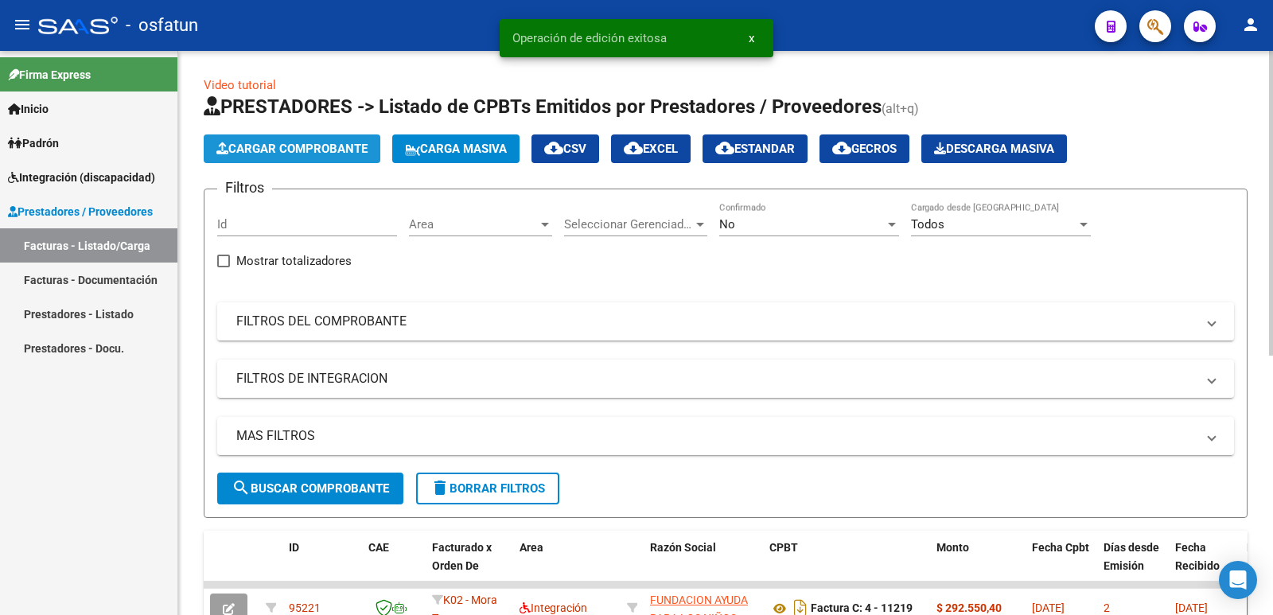
click at [309, 154] on span "Cargar Comprobante" at bounding box center [291, 149] width 151 height 14
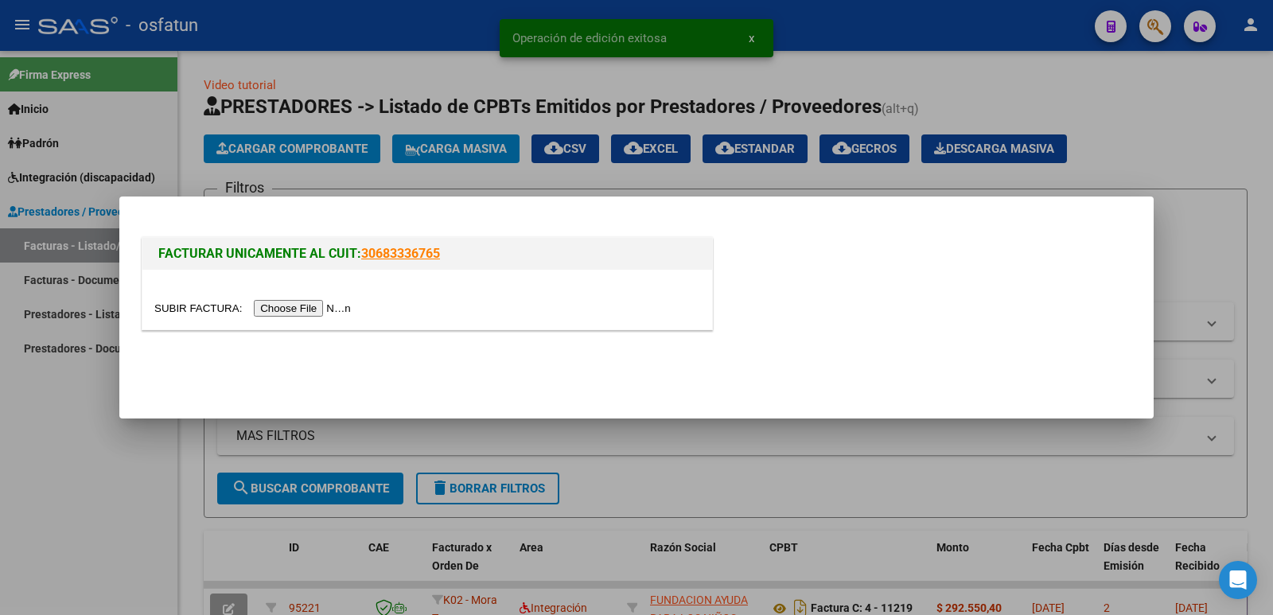
click at [300, 310] on input "file" at bounding box center [254, 308] width 201 height 17
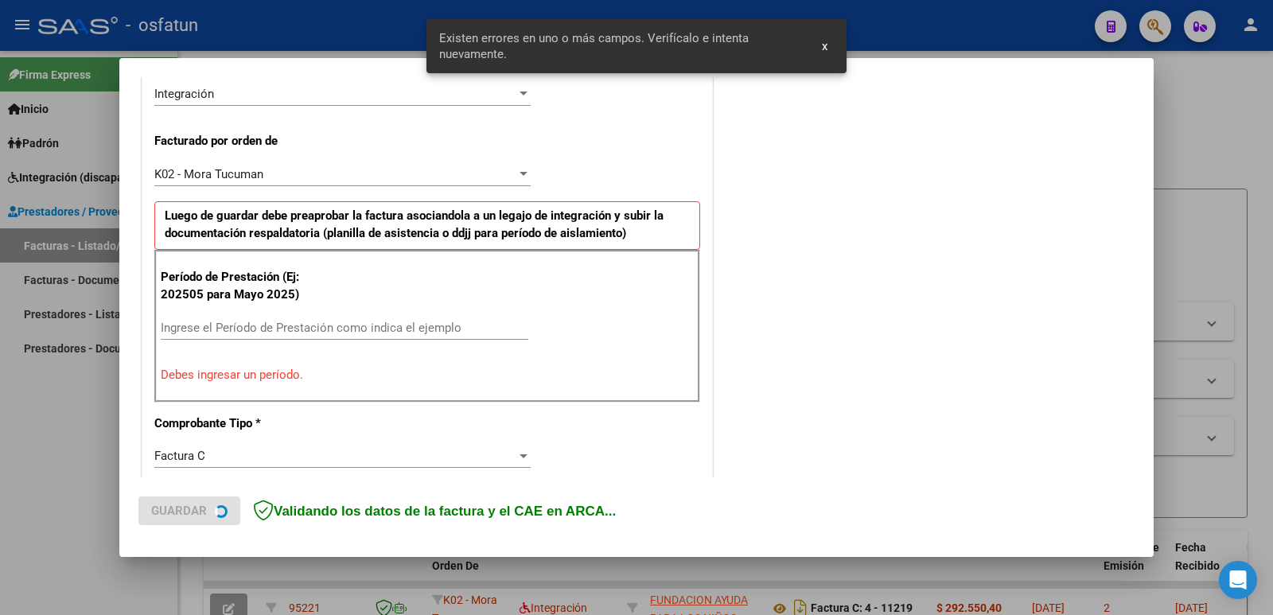
scroll to position [434, 0]
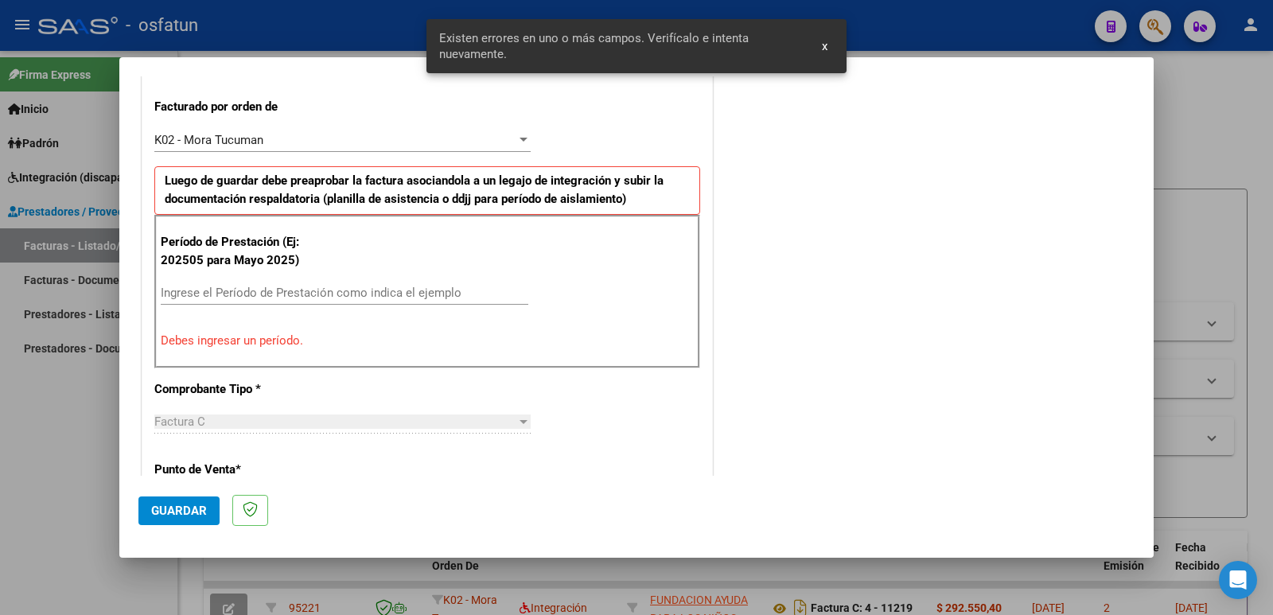
click at [262, 290] on input "Ingrese el Período de Prestación como indica el ejemplo" at bounding box center [345, 293] width 368 height 14
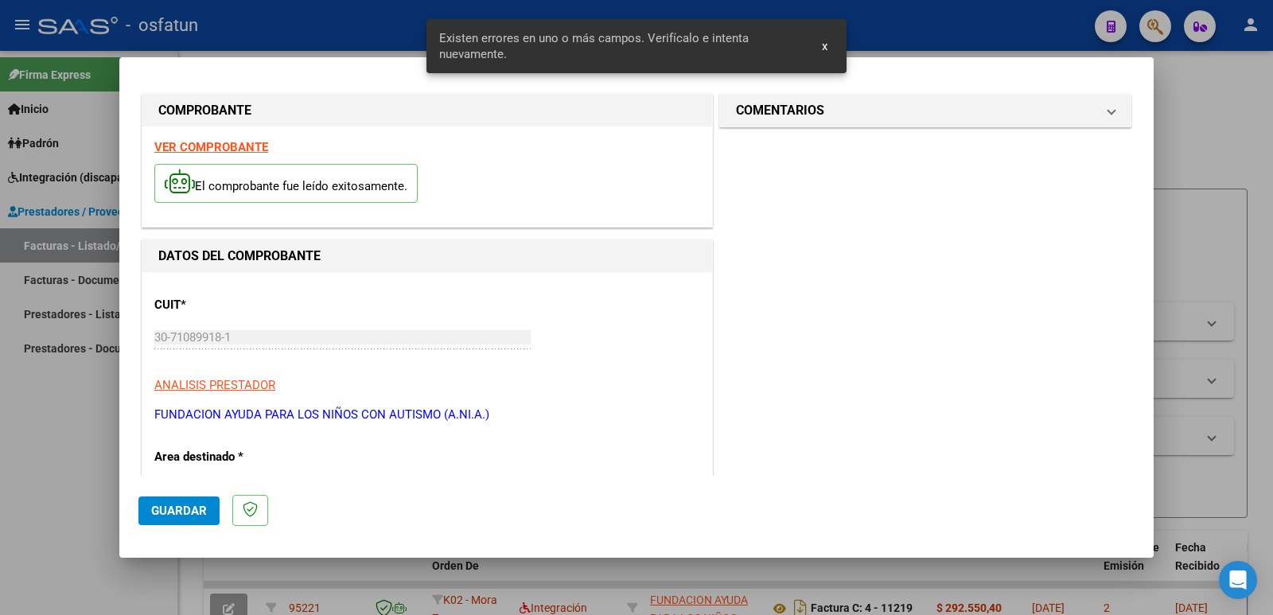
scroll to position [0, 0]
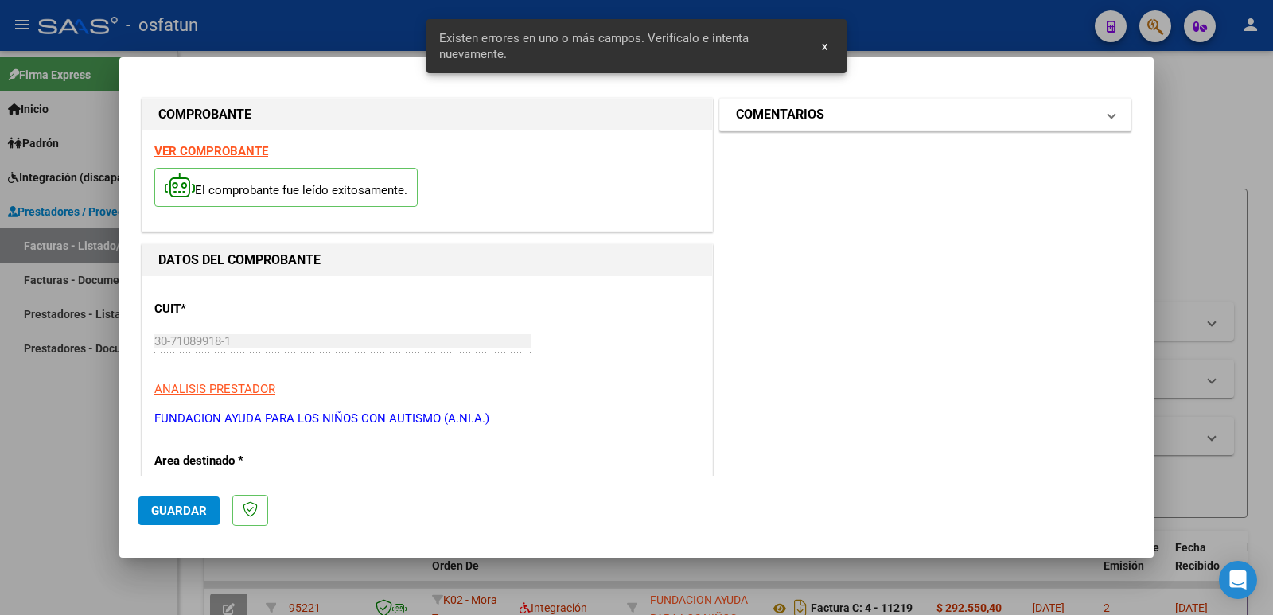
type input "202508"
click at [861, 123] on mat-panel-title "COMENTARIOS" at bounding box center [916, 114] width 360 height 19
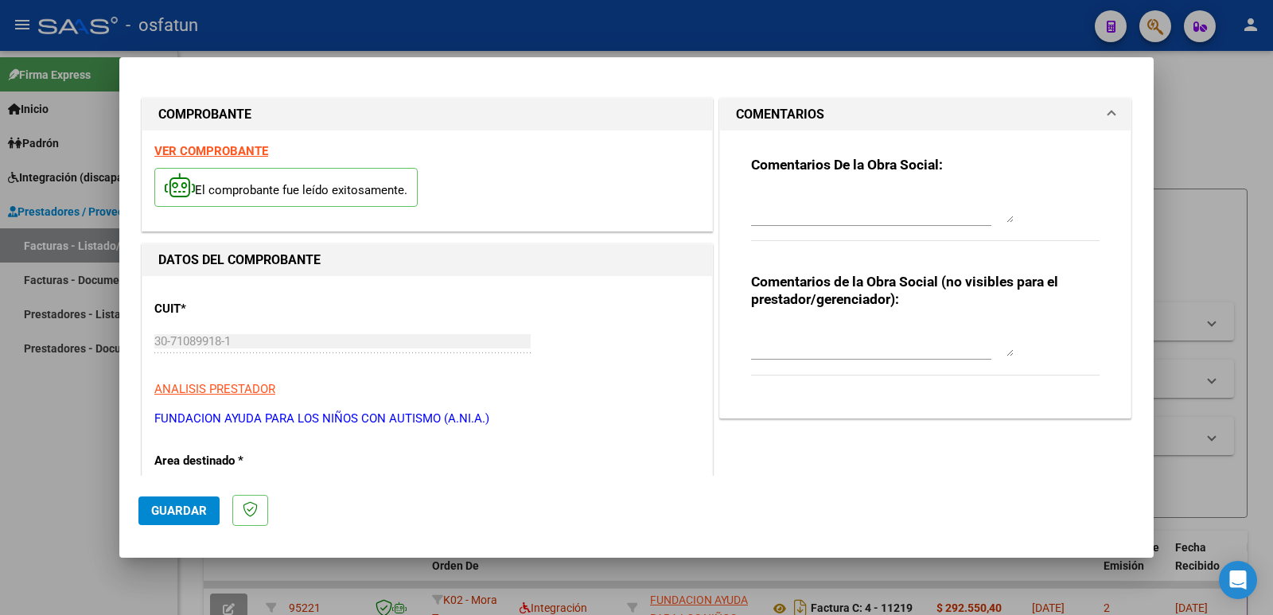
click at [807, 352] on textarea at bounding box center [882, 341] width 263 height 32
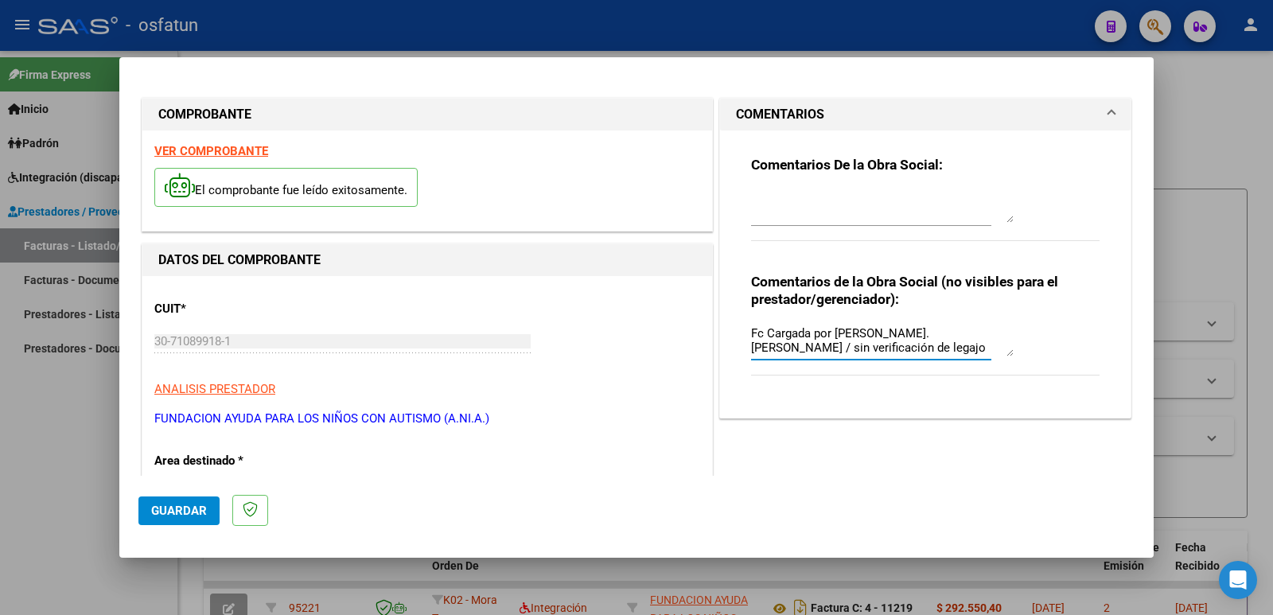
type textarea "Fc Cargada por [PERSON_NAME]. [PERSON_NAME] / sin verificación de legajo"
click at [162, 506] on span "Guardar" at bounding box center [179, 511] width 56 height 14
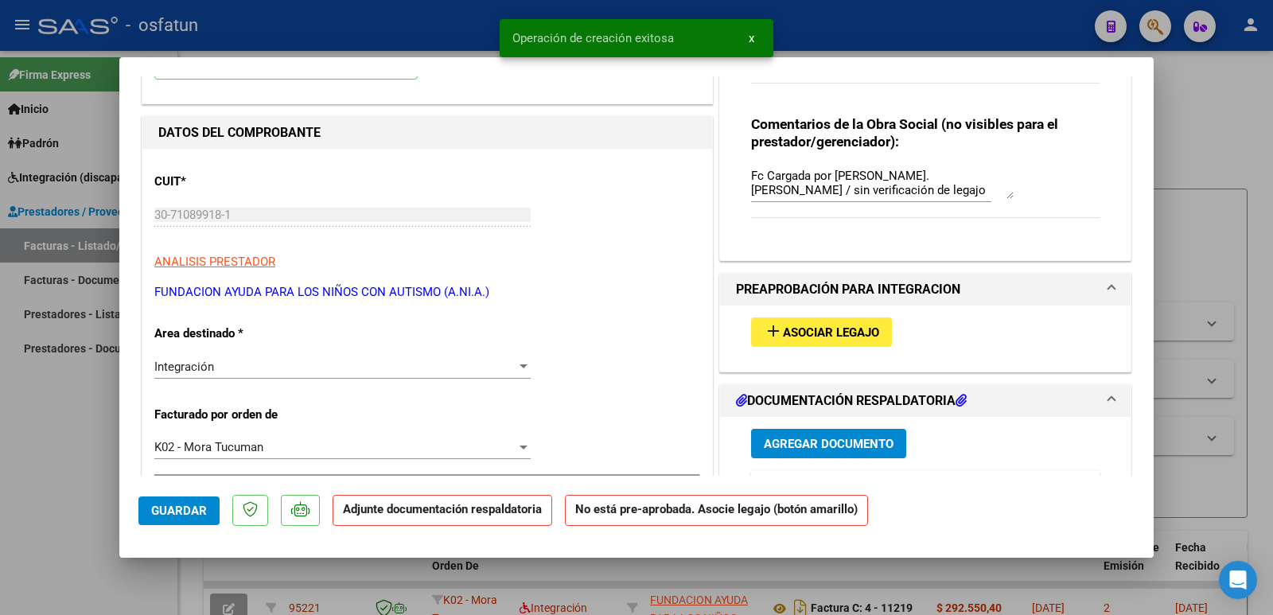
scroll to position [159, 0]
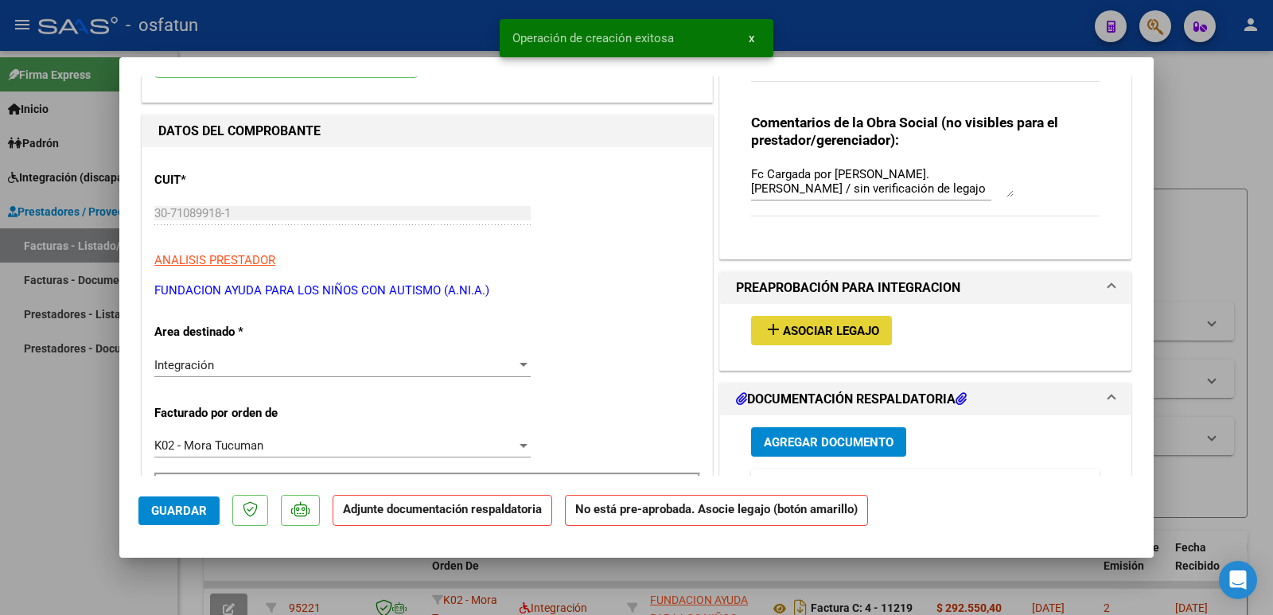
click at [783, 332] on span "Asociar Legajo" at bounding box center [831, 331] width 96 height 14
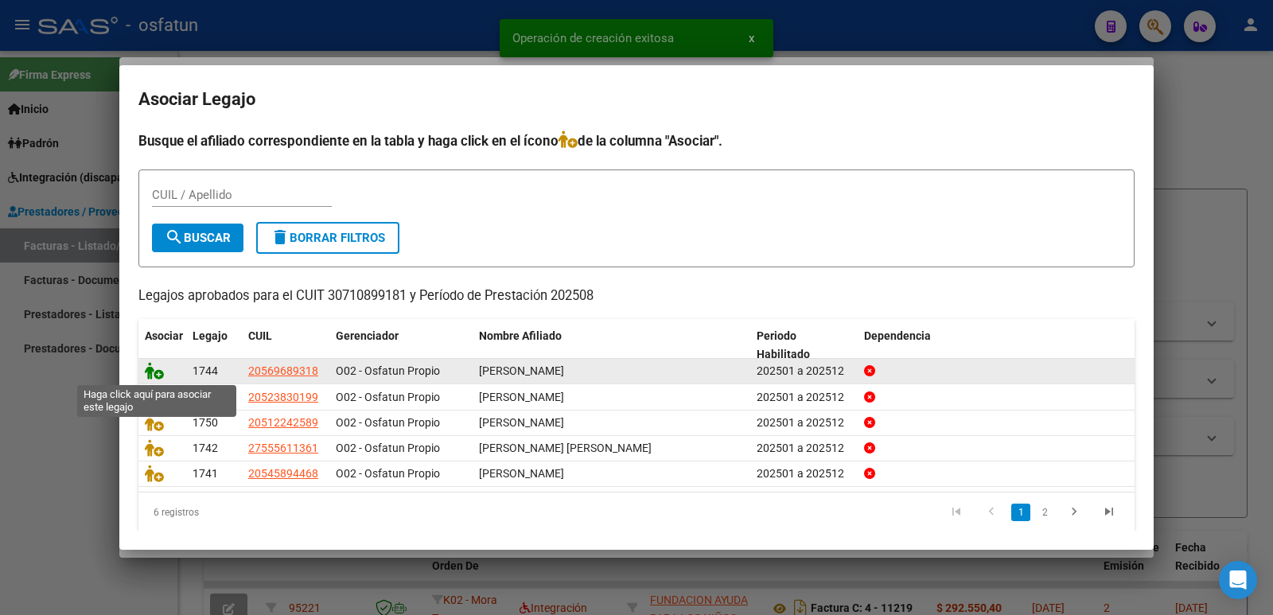
click at [154, 368] on icon at bounding box center [154, 371] width 19 height 18
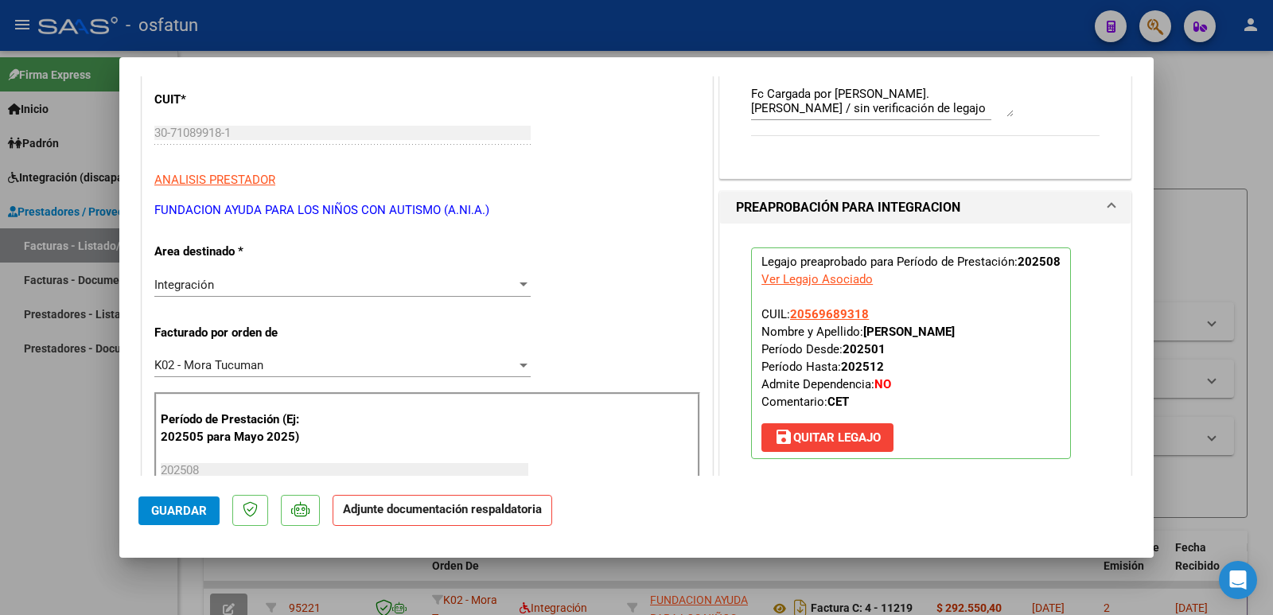
scroll to position [398, 0]
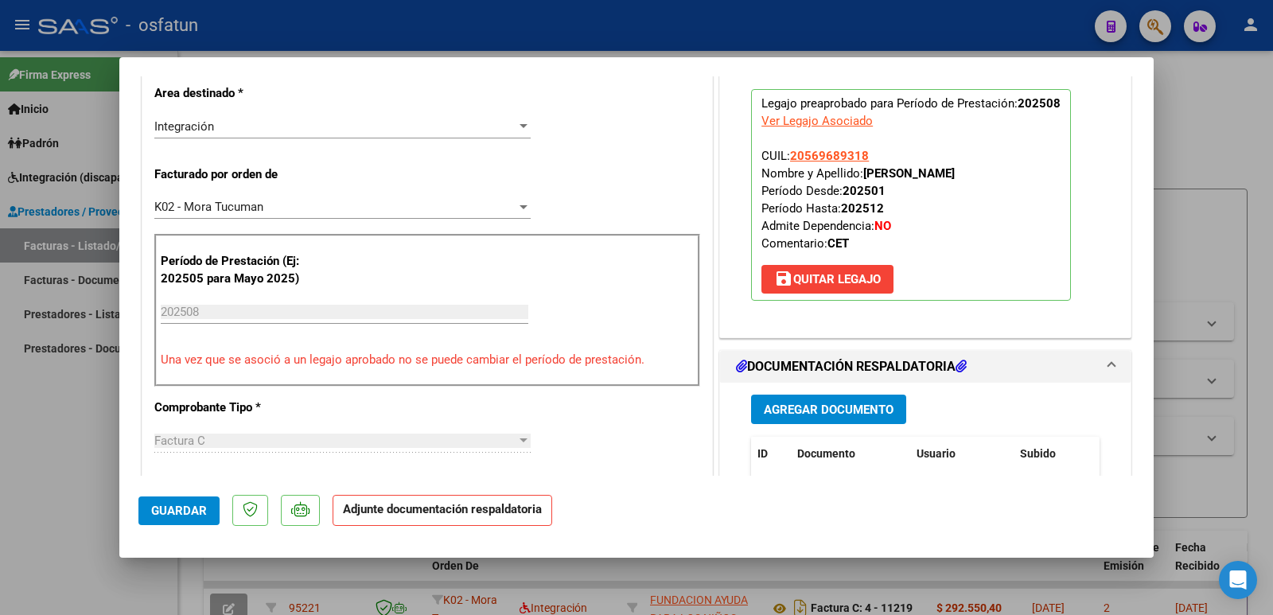
click at [850, 408] on span "Agregar Documento" at bounding box center [829, 410] width 130 height 14
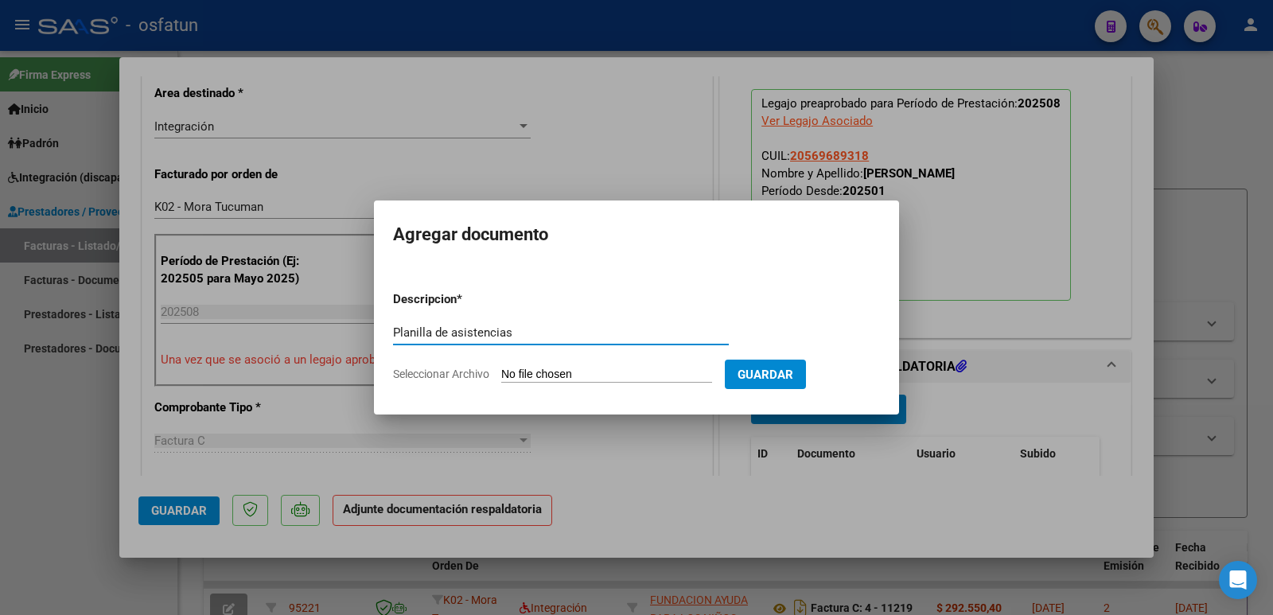
type input "Planilla de asistencias"
click at [543, 374] on input "Seleccionar Archivo" at bounding box center [606, 375] width 211 height 15
type input "C:\fakepath\PLANILLA CET 08-25 [PERSON_NAME].pdf"
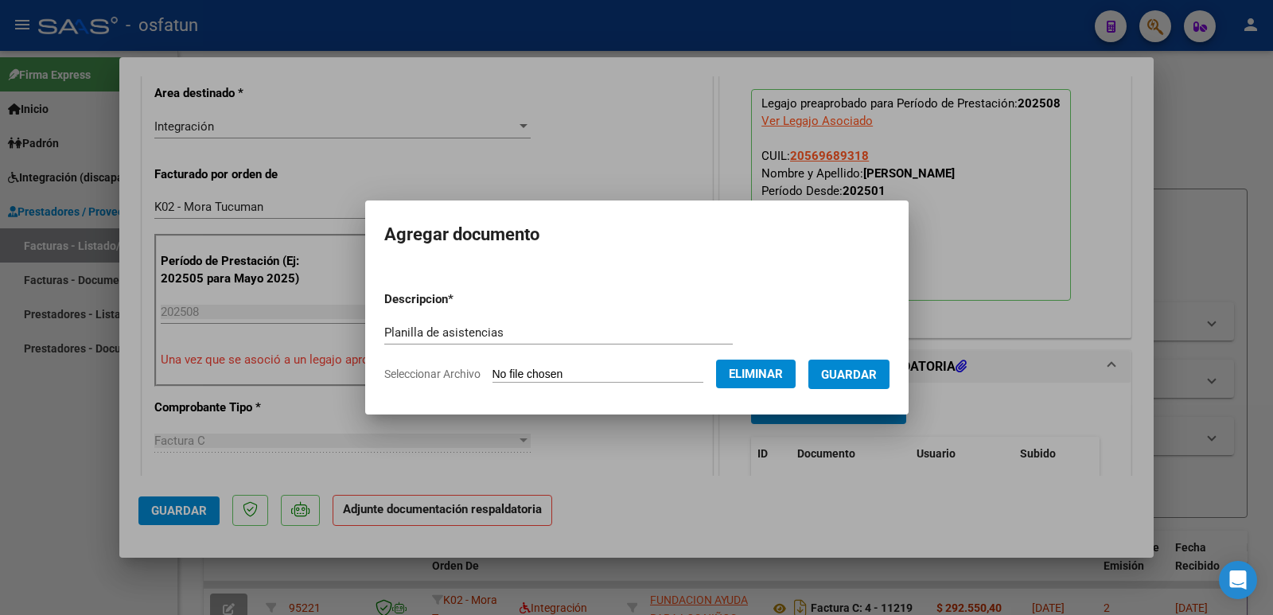
click at [855, 367] on span "Guardar" at bounding box center [849, 374] width 56 height 14
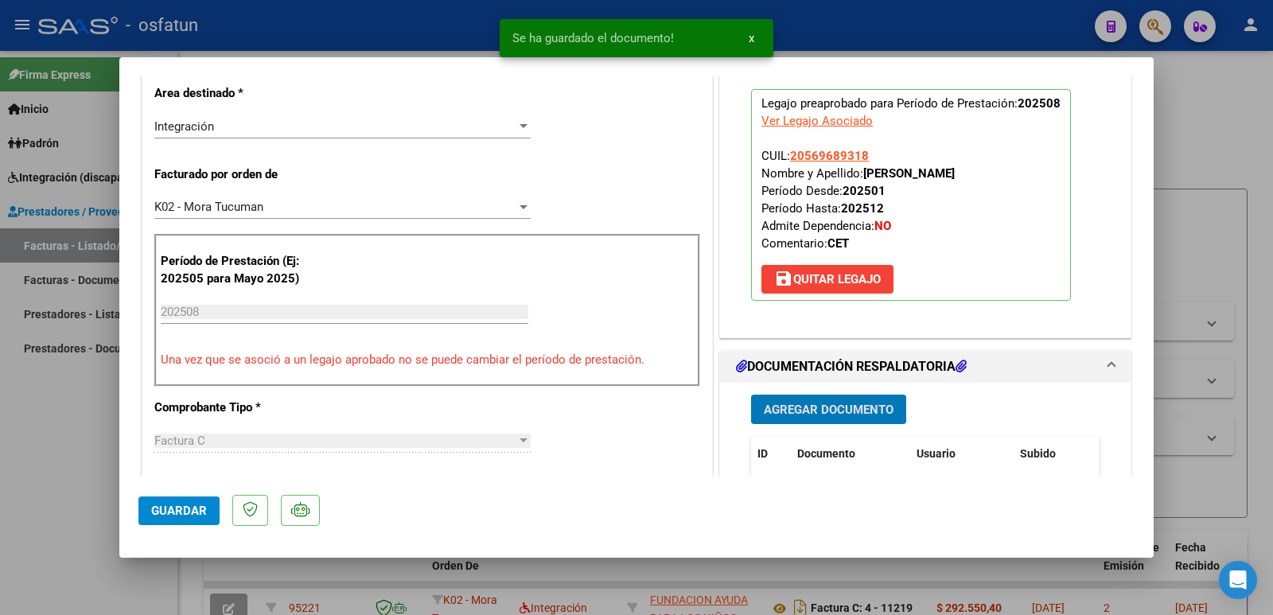
click at [778, 411] on span "Agregar Documento" at bounding box center [829, 410] width 130 height 14
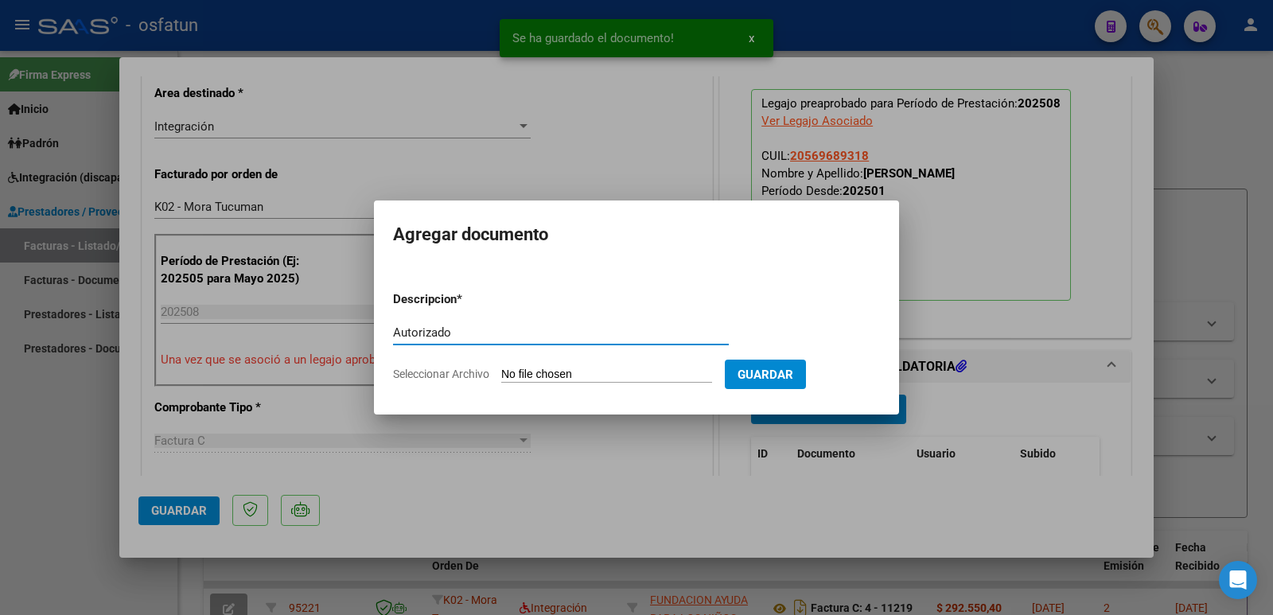
type input "Autorizado"
click at [538, 373] on input "Seleccionar Archivo" at bounding box center [606, 375] width 211 height 15
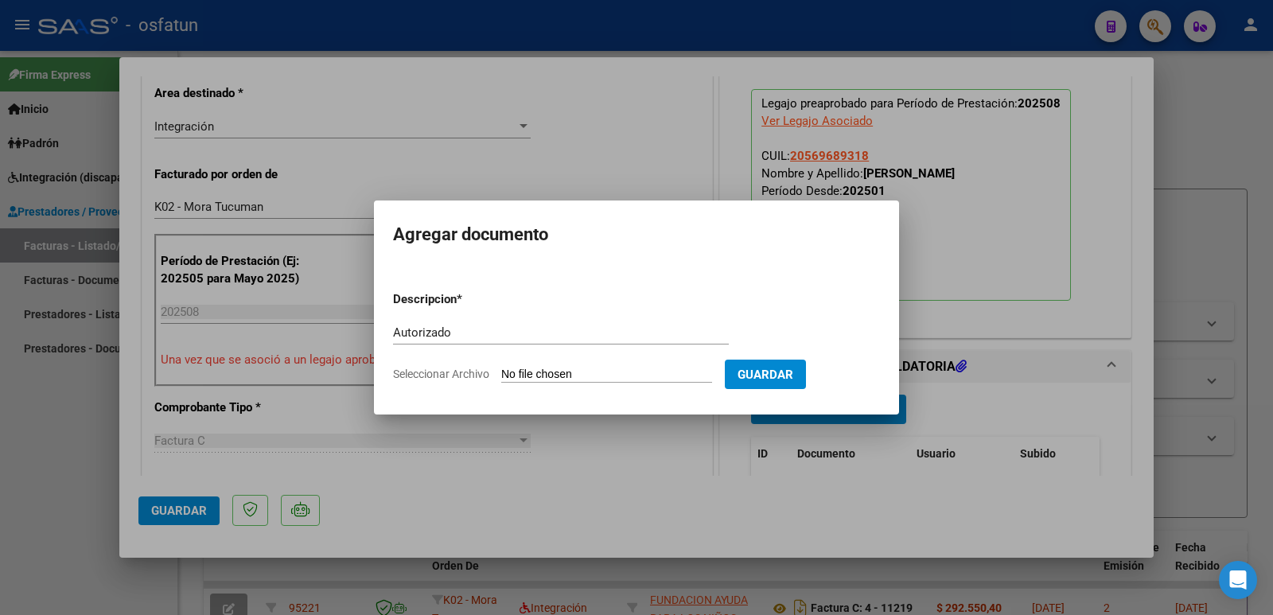
type input "C:\fakepath\Cet 2025 Autorizado [PERSON_NAME].pdf"
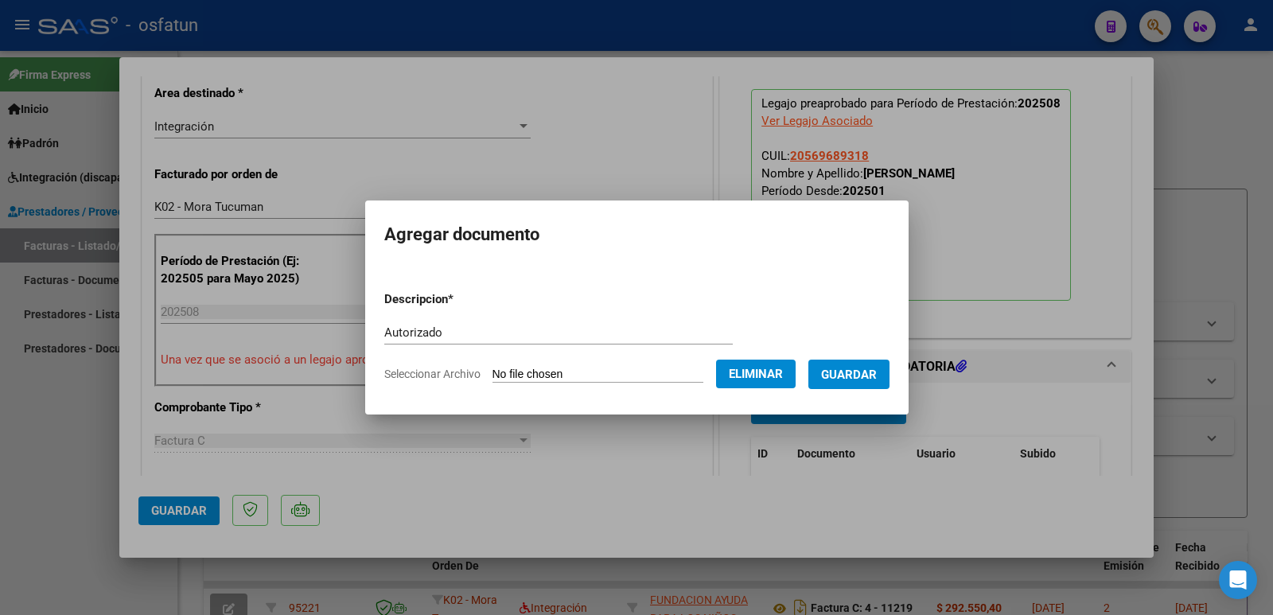
click at [851, 370] on span "Guardar" at bounding box center [849, 375] width 56 height 14
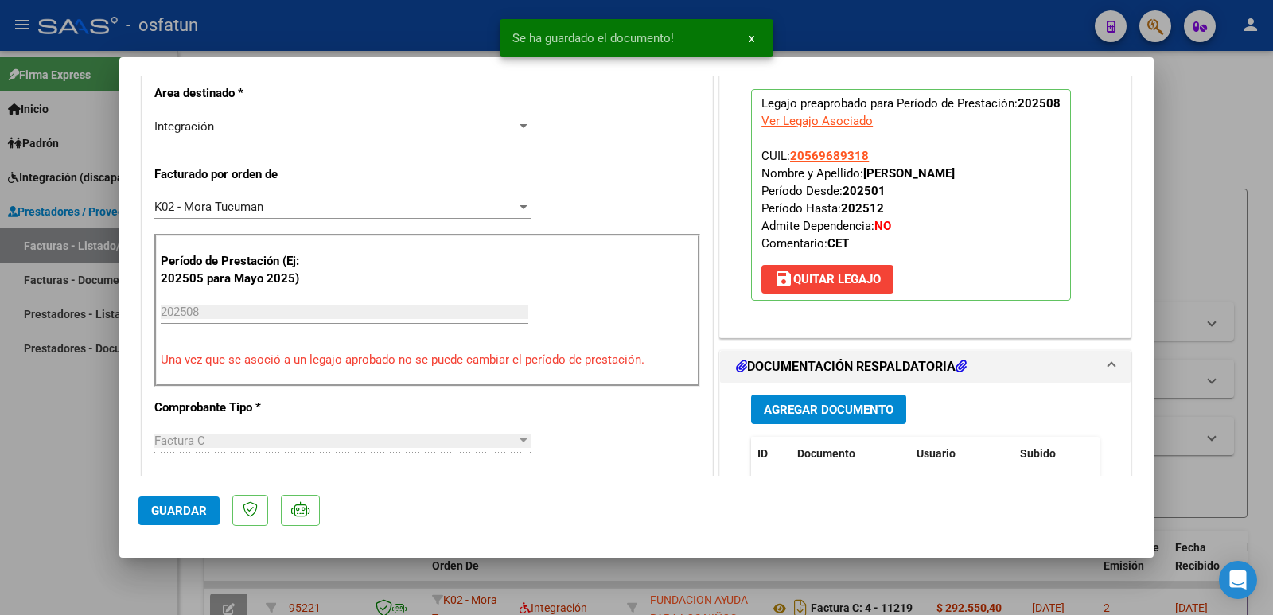
drag, startPoint x: 862, startPoint y: 176, endPoint x: 1009, endPoint y: 180, distance: 147.2
click at [955, 180] on strong "[PERSON_NAME]" at bounding box center [908, 173] width 91 height 14
click at [955, 175] on strong "[PERSON_NAME]" at bounding box center [908, 173] width 91 height 14
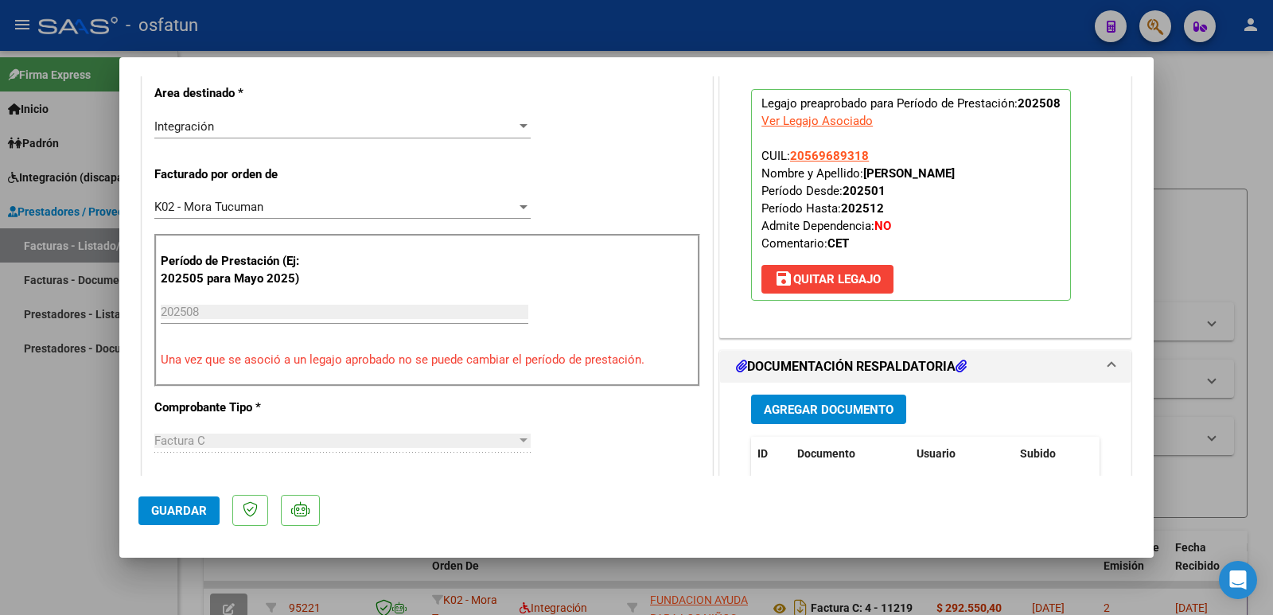
drag, startPoint x: 1016, startPoint y: 174, endPoint x: 861, endPoint y: 178, distance: 155.2
click at [863, 178] on strong "[PERSON_NAME]" at bounding box center [908, 173] width 91 height 14
copy strong "[PERSON_NAME]"
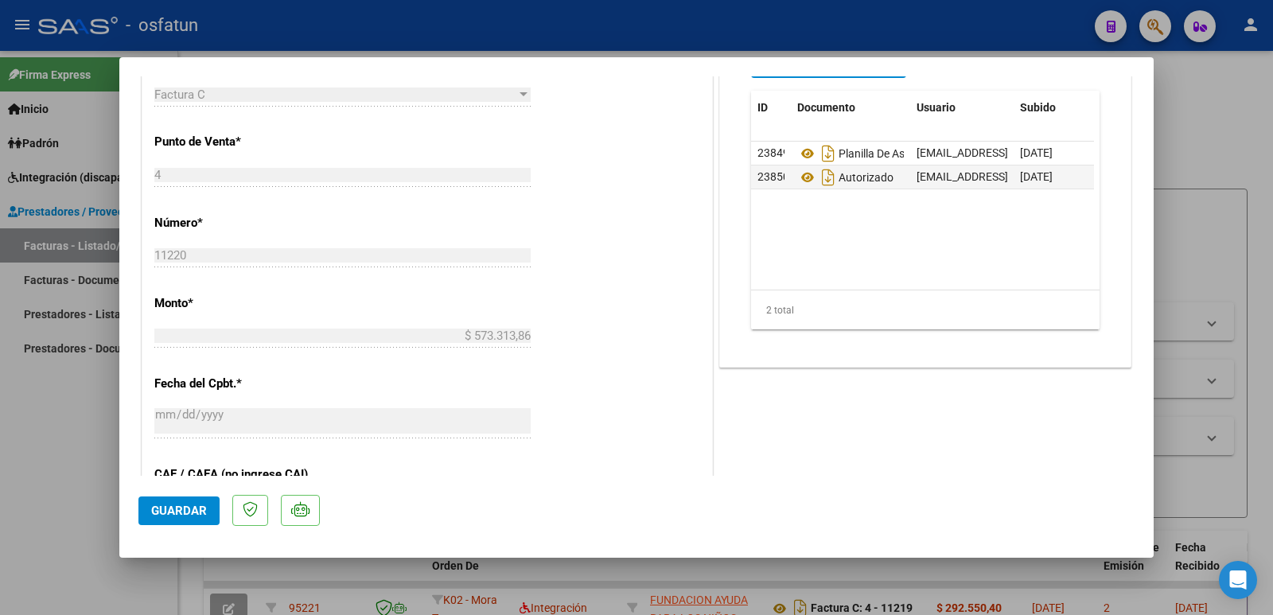
scroll to position [639, 0]
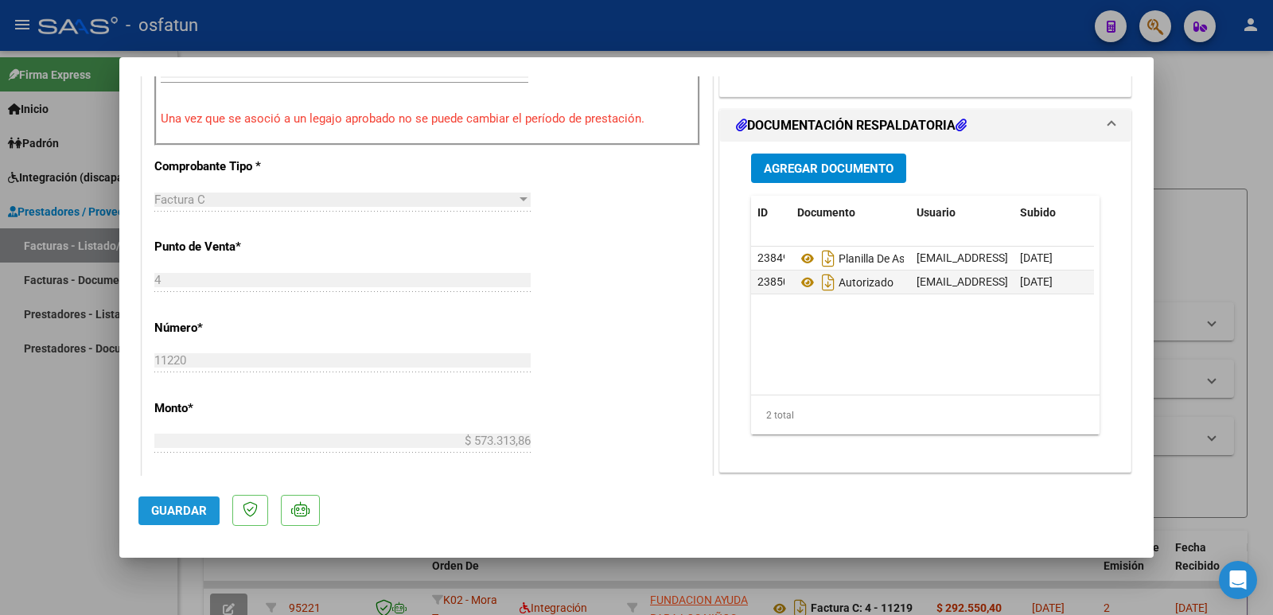
click at [178, 508] on span "Guardar" at bounding box center [179, 511] width 56 height 14
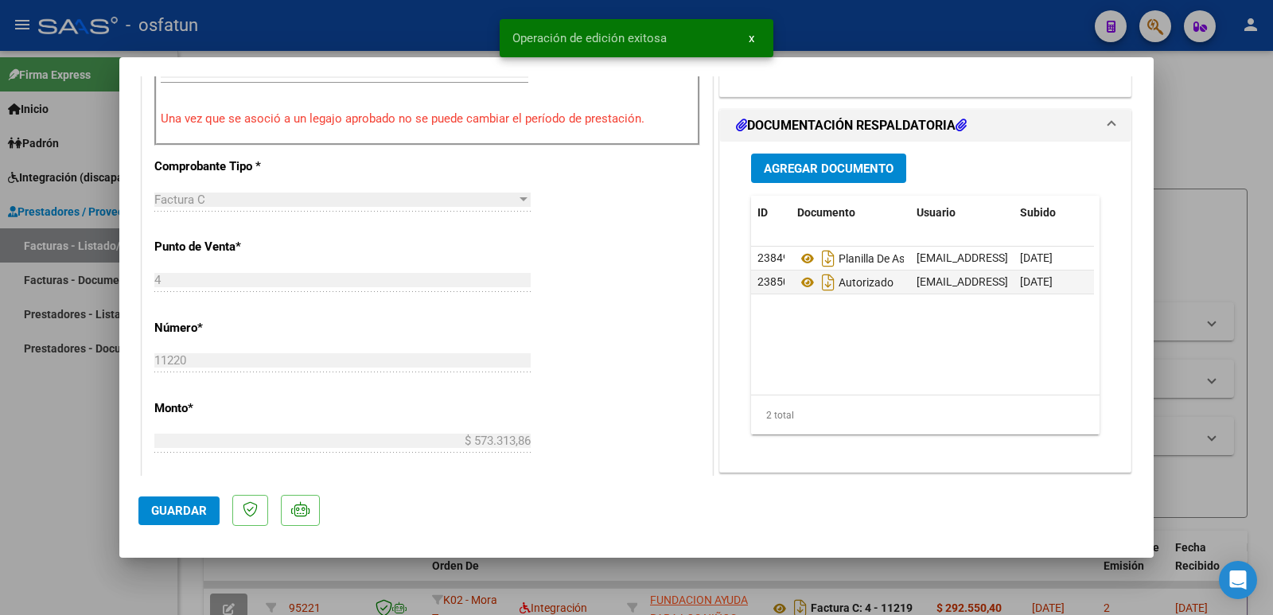
click at [26, 432] on div at bounding box center [636, 307] width 1273 height 615
type input "$ 0,00"
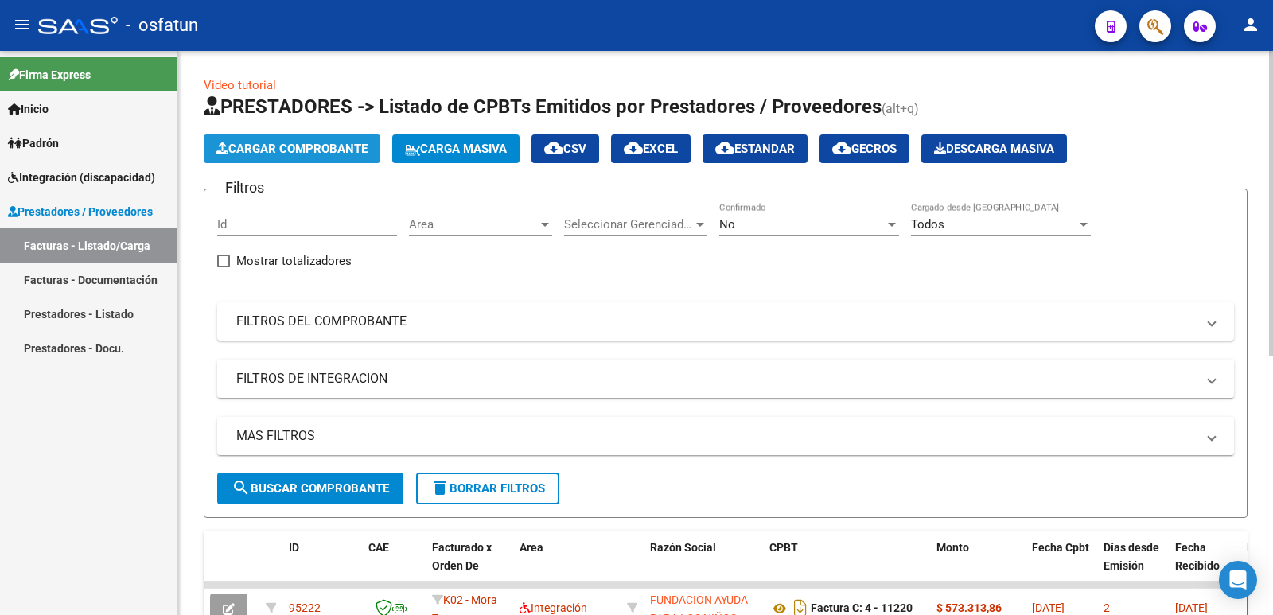
click at [323, 150] on span "Cargar Comprobante" at bounding box center [291, 149] width 151 height 14
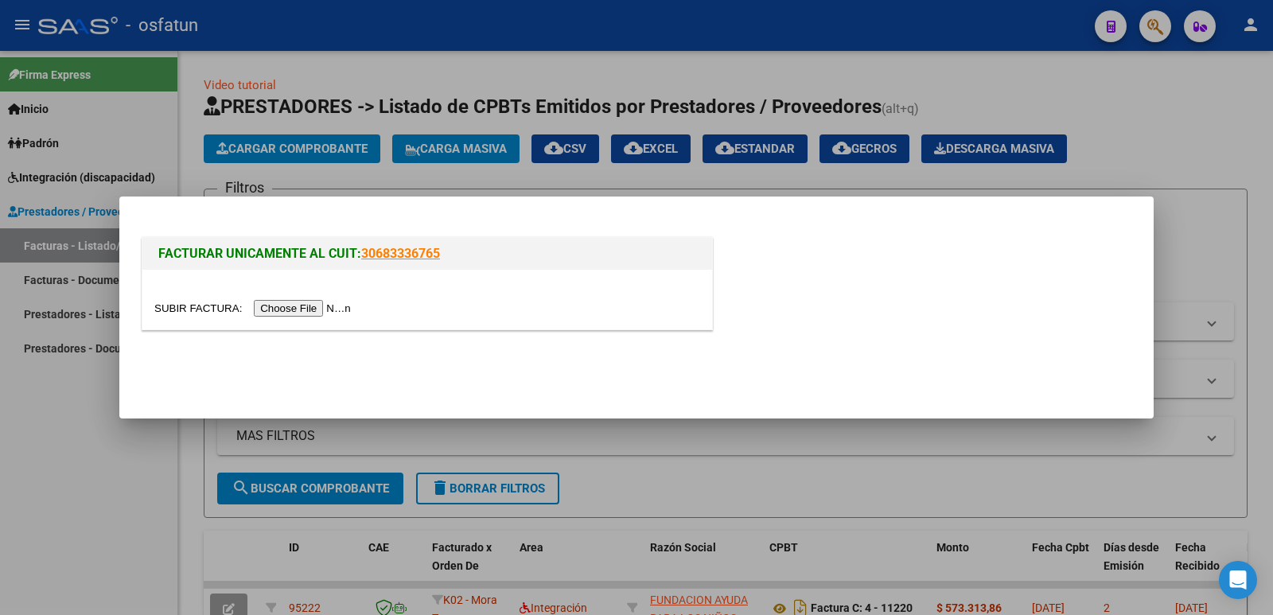
click at [325, 305] on input "file" at bounding box center [254, 308] width 201 height 17
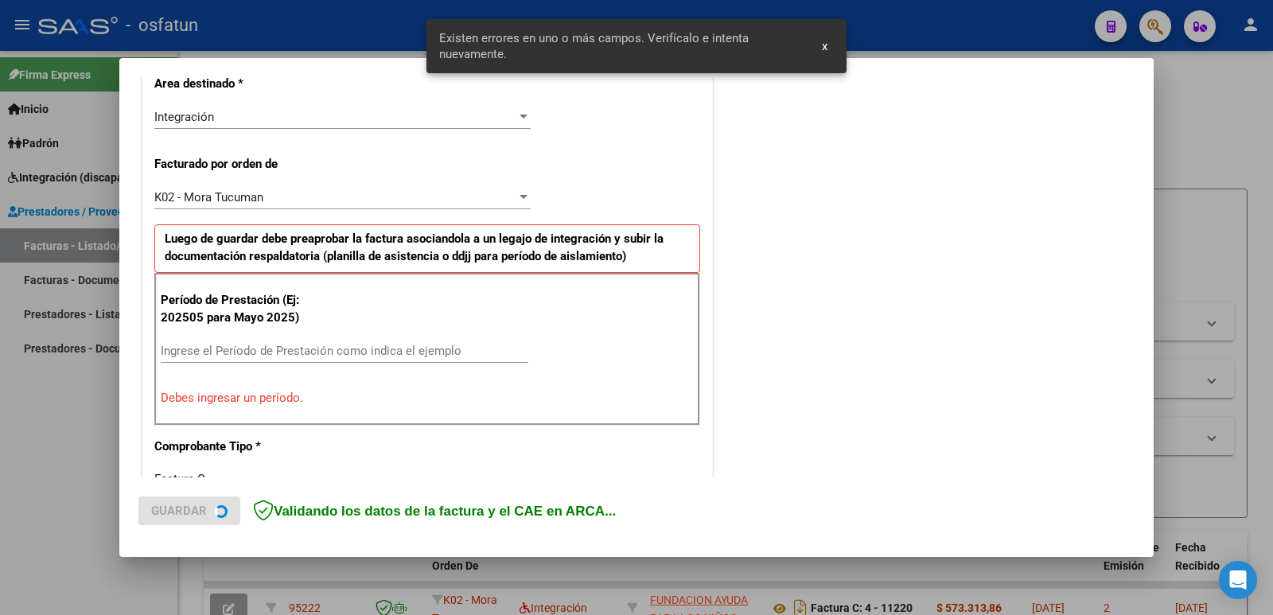
scroll to position [405, 0]
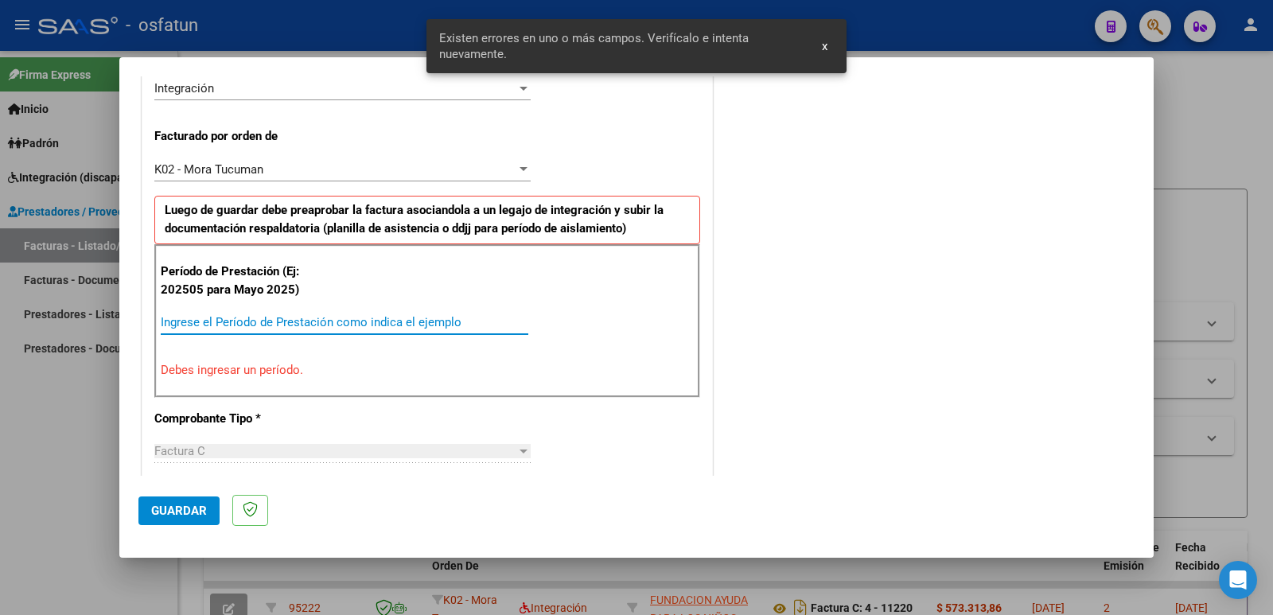
click at [239, 325] on input "Ingrese el Período de Prestación como indica el ejemplo" at bounding box center [345, 322] width 368 height 14
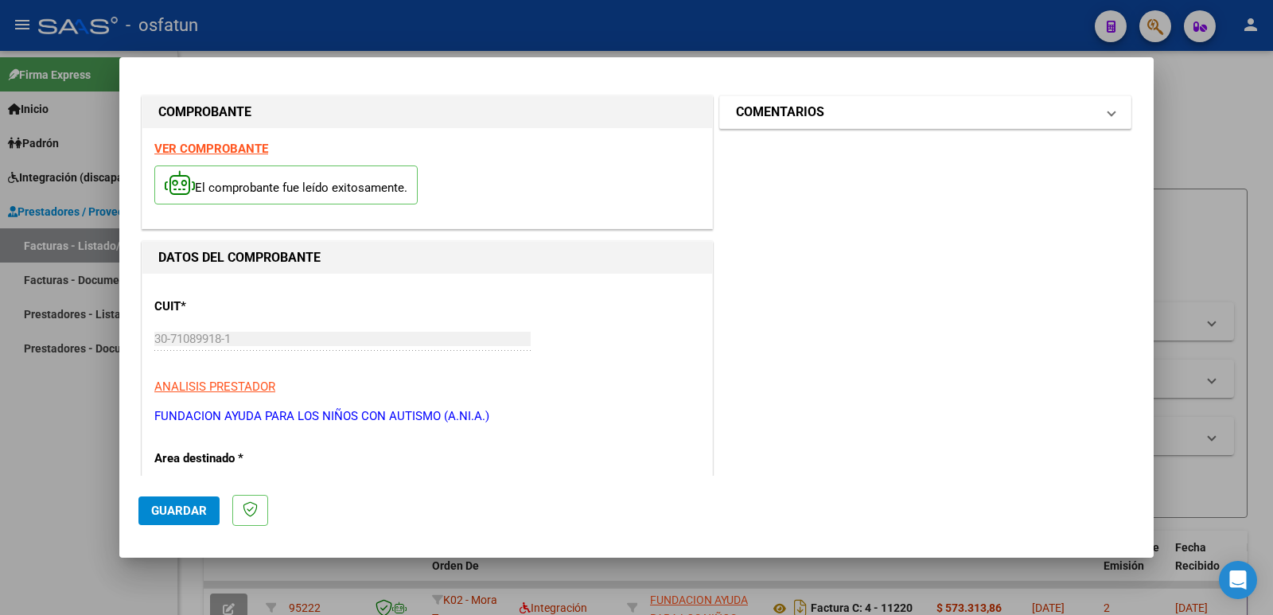
scroll to position [0, 0]
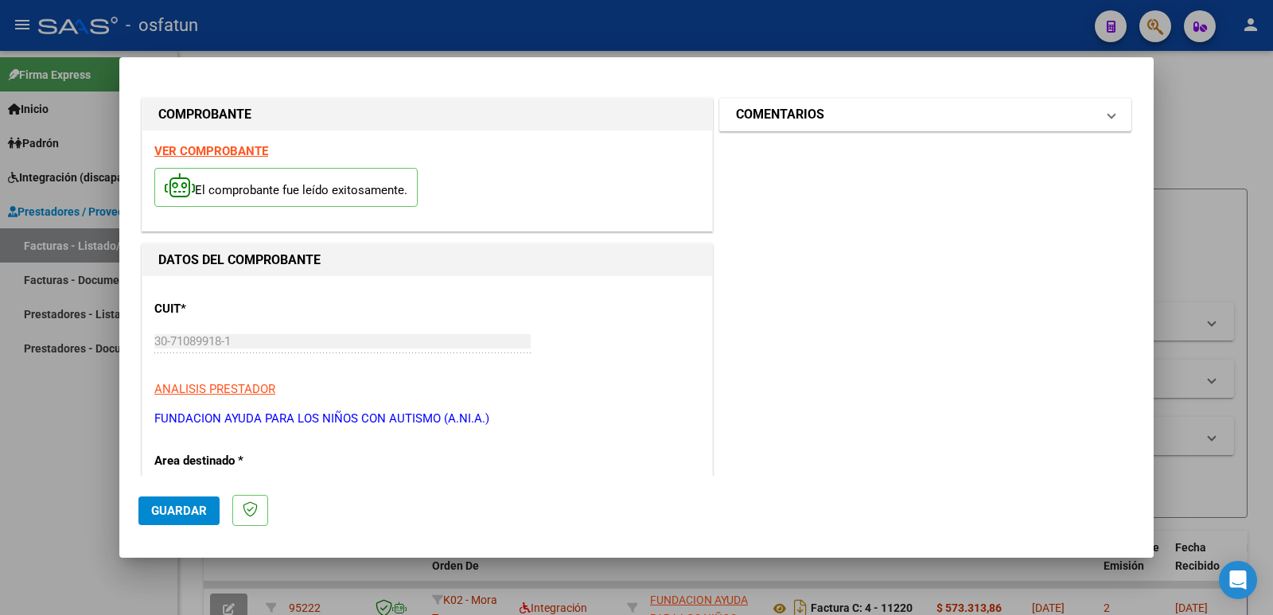
type input "202508"
click at [788, 119] on h1 "COMENTARIOS" at bounding box center [780, 114] width 88 height 19
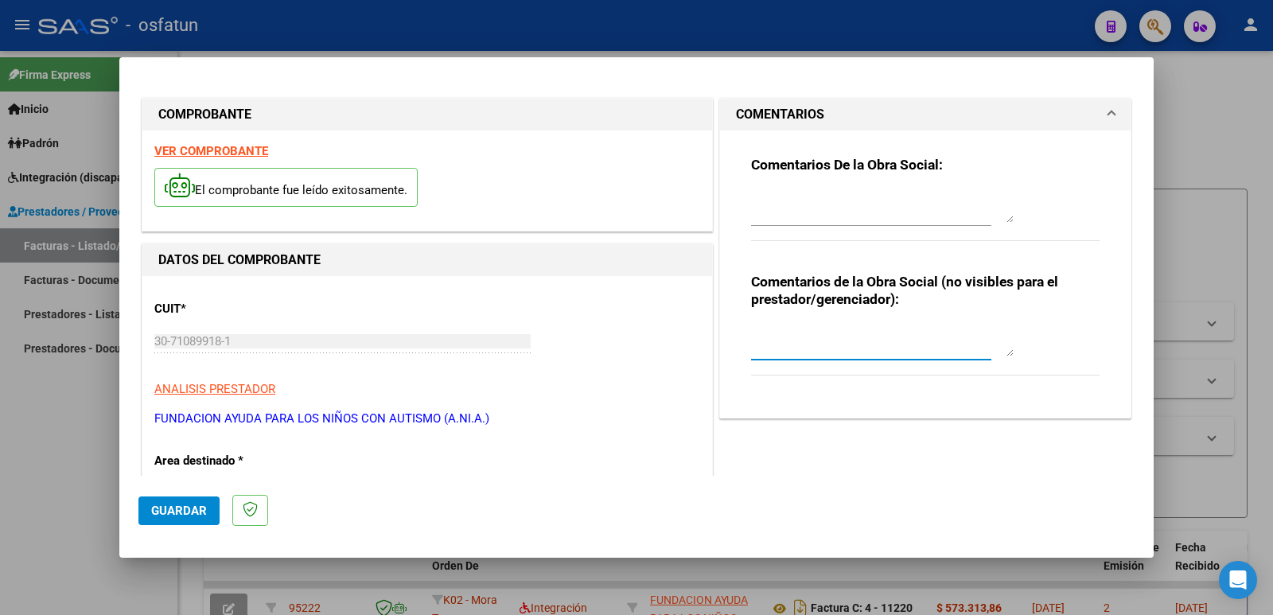
click at [779, 356] on textarea at bounding box center [882, 341] width 263 height 32
click at [751, 329] on textarea "fc Cargada por [PERSON_NAME]. [PERSON_NAME] / sin verificación de legajo" at bounding box center [882, 341] width 263 height 32
type textarea "Fc Cargada por [PERSON_NAME]. [PERSON_NAME] / sin verificación de legajo"
click at [188, 514] on span "Guardar" at bounding box center [179, 511] width 56 height 14
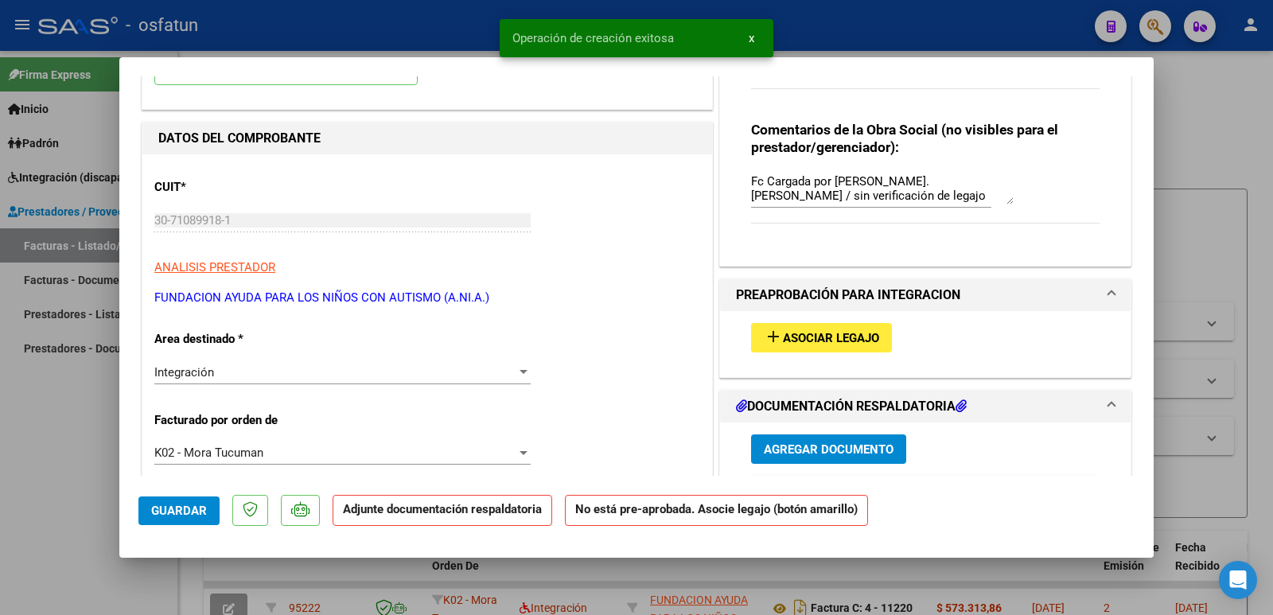
scroll to position [159, 0]
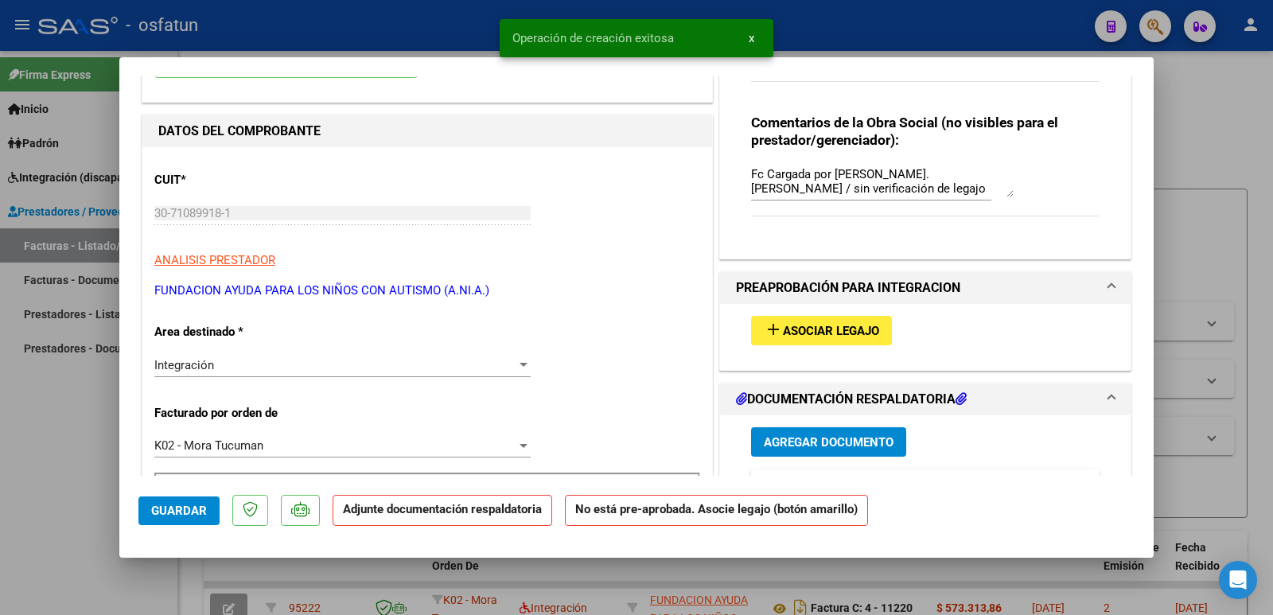
click at [839, 323] on span "add Asociar Legajo" at bounding box center [821, 330] width 115 height 14
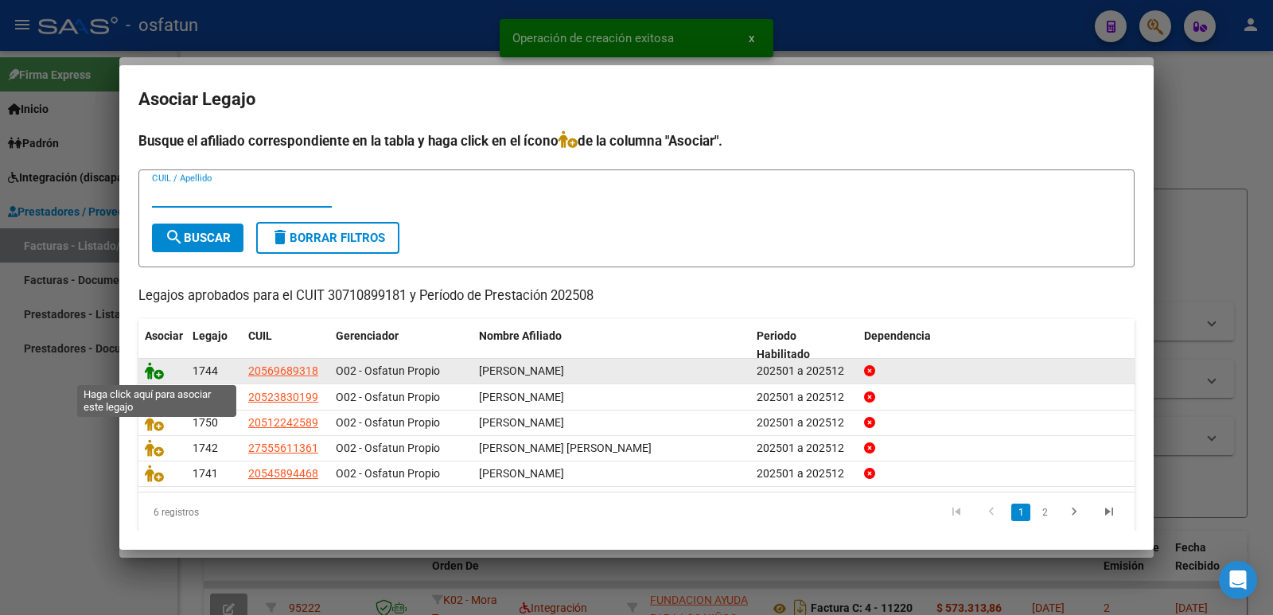
click at [150, 374] on icon at bounding box center [154, 371] width 19 height 18
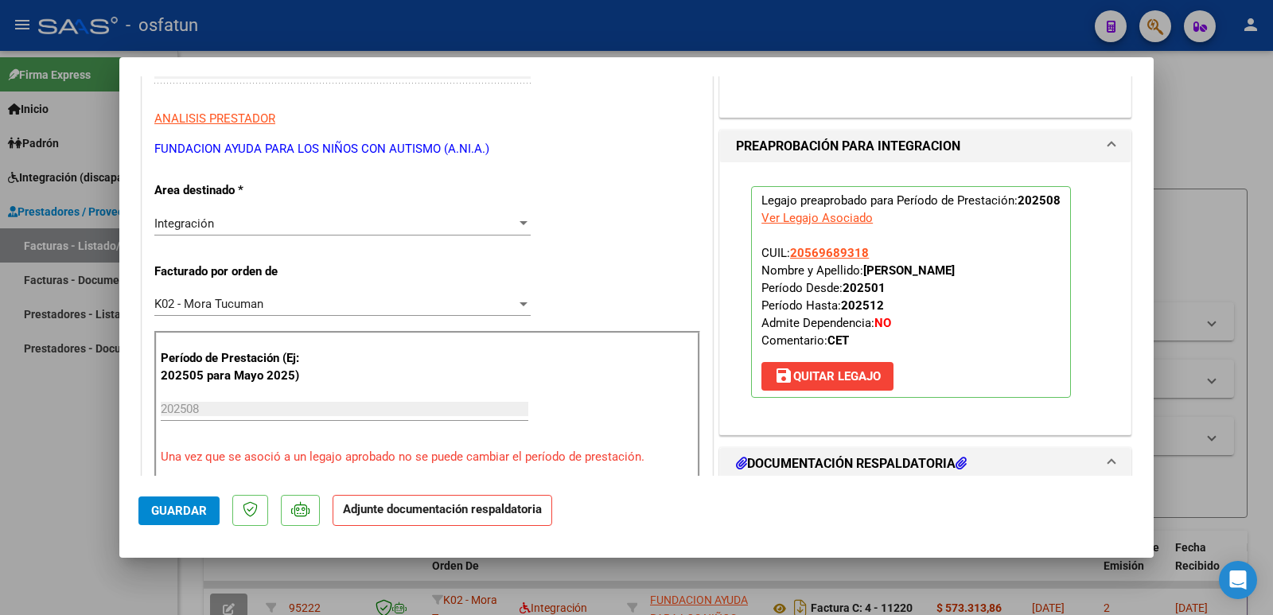
scroll to position [477, 0]
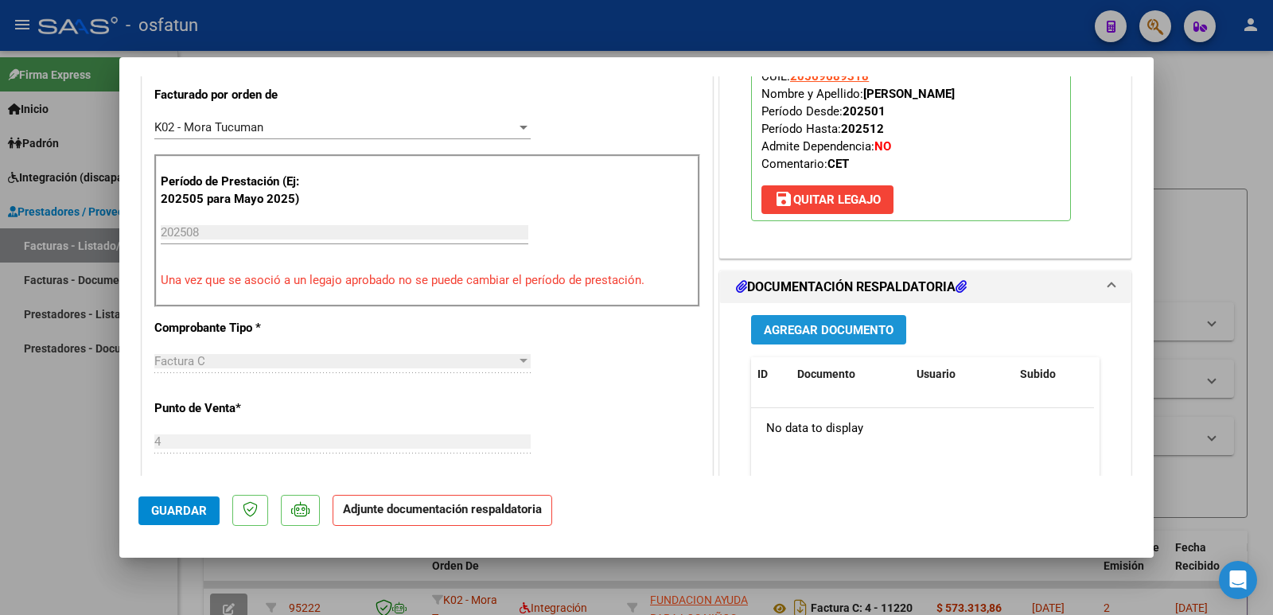
click at [799, 334] on span "Agregar Documento" at bounding box center [829, 330] width 130 height 14
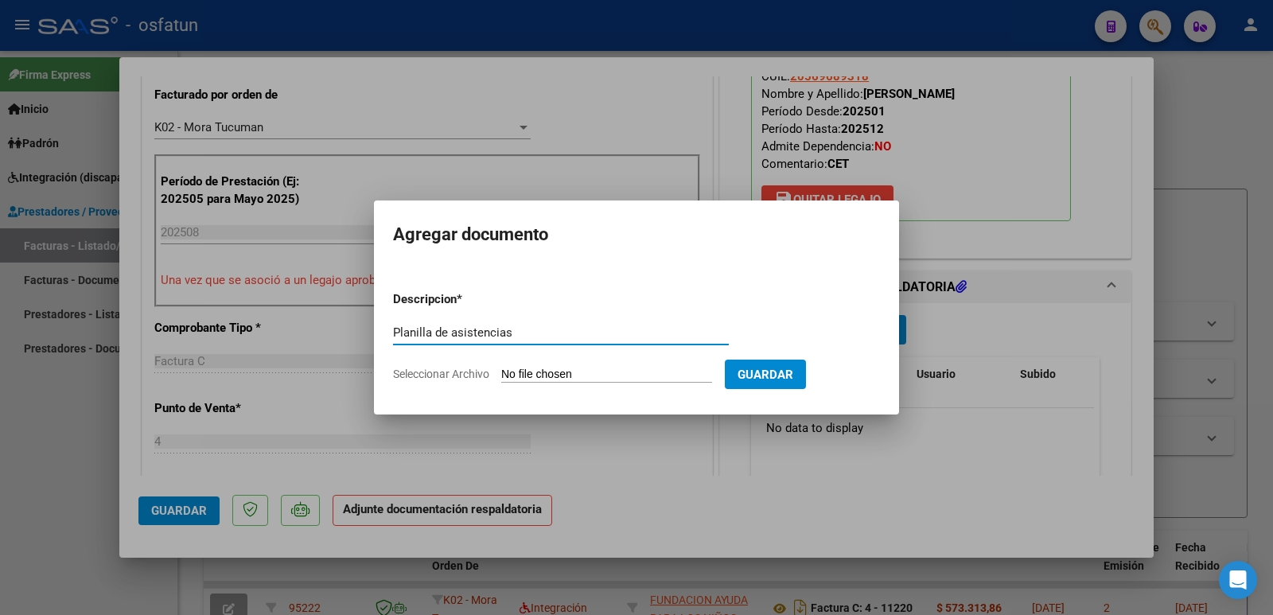
type input "Planilla de asistencias"
click at [522, 375] on input "Seleccionar Archivo" at bounding box center [606, 375] width 211 height 15
type input "C:\fakepath\PLANILLA TPTE 08-25 [PERSON_NAME].pdf"
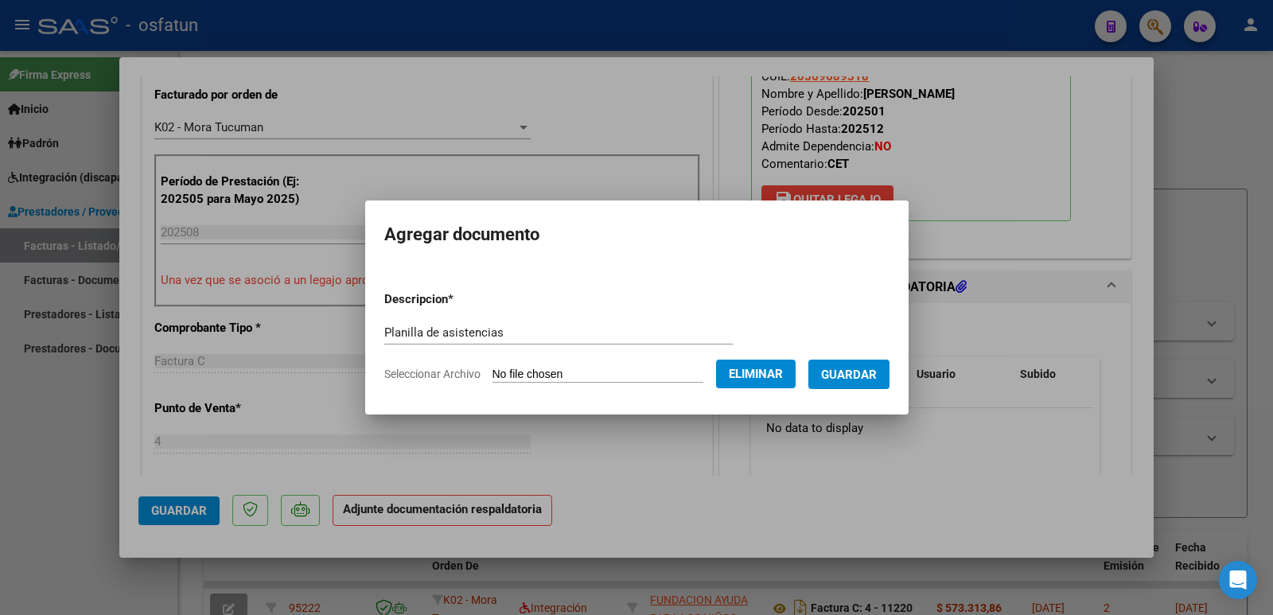
click at [849, 382] on button "Guardar" at bounding box center [848, 374] width 81 height 29
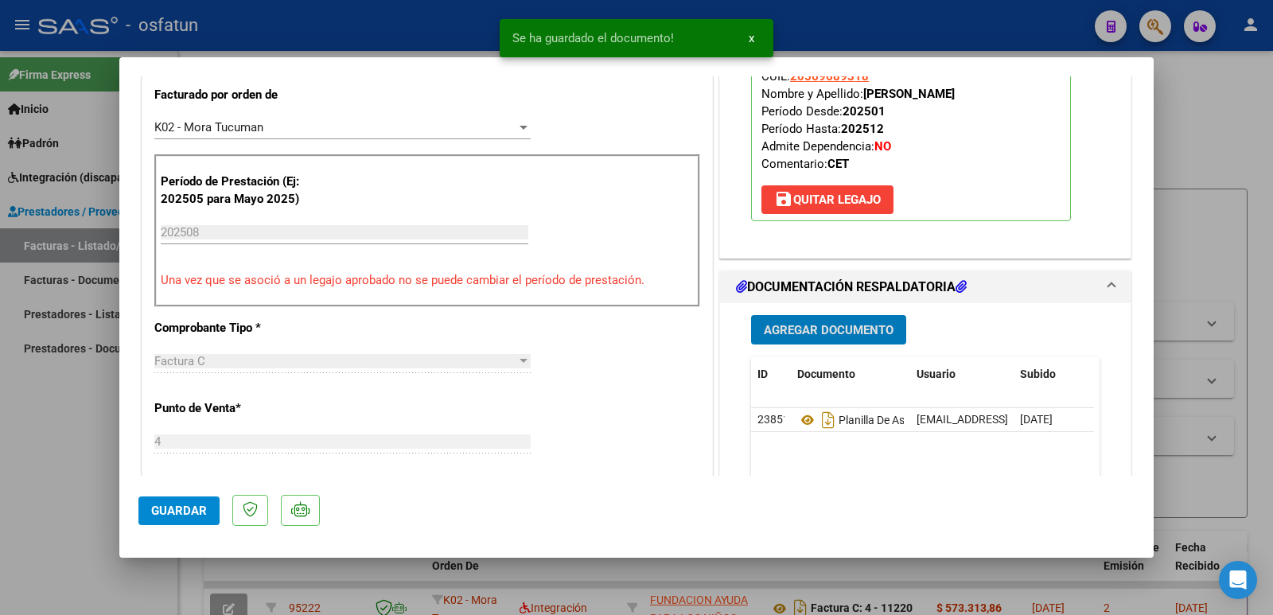
click at [846, 325] on span "Agregar Documento" at bounding box center [829, 330] width 130 height 14
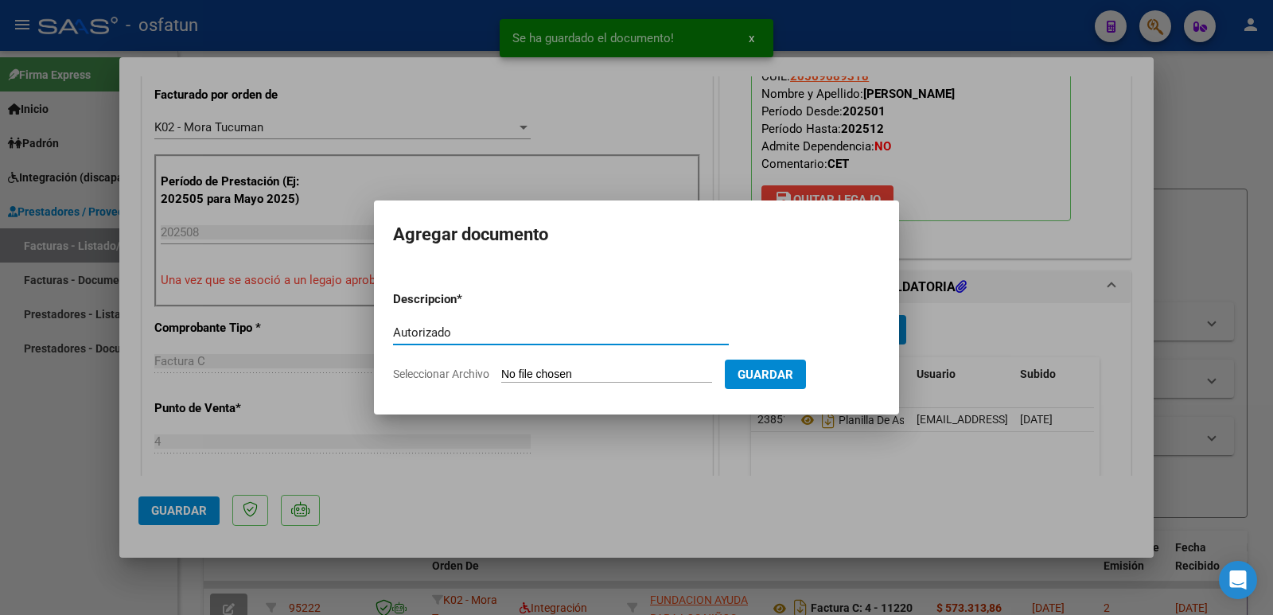
type input "Autorizado"
click at [527, 371] on input "Seleccionar Archivo" at bounding box center [606, 375] width 211 height 15
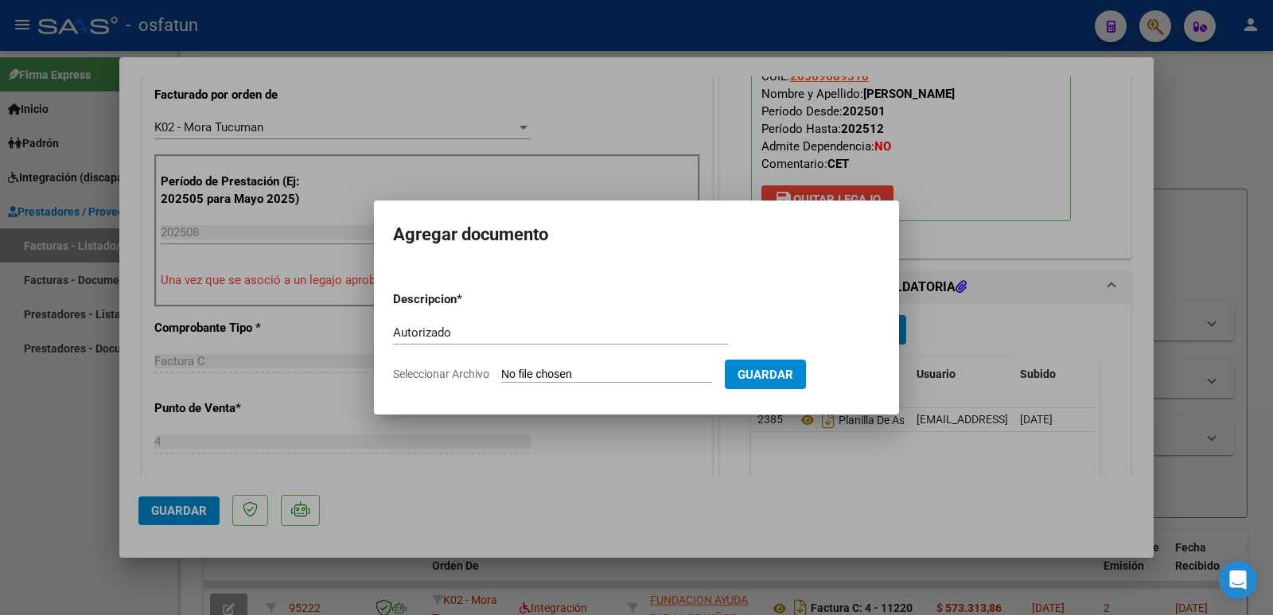
type input "C:\fakepath\Transporte 2025 Autorizado [PERSON_NAME].pdf"
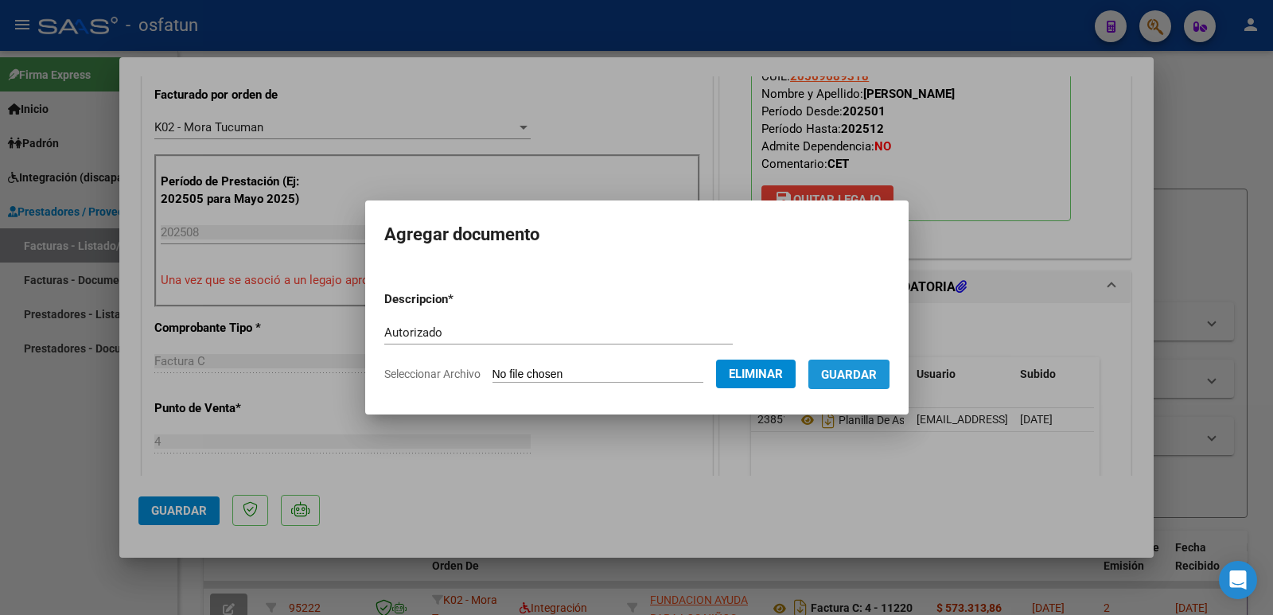
click at [844, 376] on span "Guardar" at bounding box center [849, 375] width 56 height 14
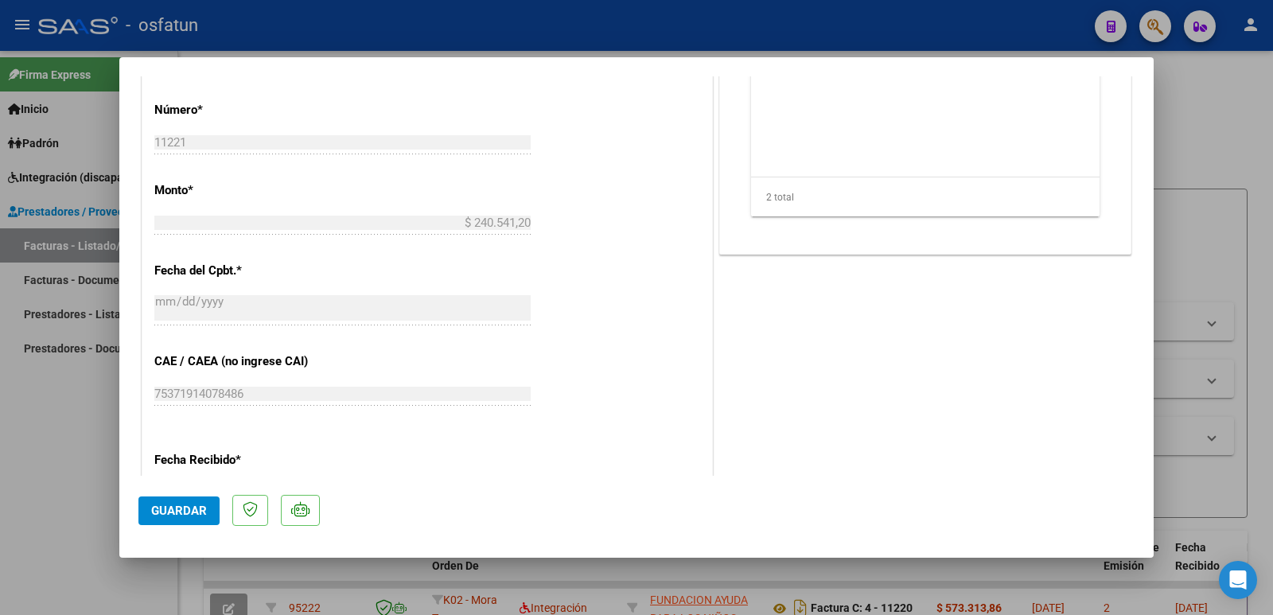
scroll to position [875, 0]
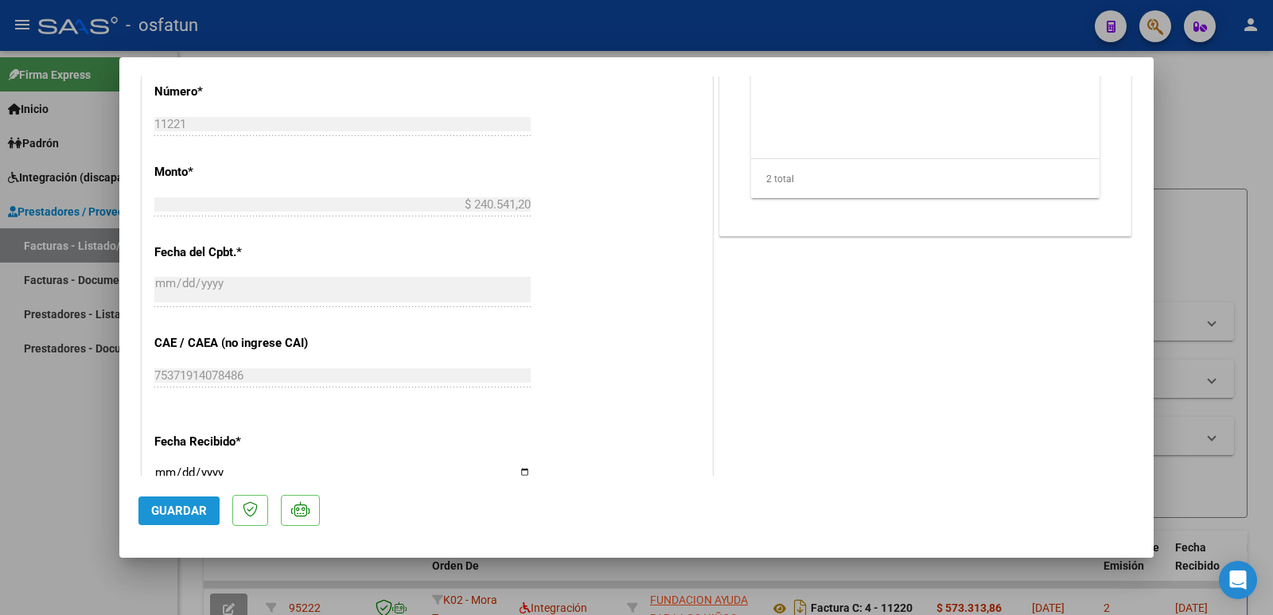
click at [156, 512] on span "Guardar" at bounding box center [179, 511] width 56 height 14
click at [173, 515] on span "Guardar" at bounding box center [179, 511] width 56 height 14
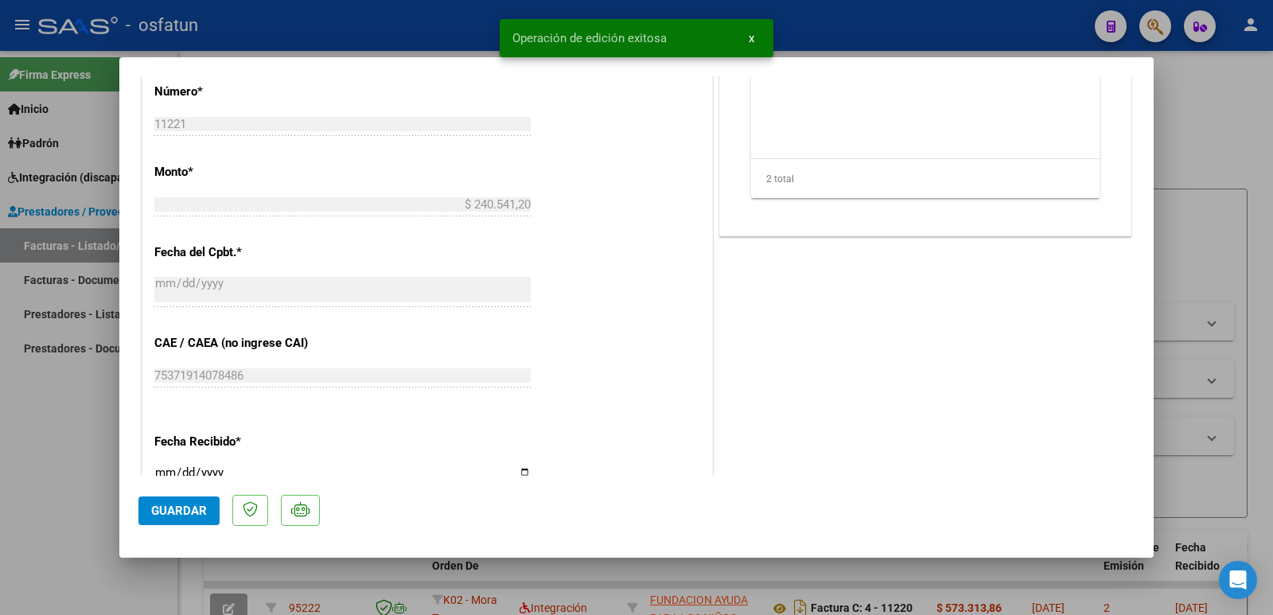
click at [55, 466] on div at bounding box center [636, 307] width 1273 height 615
type input "$ 0,00"
